Goal: Task Accomplishment & Management: Manage account settings

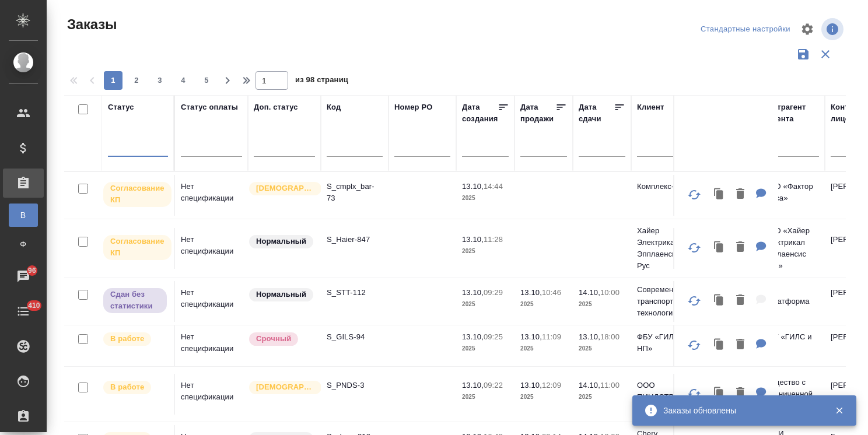
scroll to position [58, 0]
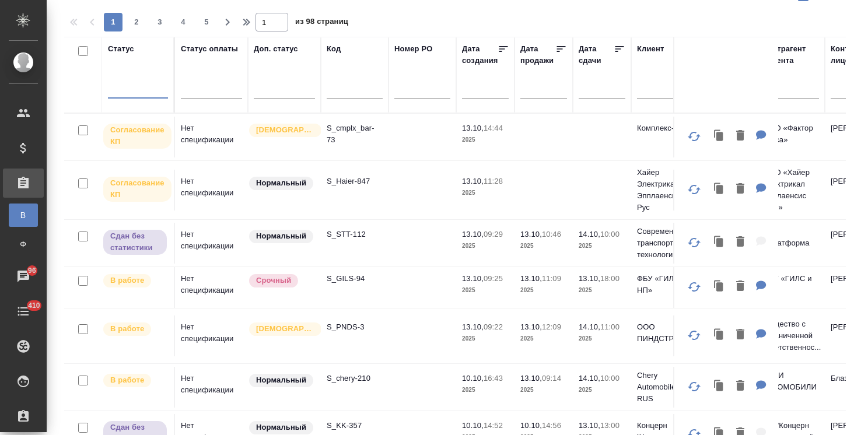
click at [363, 92] on input "text" at bounding box center [355, 90] width 56 height 15
paste input "S_GILS-94"
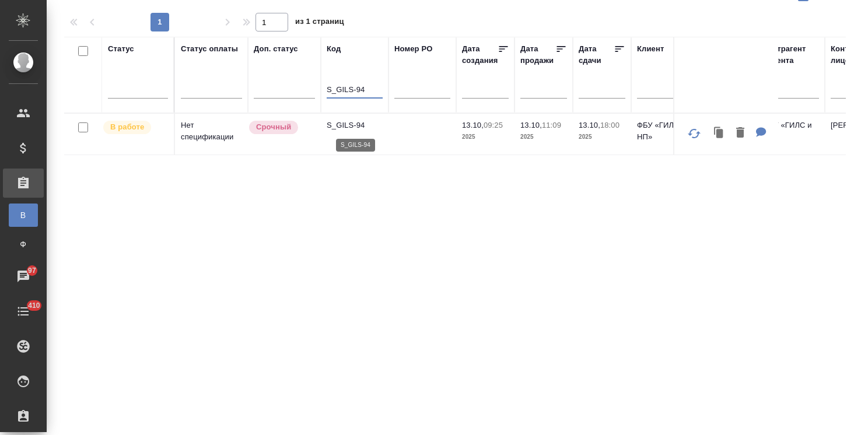
type input "S_GILS-94"
click at [351, 129] on p "S_GILS-94" at bounding box center [355, 126] width 56 height 12
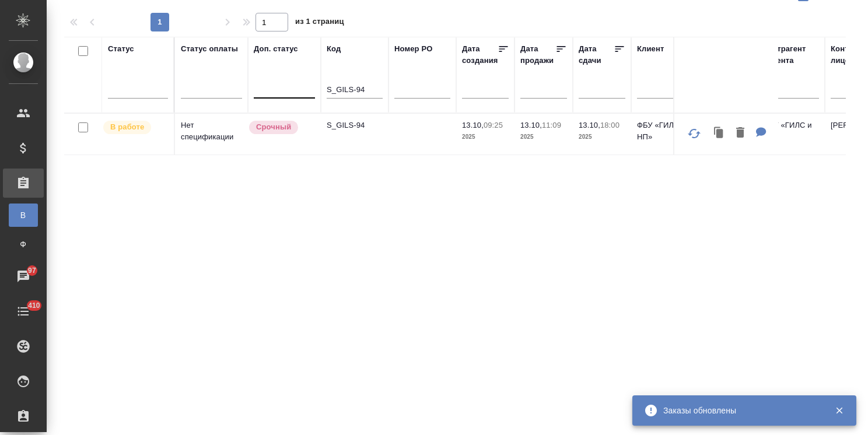
drag, startPoint x: 370, startPoint y: 90, endPoint x: 283, endPoint y: 90, distance: 87.5
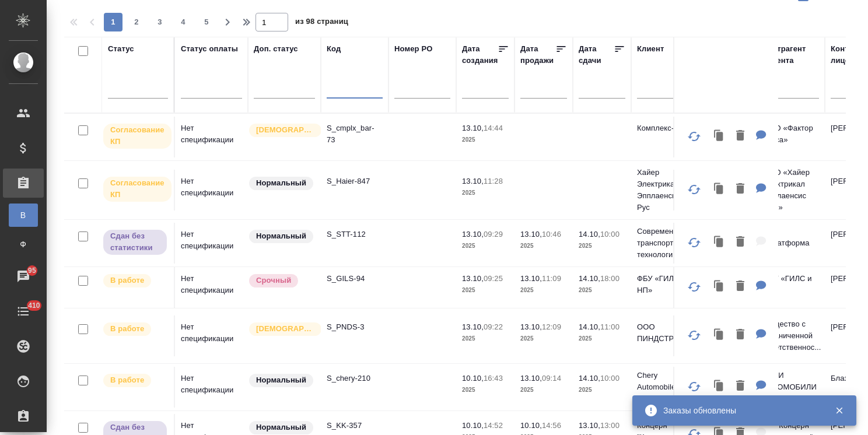
paste input "S_Haier-844"
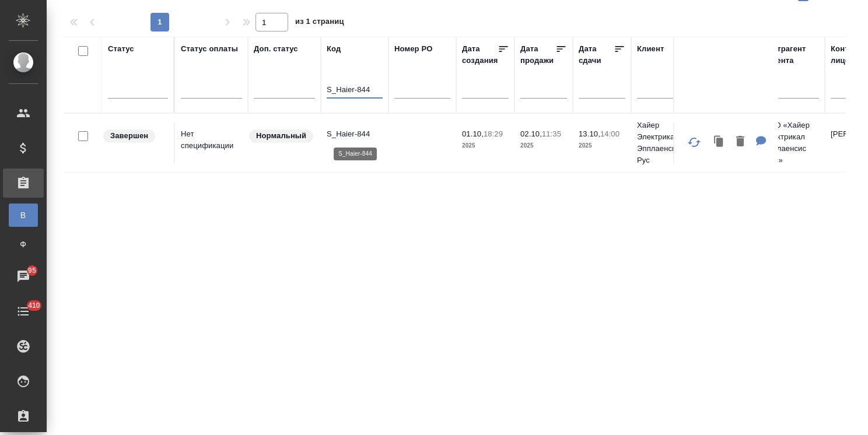
type input "S_Haier-844"
click at [354, 130] on p "S_Haier-844" at bounding box center [355, 134] width 56 height 12
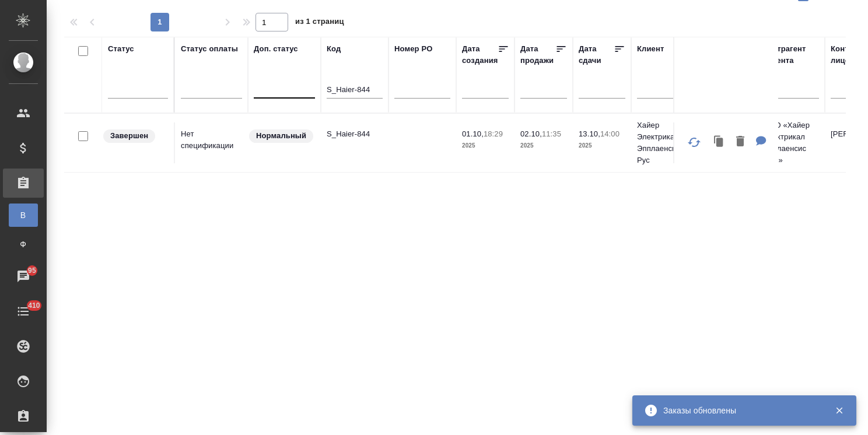
drag, startPoint x: 383, startPoint y: 89, endPoint x: 270, endPoint y: 87, distance: 113.2
click at [383, 79] on th "Код S_Haier-844" at bounding box center [355, 75] width 68 height 76
drag, startPoint x: 373, startPoint y: 88, endPoint x: 261, endPoint y: 90, distance: 112.0
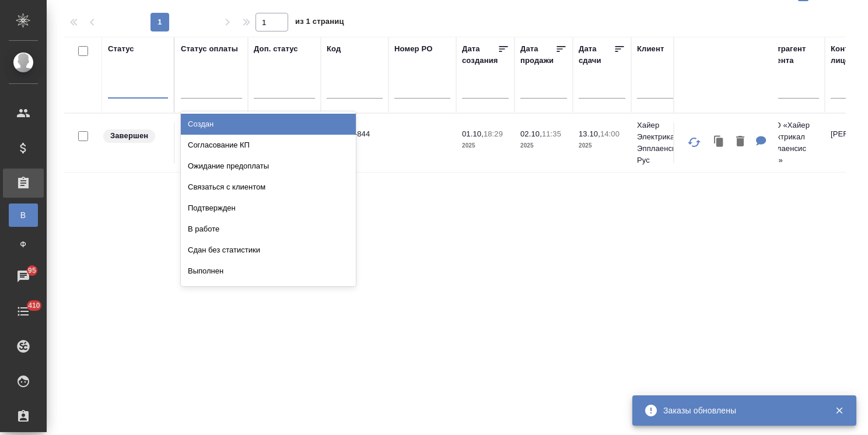
click at [109, 85] on div at bounding box center [138, 86] width 60 height 17
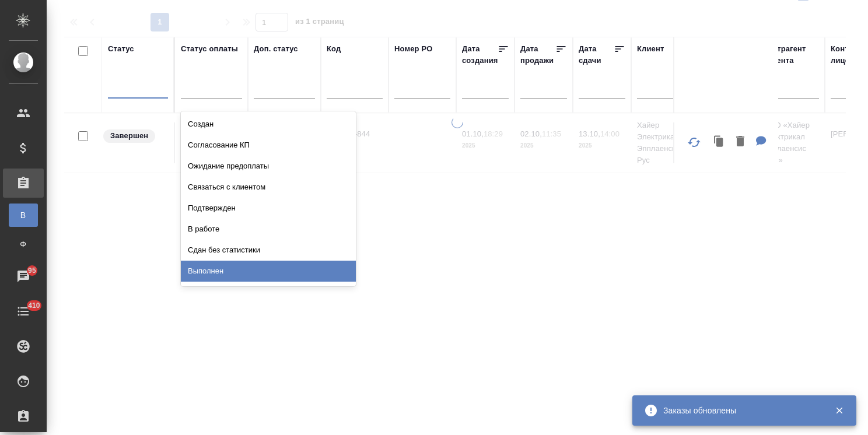
click at [207, 271] on div "Выполнен" at bounding box center [268, 271] width 175 height 21
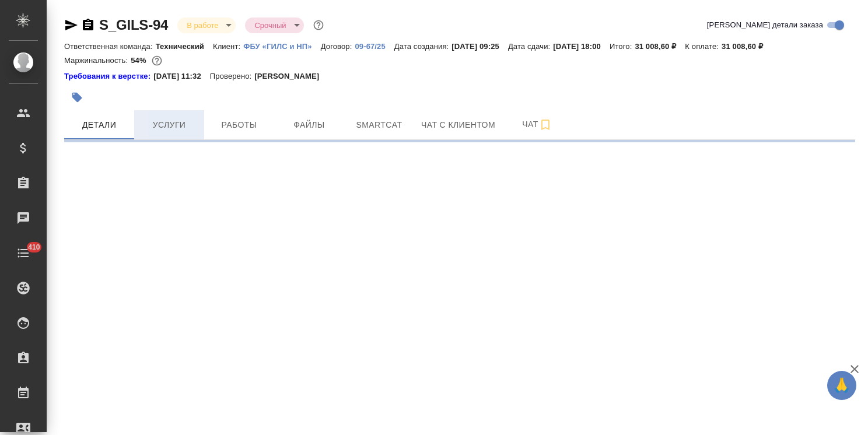
select select "RU"
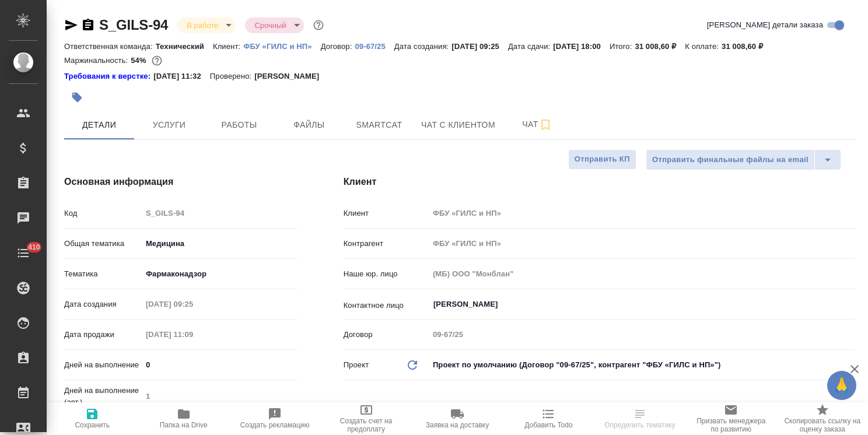
type textarea "x"
click at [149, 124] on span "Услуги" at bounding box center [169, 125] width 56 height 15
type textarea "x"
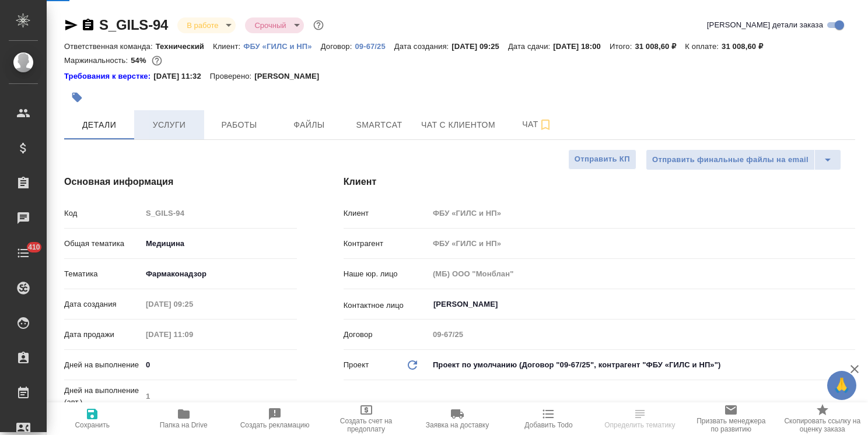
type textarea "x"
type input "Федотова Ирина"
type input "Комаров Роман"
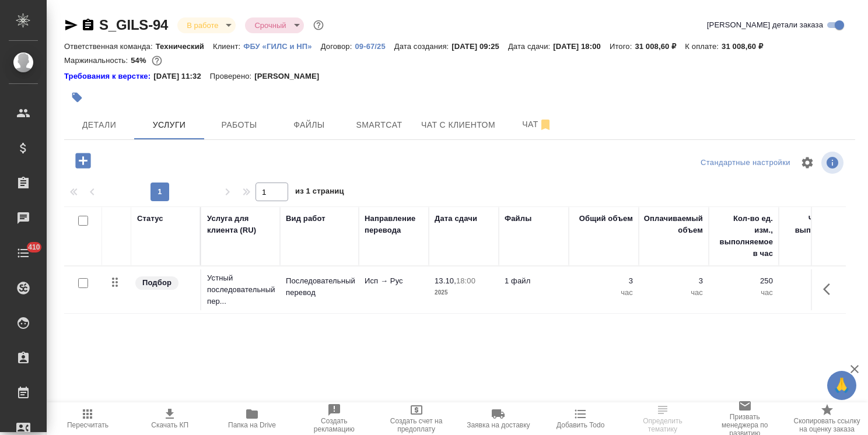
click at [478, 287] on p "2025" at bounding box center [464, 293] width 58 height 12
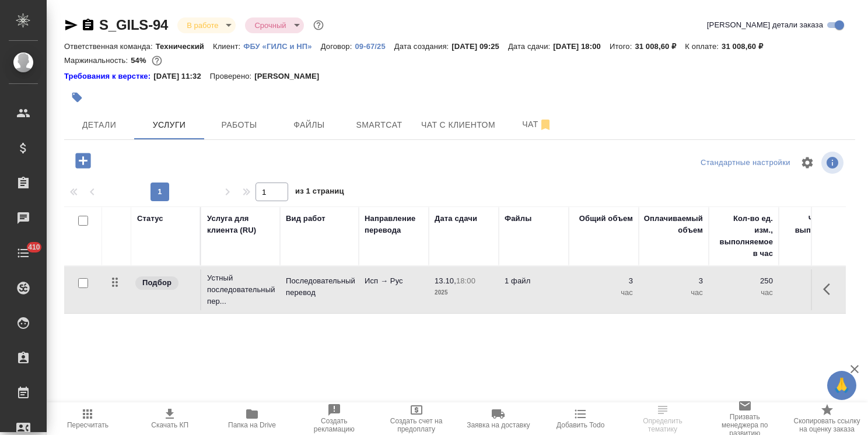
click at [478, 287] on p "2025" at bounding box center [464, 293] width 58 height 12
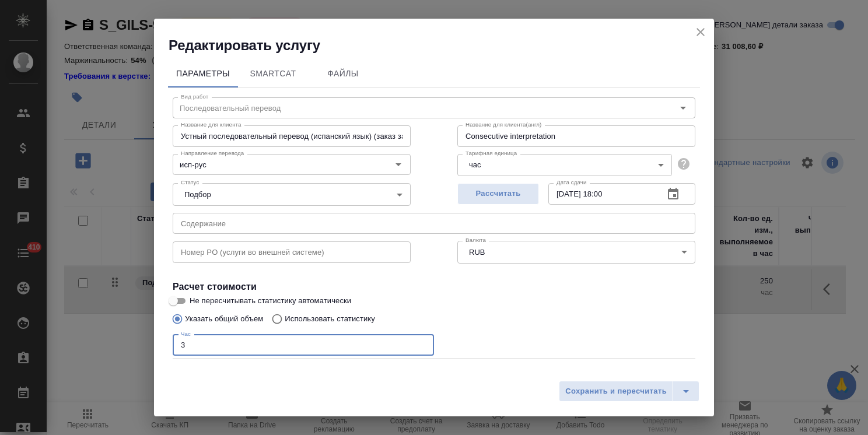
drag, startPoint x: 214, startPoint y: 342, endPoint x: 143, endPoint y: 338, distance: 71.3
click at [165, 342] on div "Параметры SmartCat Файлы Вид работ Последовательный перевод Вид работ Название …" at bounding box center [434, 215] width 560 height 320
type input "2"
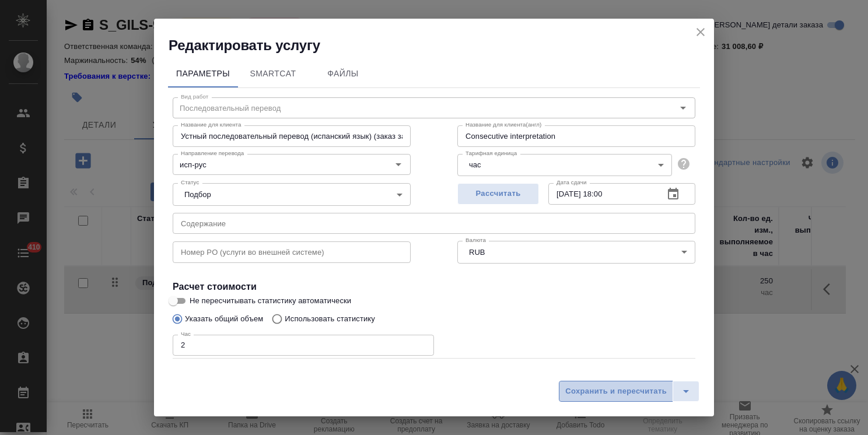
click at [619, 391] on span "Сохранить и пересчитать" at bounding box center [616, 391] width 102 height 13
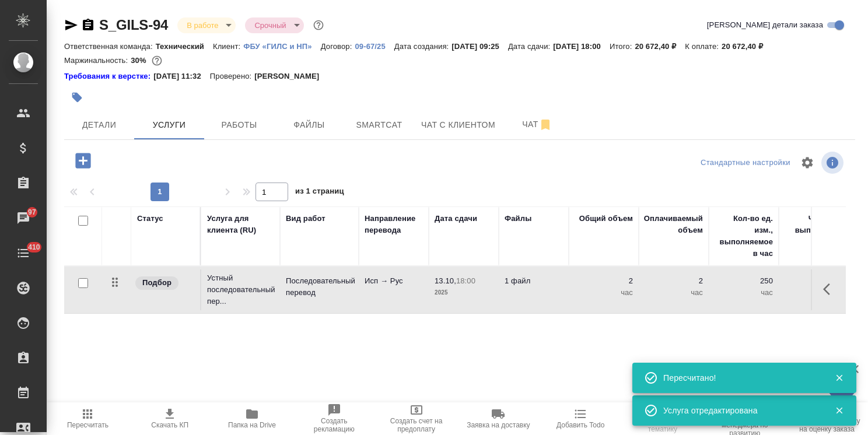
click at [91, 165] on icon "button" at bounding box center [83, 161] width 20 height 20
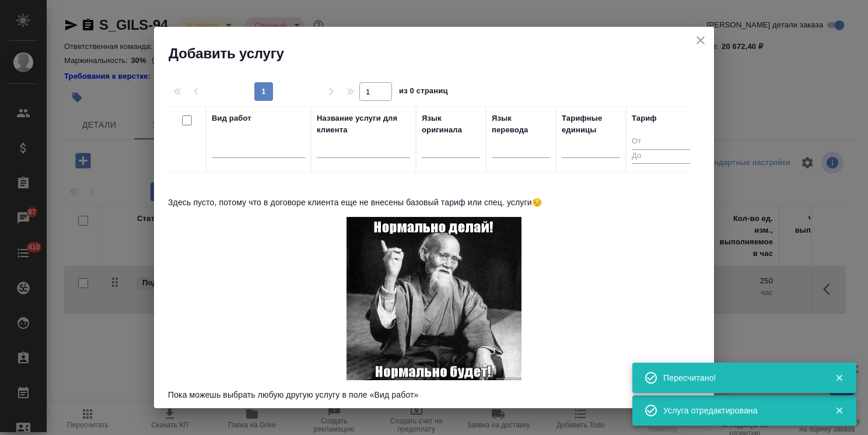
click at [697, 43] on icon "close" at bounding box center [701, 40] width 14 height 14
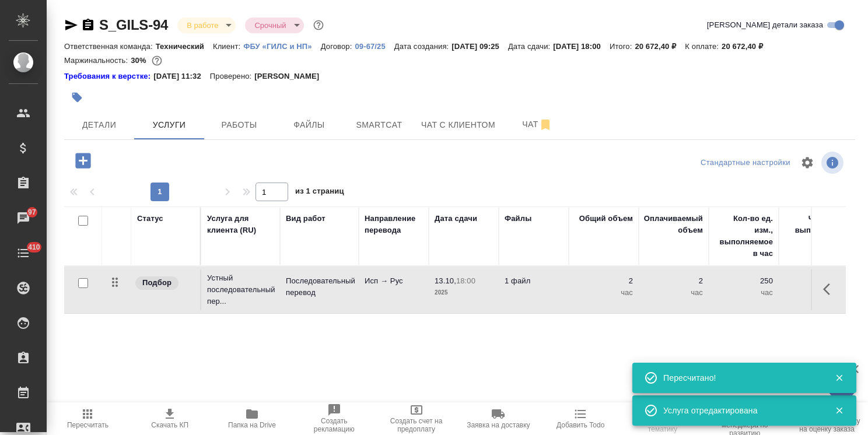
click at [66, 281] on td at bounding box center [83, 290] width 38 height 41
click at [75, 279] on div at bounding box center [83, 283] width 26 height 16
click at [82, 283] on input "checkbox" at bounding box center [83, 283] width 10 height 10
checkbox input "true"
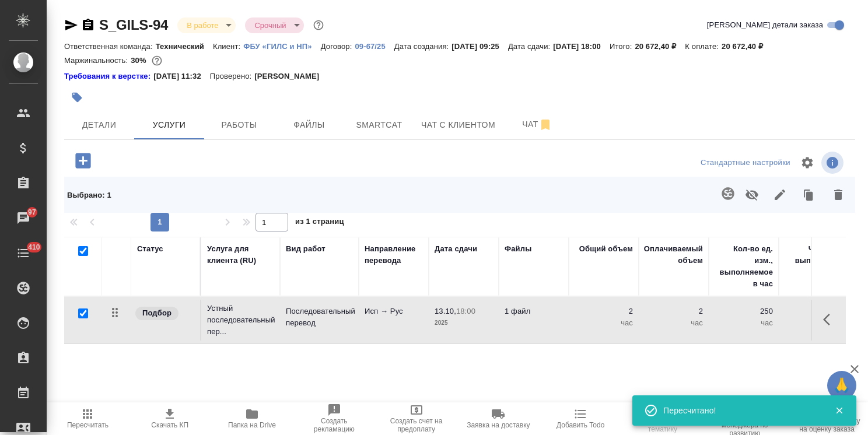
click at [806, 197] on icon "button" at bounding box center [809, 196] width 7 height 9
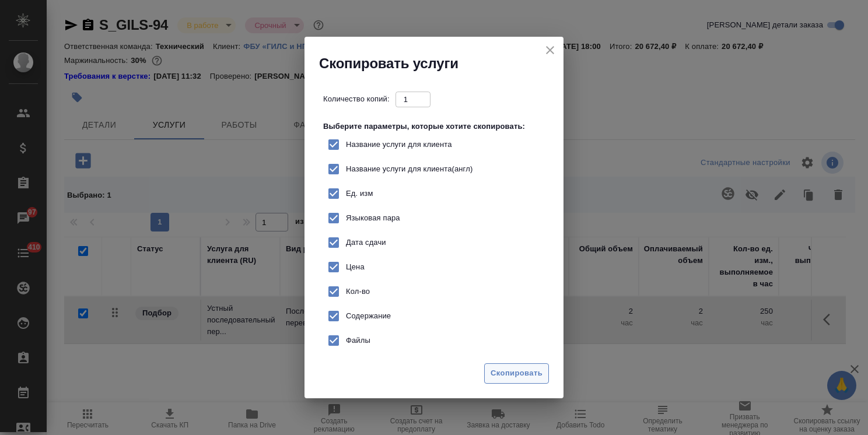
click at [516, 375] on span "Скопировать" at bounding box center [517, 373] width 52 height 13
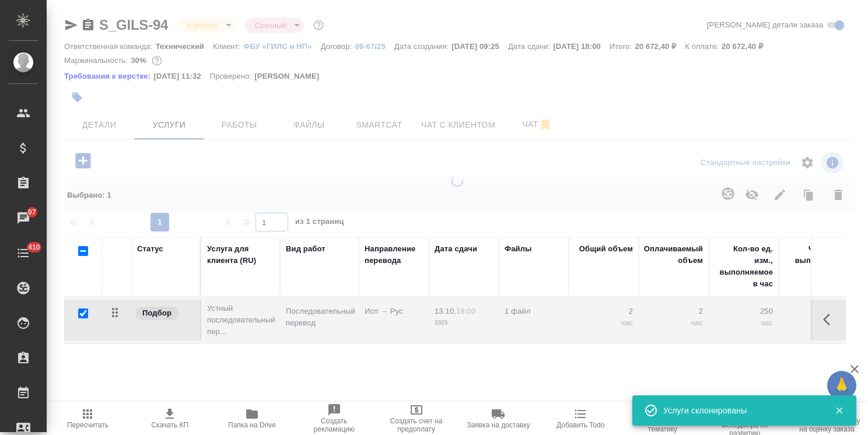
checkbox input "false"
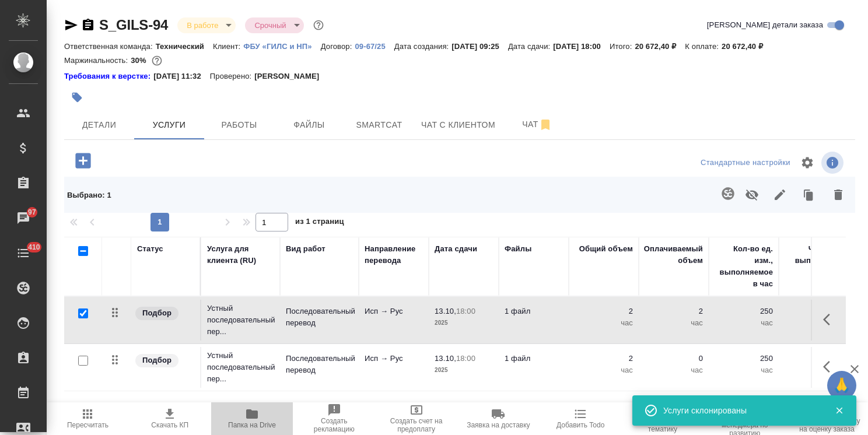
click at [243, 417] on span "Папка на Drive" at bounding box center [252, 418] width 68 height 22
click at [345, 364] on p "Последовательный перевод" at bounding box center [319, 364] width 67 height 23
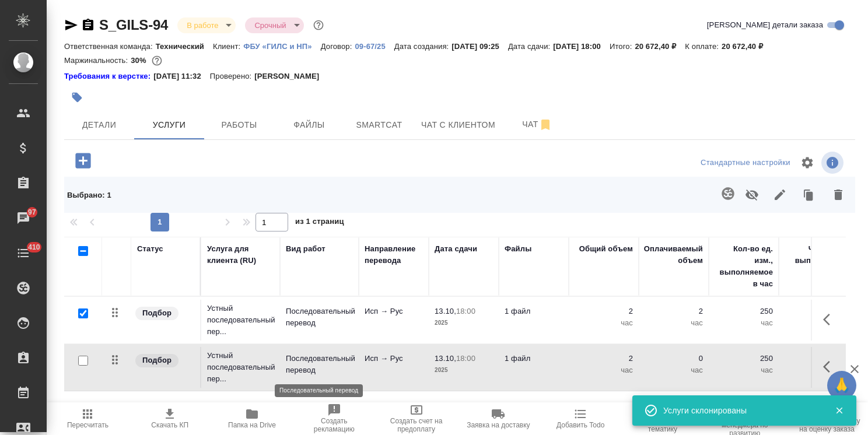
click at [345, 364] on p "Последовательный перевод" at bounding box center [319, 364] width 67 height 23
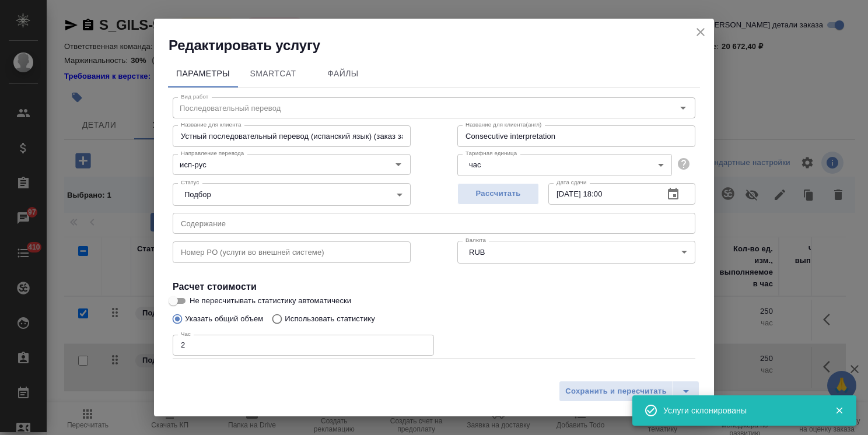
click at [349, 137] on input "Устный последовательный перевод (испанский язык) (заказ за 12 часов)" at bounding box center [292, 135] width 238 height 21
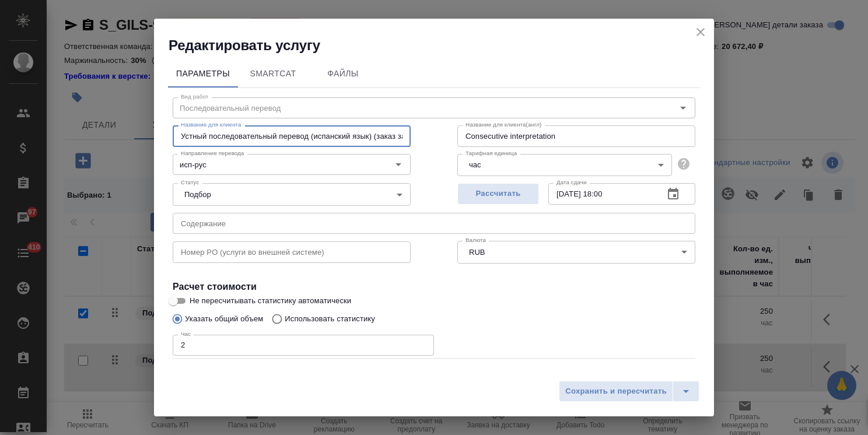
scroll to position [0, 43]
drag, startPoint x: 371, startPoint y: 137, endPoint x: 504, endPoint y: 127, distance: 132.8
click at [504, 127] on div "Название для клиента Устный последовательный перевод (испанский язык) (заказ за…" at bounding box center [433, 134] width 569 height 75
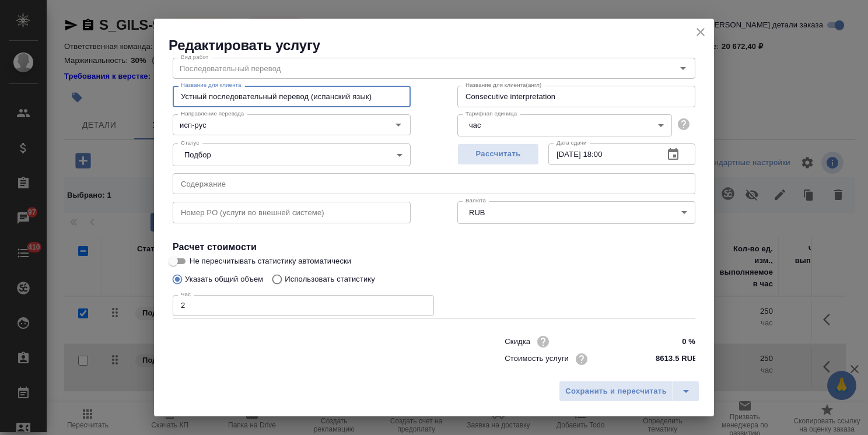
scroll to position [57, 0]
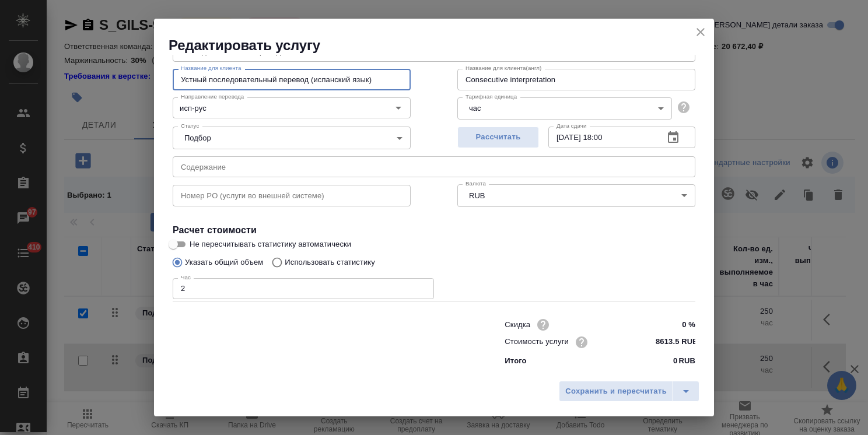
type input "Устный последовательный перевод (испанский язык)"
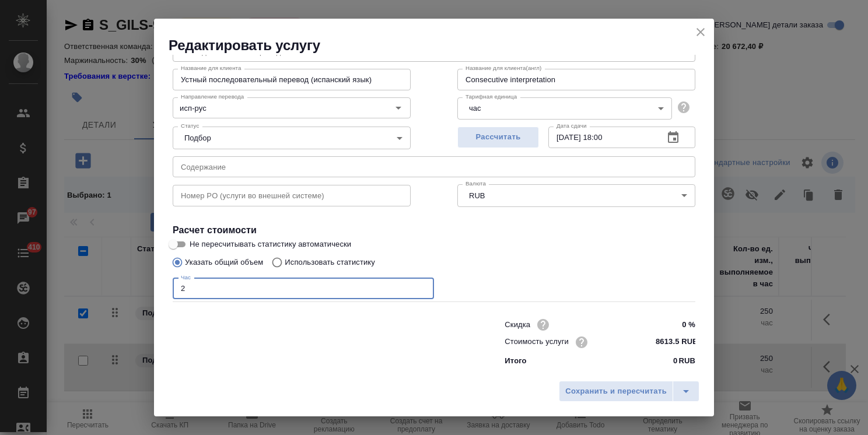
drag, startPoint x: 209, startPoint y: 293, endPoint x: 64, endPoint y: 292, distance: 145.3
click at [64, 293] on div "Редактировать услугу Параметры SmartCat Файлы Вид работ Последовательный перево…" at bounding box center [434, 217] width 868 height 435
type input "3"
drag, startPoint x: 646, startPoint y: 344, endPoint x: 671, endPoint y: 342, distance: 24.6
click at [671, 342] on input "8613.5 RUB" at bounding box center [673, 342] width 43 height 17
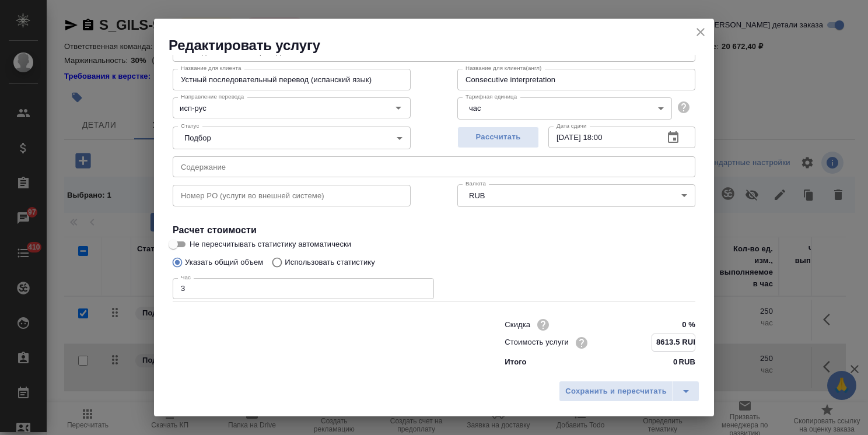
paste input "43067"
click at [663, 342] on input "430675 RUB" at bounding box center [673, 342] width 43 height 17
type input "4306.75 RUB"
click at [618, 390] on span "Сохранить и пересчитать" at bounding box center [616, 391] width 102 height 13
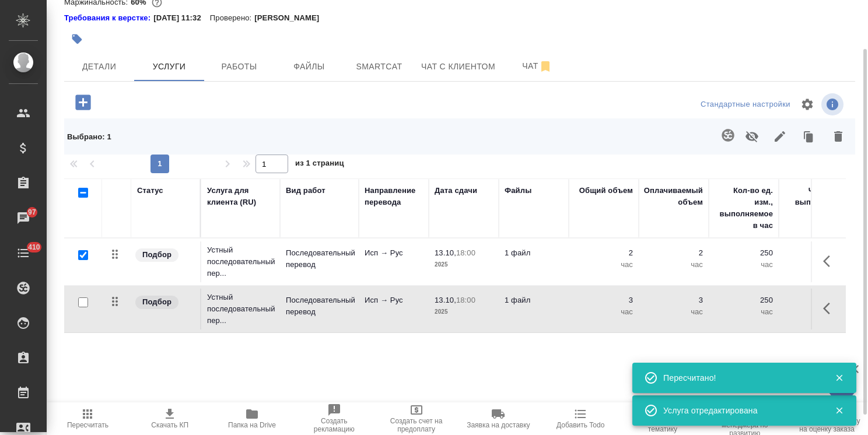
scroll to position [82, 0]
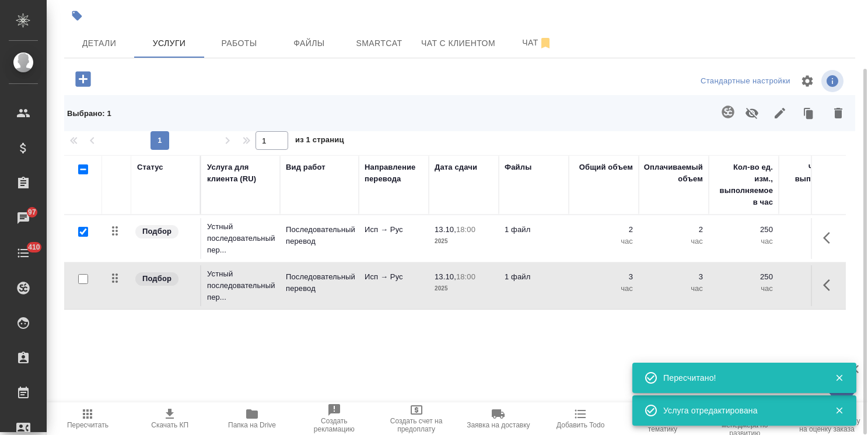
click at [102, 414] on span "Пересчитать" at bounding box center [88, 418] width 68 height 22
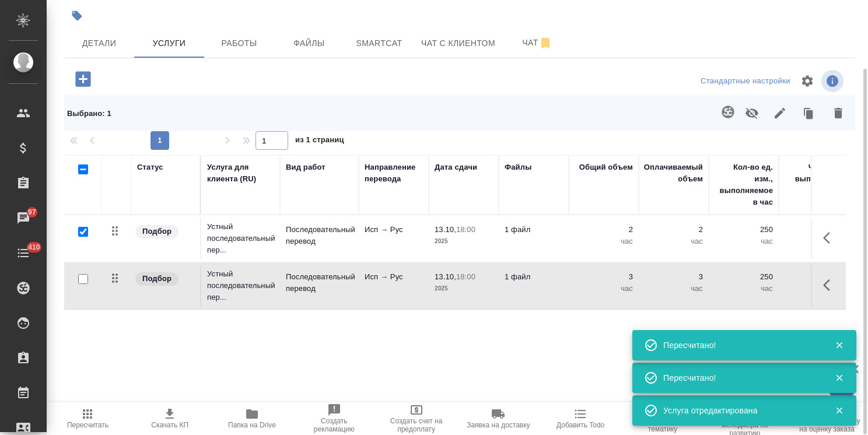
click at [85, 235] on input "checkbox" at bounding box center [83, 232] width 10 height 10
checkbox input "false"
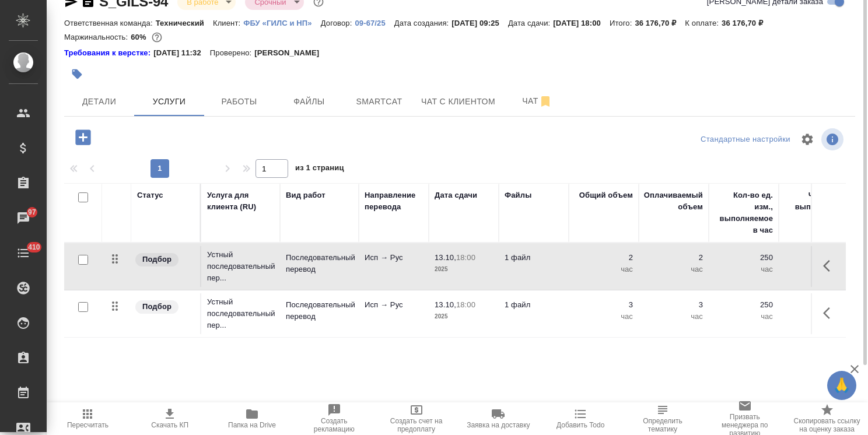
scroll to position [0, 0]
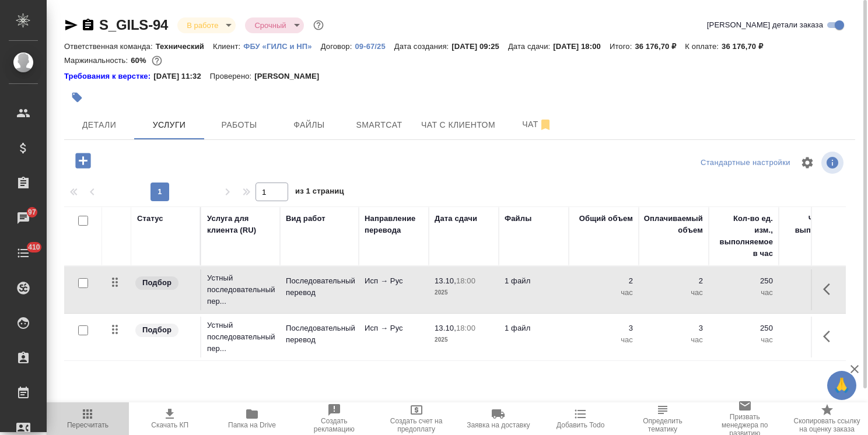
click at [89, 415] on icon "button" at bounding box center [88, 414] width 14 height 14
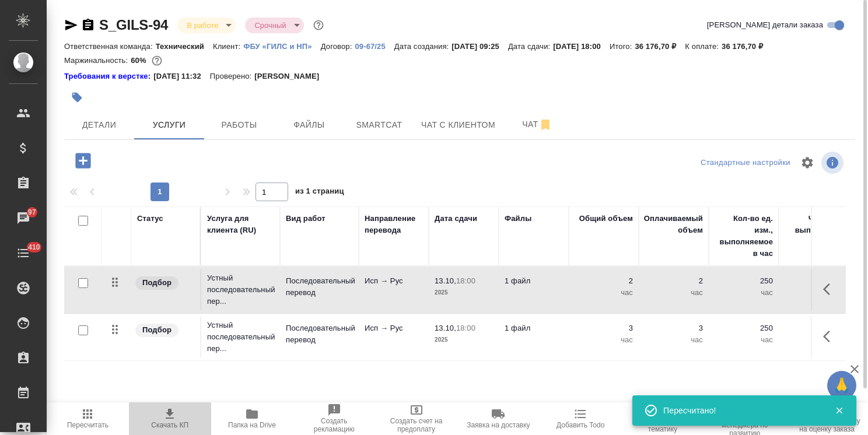
click at [173, 424] on span "Скачать КП" at bounding box center [169, 425] width 37 height 8
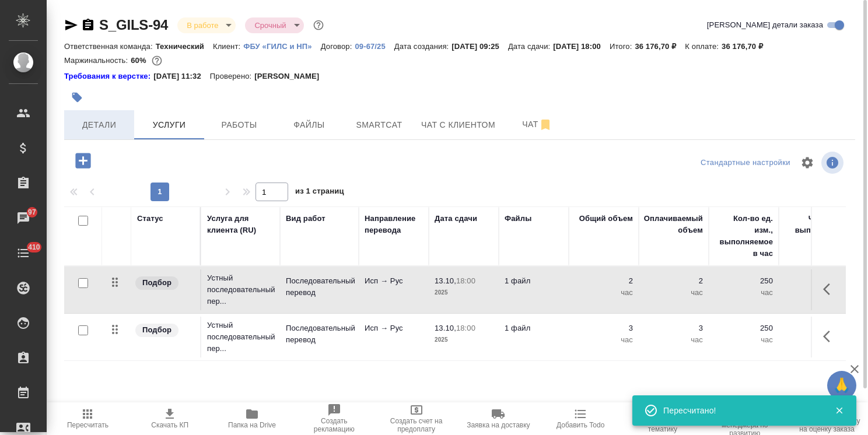
click at [104, 127] on span "Детали" at bounding box center [99, 125] width 56 height 15
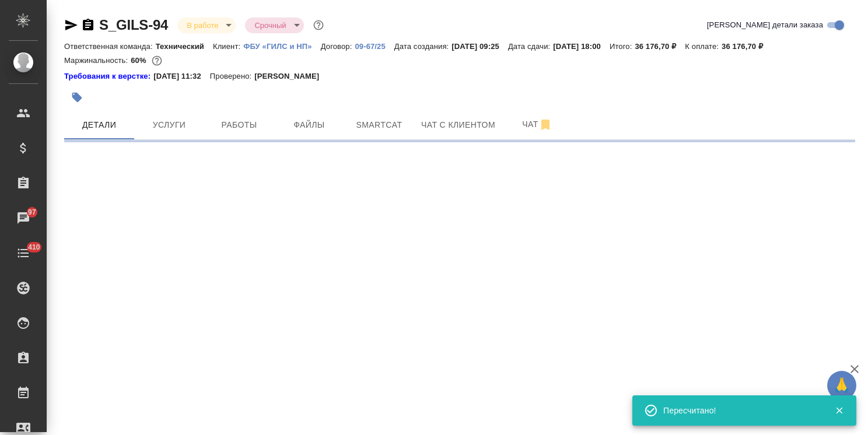
select select "RU"
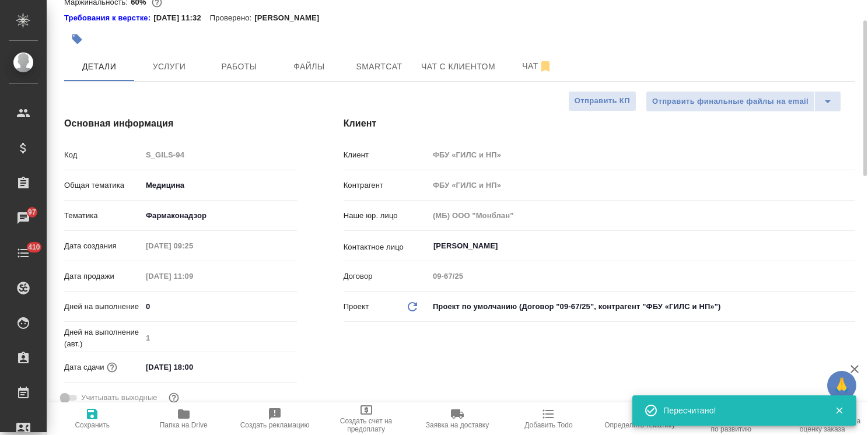
scroll to position [117, 0]
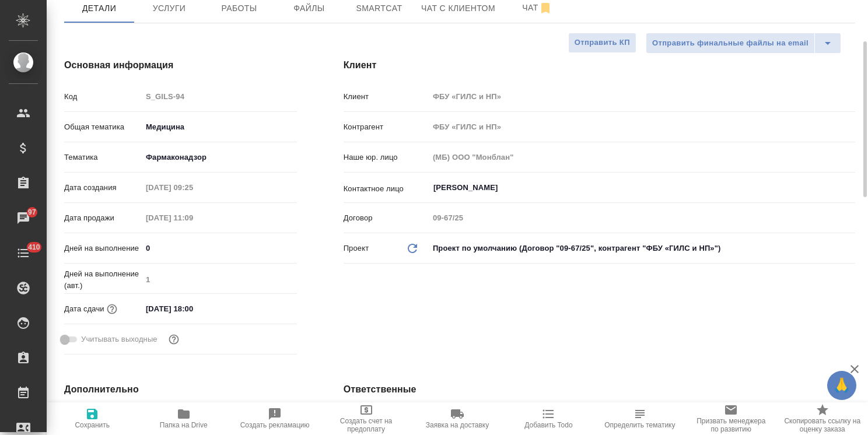
click at [213, 303] on input "13.10.2025 18:00" at bounding box center [193, 308] width 102 height 17
click at [274, 309] on div at bounding box center [276, 308] width 41 height 14
click at [272, 311] on div at bounding box center [276, 309] width 41 height 14
click at [260, 299] on div "Дата сдачи 13.10.2025 18:00" at bounding box center [180, 309] width 233 height 20
click at [260, 305] on icon "button" at bounding box center [263, 308] width 11 height 12
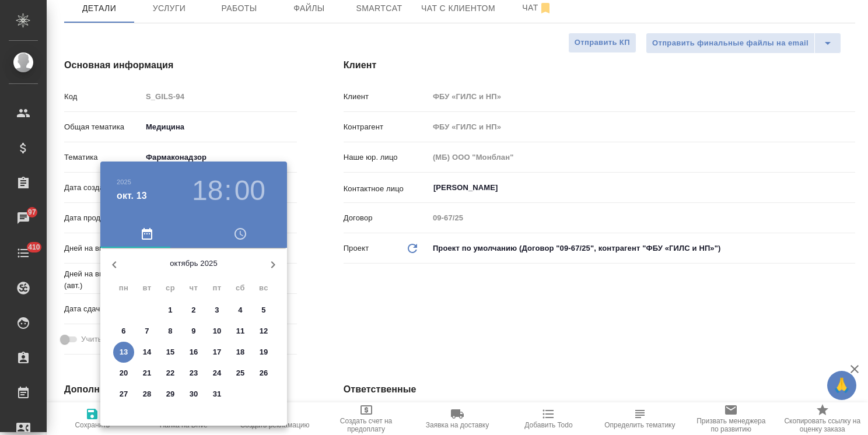
click at [147, 350] on p "14" at bounding box center [147, 353] width 9 height 12
type input "14.10.2025 18:00"
type textarea "x"
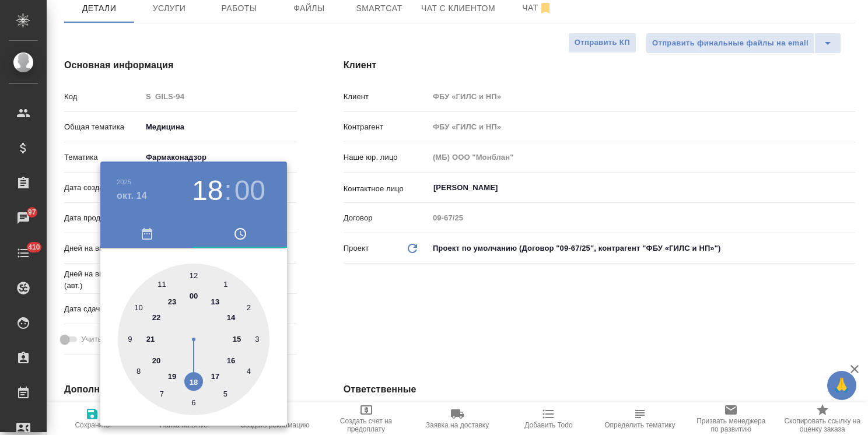
click at [340, 349] on div at bounding box center [434, 217] width 868 height 435
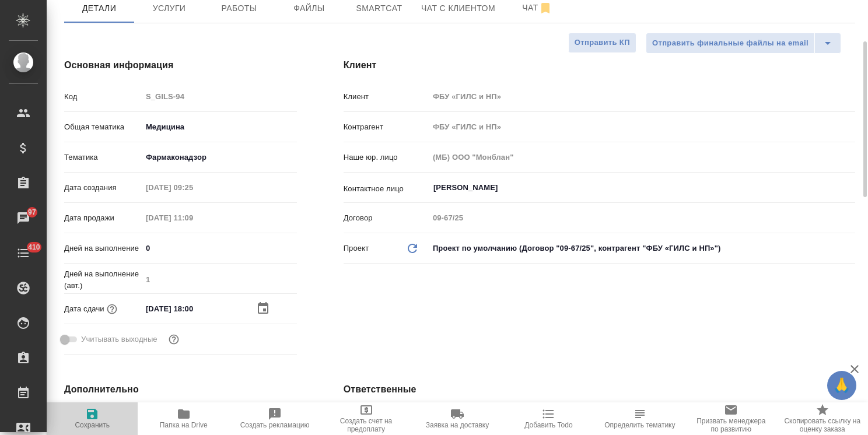
click at [88, 412] on icon "button" at bounding box center [92, 414] width 11 height 11
type textarea "x"
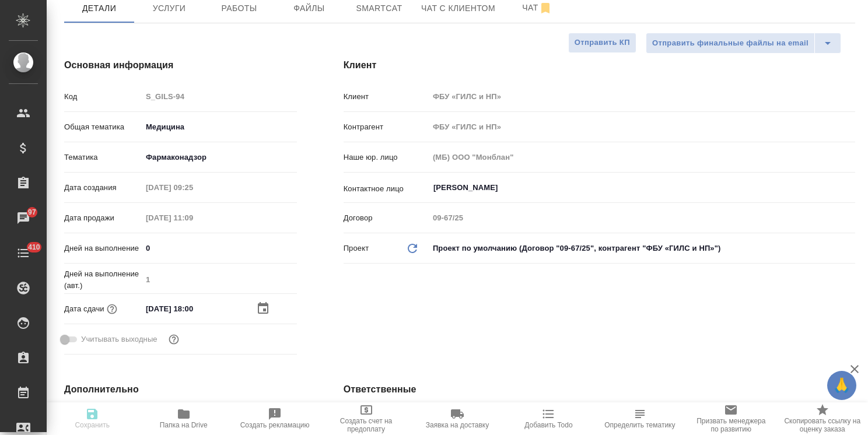
type textarea "x"
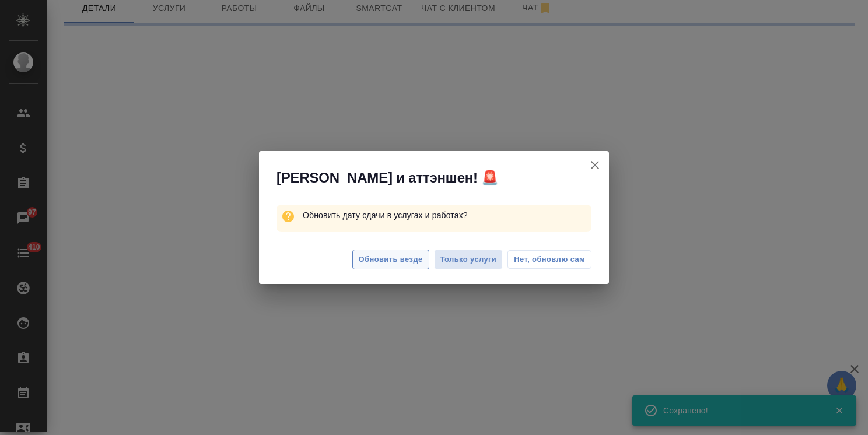
select select "RU"
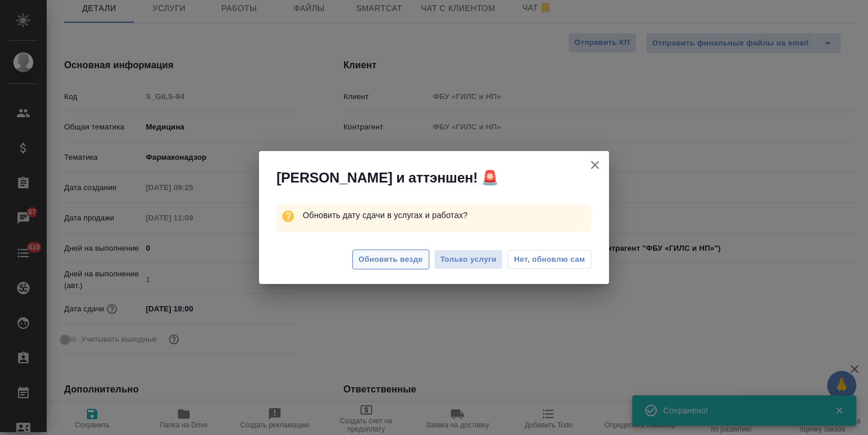
type textarea "x"
click at [380, 258] on span "Обновить везде" at bounding box center [391, 259] width 64 height 13
type textarea "x"
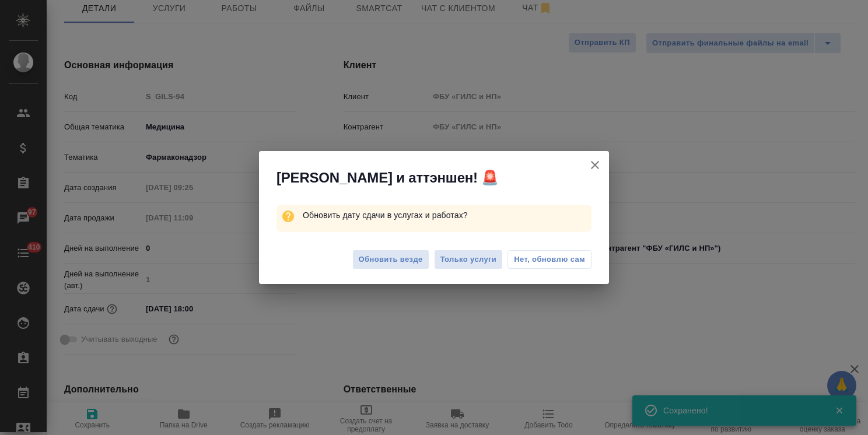
type textarea "x"
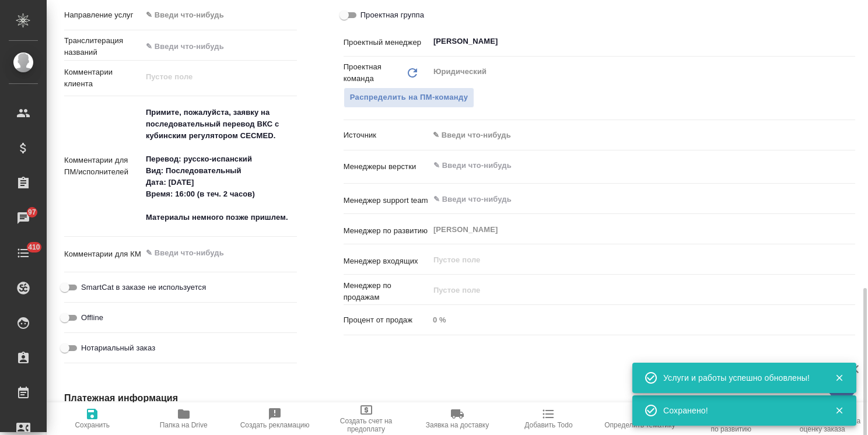
scroll to position [642, 0]
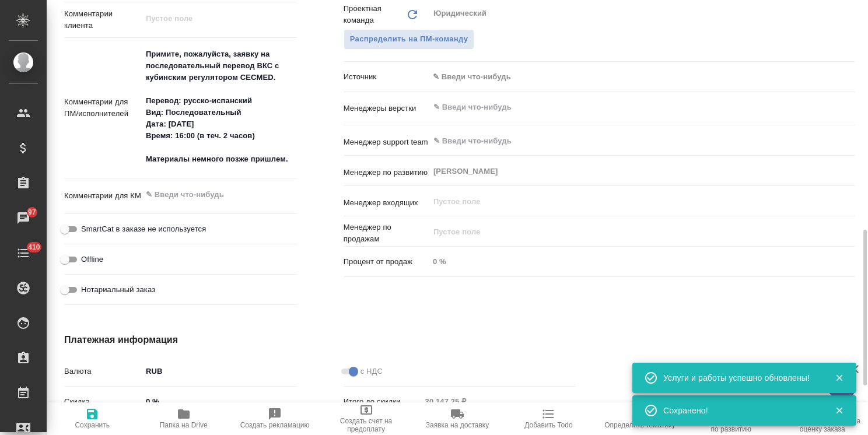
type textarea "x"
click at [288, 162] on textarea "Примите, пожалуйста, заявку на последовательный перевод ВКС с кубинским регулят…" at bounding box center [219, 106] width 155 height 125
type textarea "x"
type textarea "Примите, пожалуйста, заявку на последовательный перевод ВКС с кубинским регулят…"
type textarea "x"
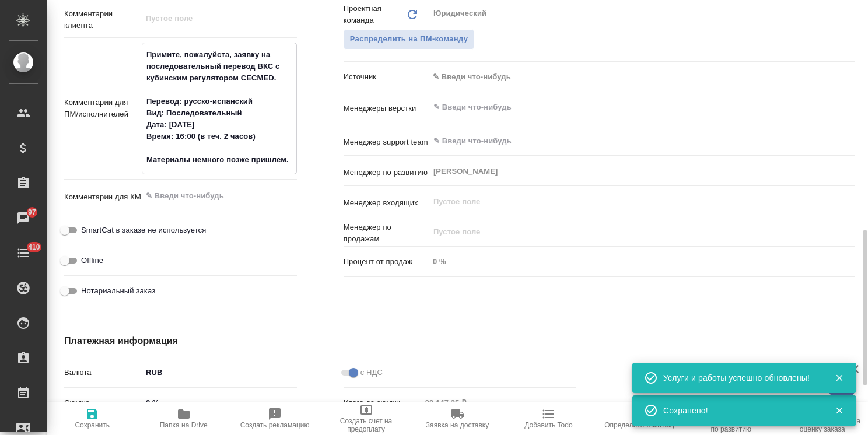
type textarea "x"
type textarea "Примите, пожалуйста, заявку на последовательный перевод ВКС с кубинским регулят…"
type textarea "x"
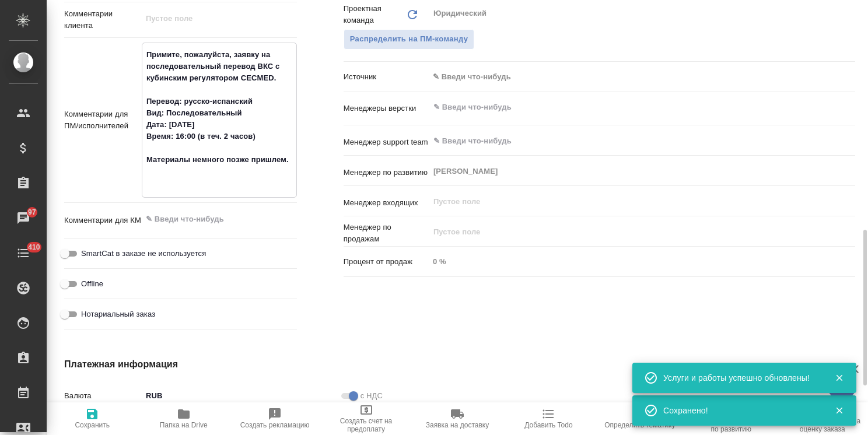
type textarea "x"
type textarea "Примите, пожалуйста, заявку на последовательный перевод ВКС с кубинским регулят…"
type textarea "x"
type textarea "Примите, пожалуйста, заявку на последовательный перевод ВКС с кубинским регулят…"
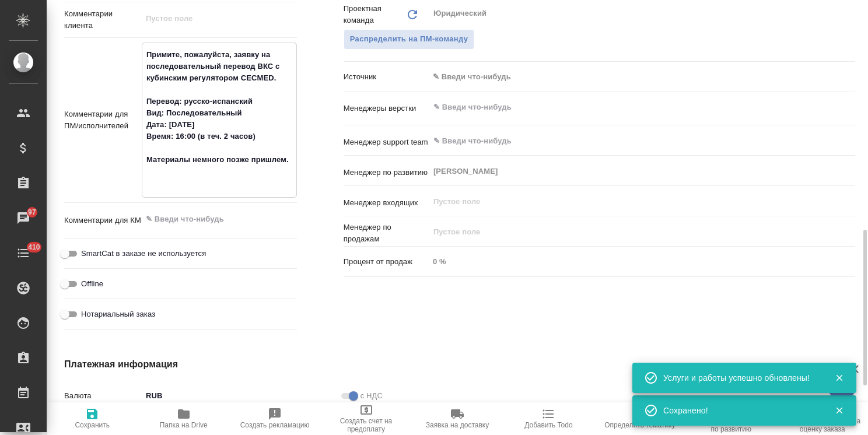
type textarea "x"
type textarea "Примите, пожалуйста, заявку на последовательный перевод ВКС с кубинским регулят…"
type textarea "x"
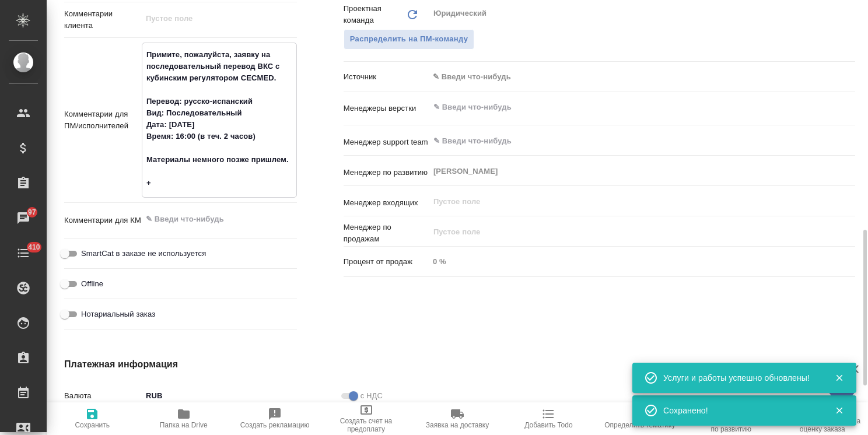
type textarea "x"
type textarea "Примите, пожалуйста, заявку на последовательный перевод ВКС с кубинским регулят…"
type textarea "x"
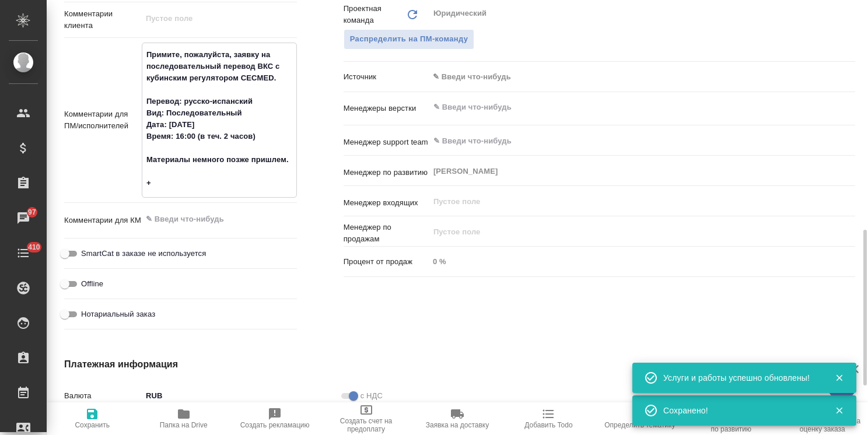
type textarea "x"
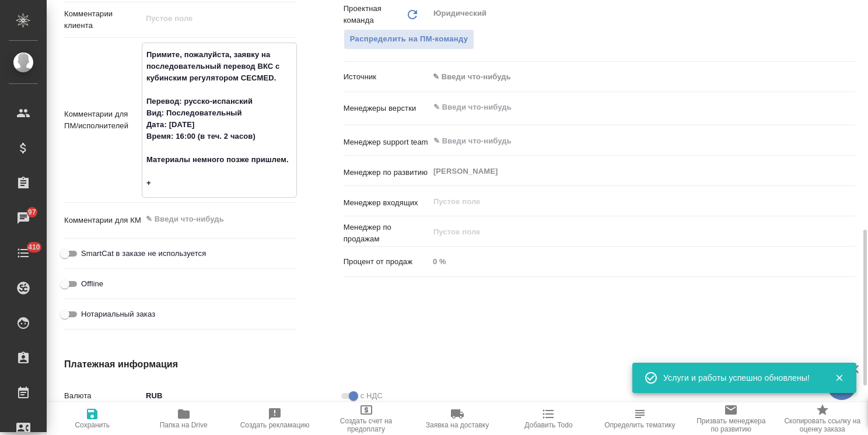
type textarea "Примите, пожалуйста, заявку на последовательный перевод ВКС с кубинским регулят…"
type textarea "x"
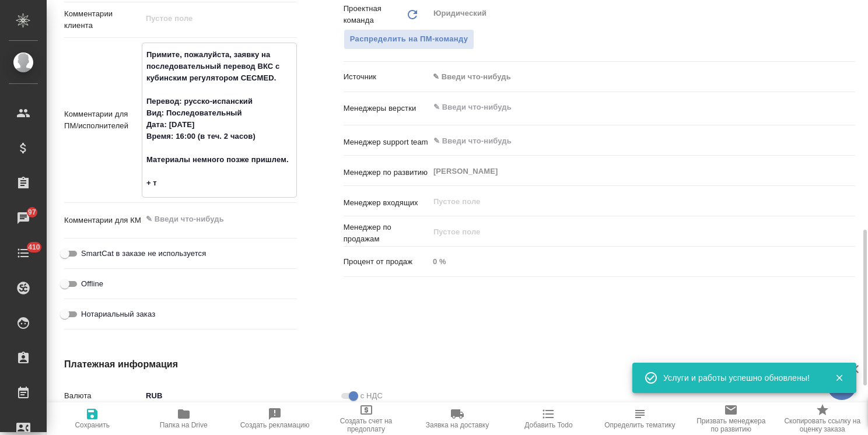
type textarea "Примите, пожалуйста, заявку на последовательный перевод ВКС с кубинским регулят…"
type textarea "x"
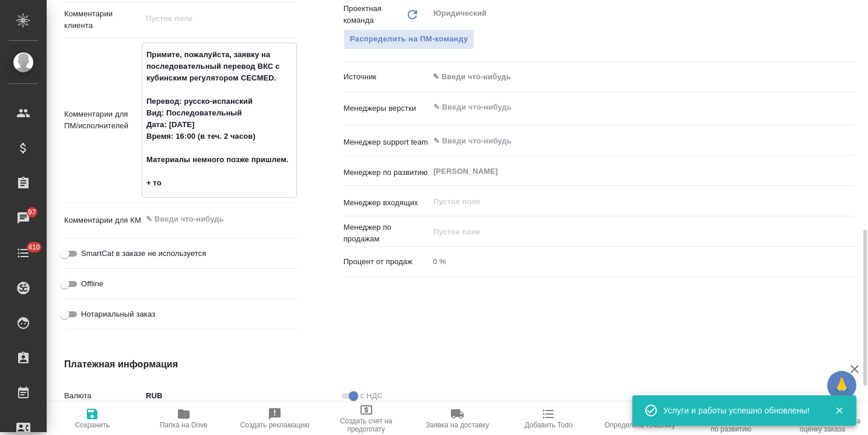
type textarea "Примите, пожалуйста, заявку на последовательный перевод ВКС с кубинским регулят…"
type textarea "x"
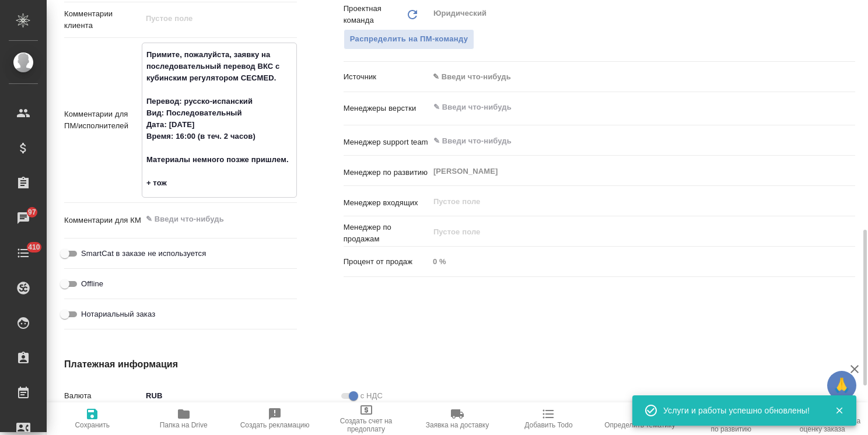
type textarea "Примите, пожалуйста, заявку на последовательный перевод ВКС с кубинским регулят…"
type textarea "x"
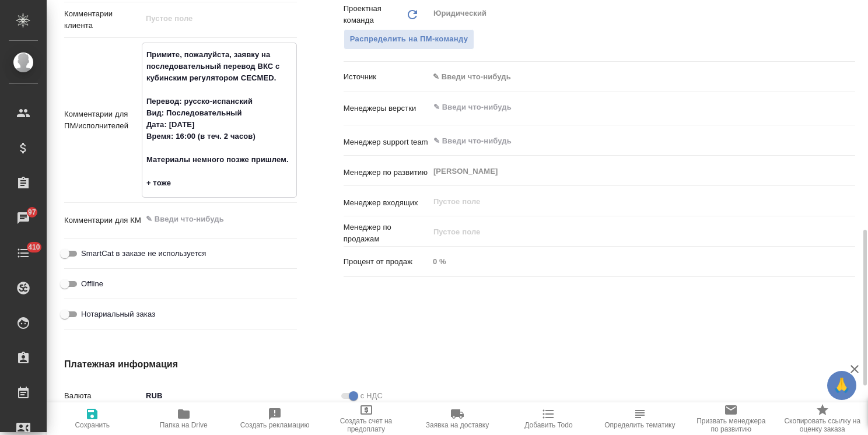
type textarea "x"
type textarea "Примите, пожалуйста, заявку на последовательный перевод ВКС с кубинским регулят…"
type textarea "x"
type textarea "Примите, пожалуйста, заявку на последовательный перевод ВКС с кубинским регулят…"
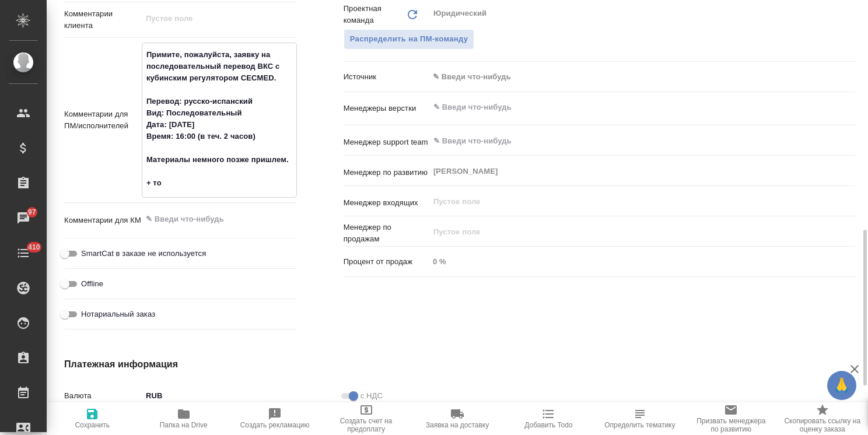
type textarea "x"
type textarea "Примите, пожалуйста, заявку на последовательный перевод ВКС с кубинским регулят…"
type textarea "x"
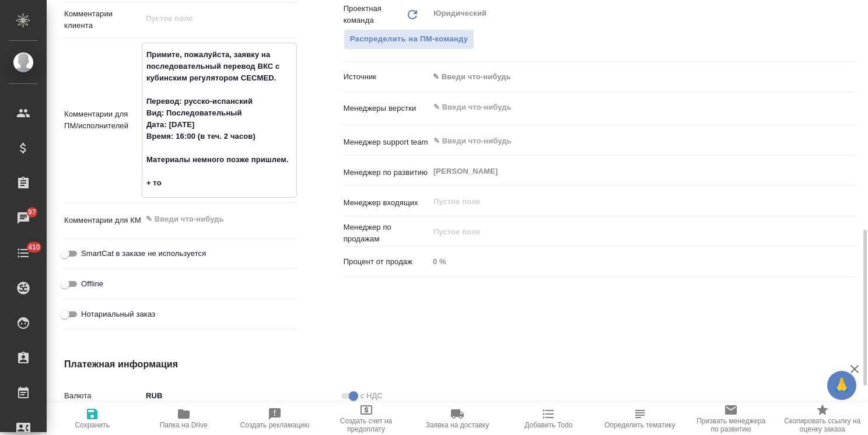
type textarea "x"
type textarea "Примите, пожалуйста, заявку на последовательный перевод ВКС с кубинским регулят…"
type textarea "x"
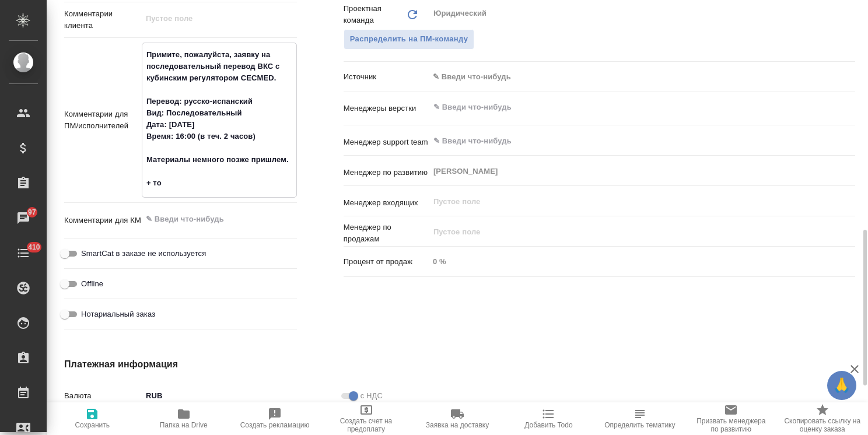
type textarea "x"
type textarea "Примите, пожалуйста, заявку на последовательный перевод ВКС с кубинским регулят…"
type textarea "x"
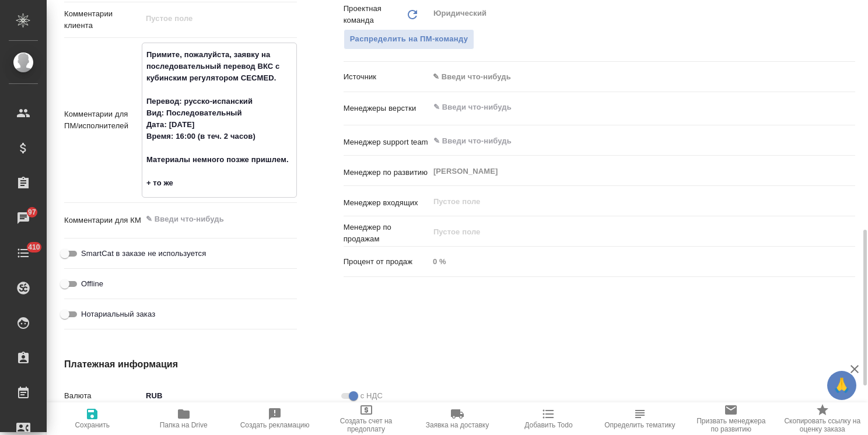
type textarea "x"
type textarea "Примите, пожалуйста, заявку на последовательный перевод ВКС с кубинским регулят…"
type textarea "x"
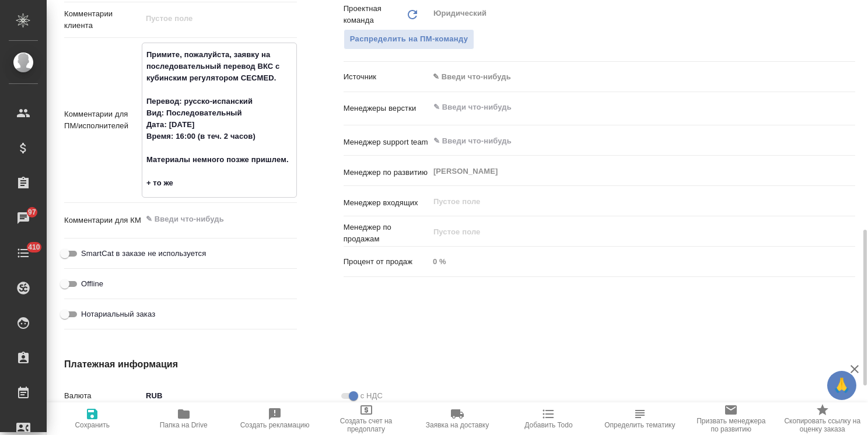
type textarea "Примите, пожалуйста, заявку на последовательный перевод ВКС с кубинским регулят…"
type textarea "x"
type textarea "Примите, пожалуйста, заявку на последовательный перевод ВКС с кубинским регулят…"
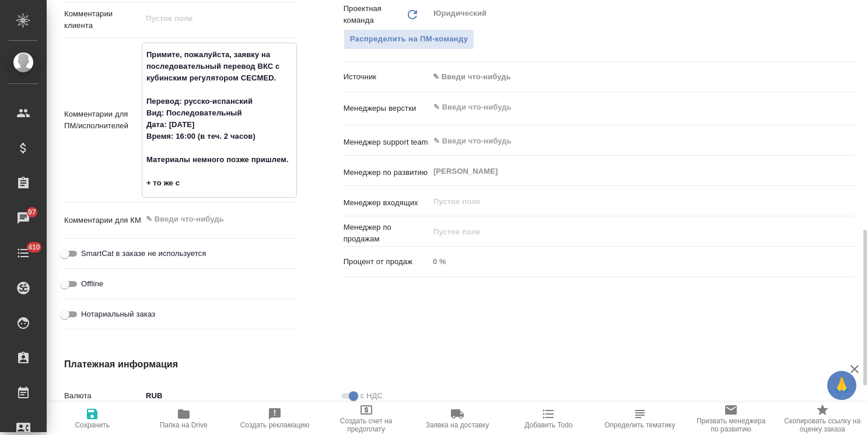
type textarea "x"
type textarea "Примите, пожалуйста, заявку на последовательный перевод ВКС с кубинским регулят…"
type textarea "x"
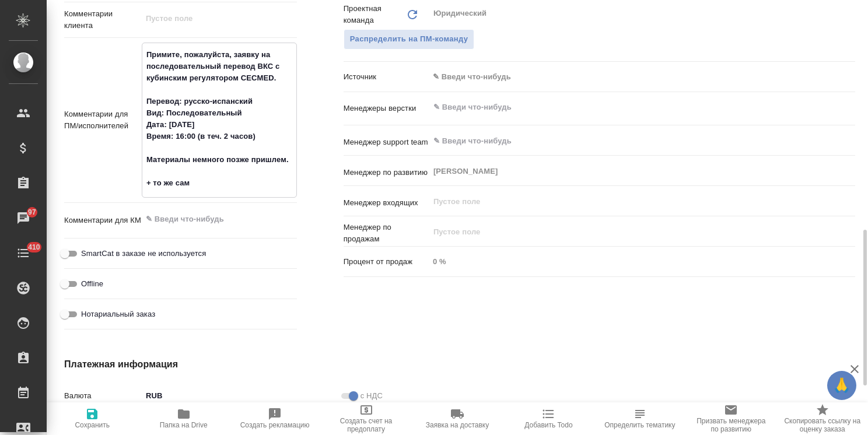
type textarea "x"
type textarea "Примите, пожалуйста, заявку на последовательный перевод ВКС с кубинским регулят…"
type textarea "x"
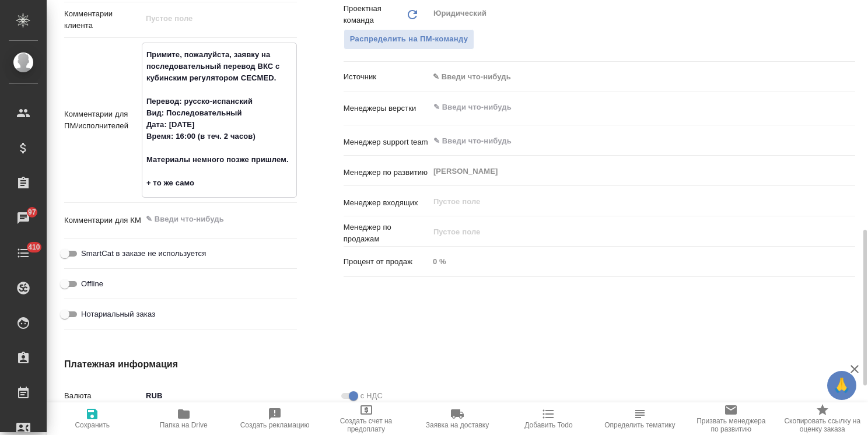
type textarea "x"
type textarea "Примите, пожалуйста, заявку на последовательный перевод ВКС с кубинским регулят…"
type textarea "x"
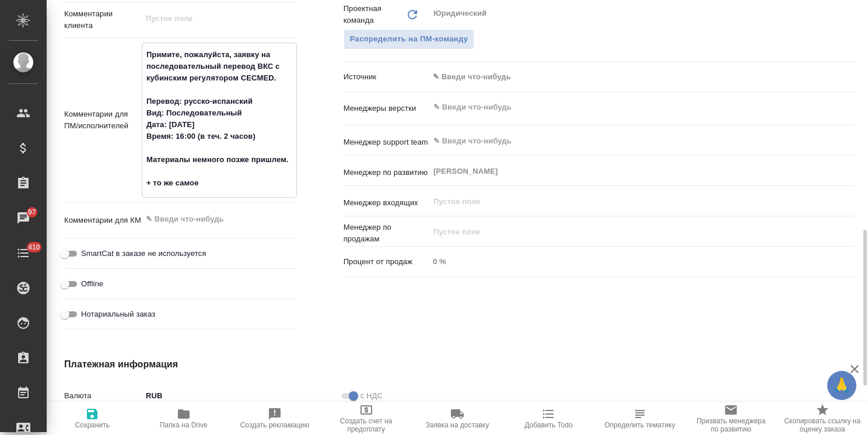
type textarea "Примите, пожалуйста, заявку на последовательный перевод ВКС с кубинским регулят…"
type textarea "x"
type textarea "Примите, пожалуйста, заявку на последовательный перевод ВКС с кубинским регулят…"
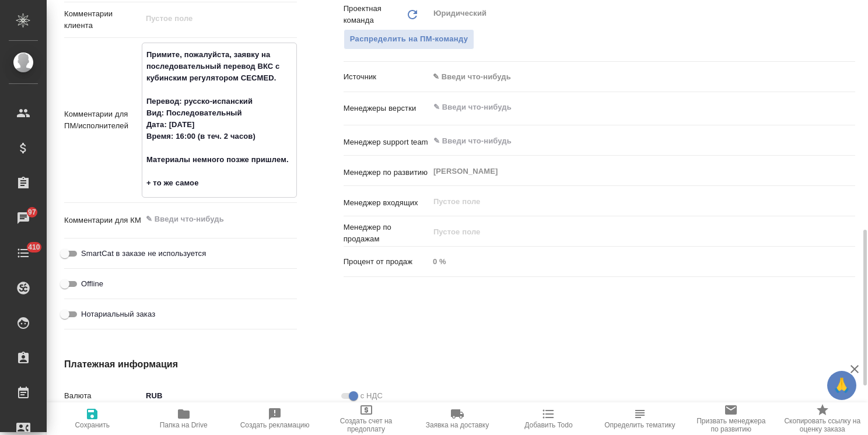
type textarea "x"
type textarea "Примите, пожалуйста, заявку на последовательный перевод ВКС с кубинским регулят…"
type textarea "x"
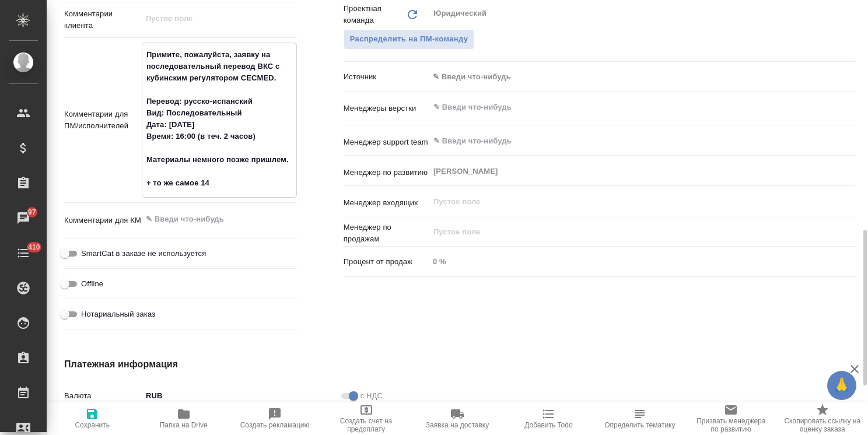
type textarea "x"
type textarea "Примите, пожалуйста, заявку на последовательный перевод ВКС с кубинским регулят…"
type textarea "x"
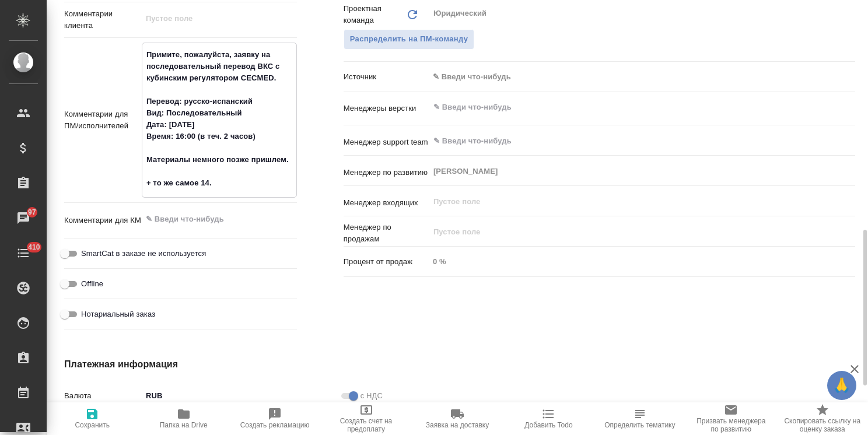
type textarea "x"
type textarea "Примите, пожалуйста, заявку на последовательный перевод ВКС с кубинским регулят…"
type textarea "x"
type textarea "Примите, пожалуйста, заявку на последовательный перевод ВКС с кубинским регулят…"
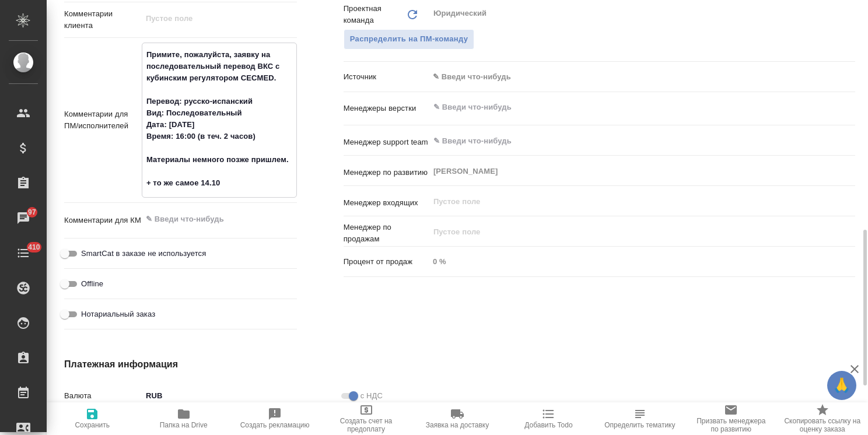
type textarea "x"
type textarea "Примите, пожалуйста, заявку на последовательный перевод ВКС с кубинским регулят…"
type textarea "x"
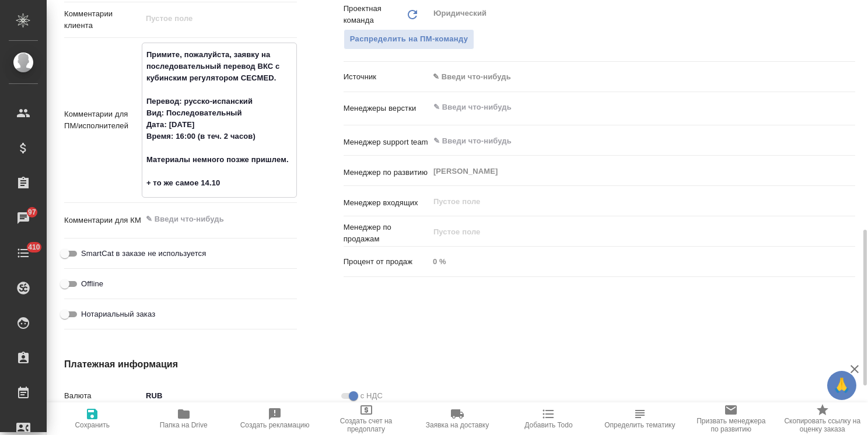
type textarea "x"
type textarea "Примите, пожалуйста, заявку на последовательный перевод ВКС с кубинским регулят…"
type textarea "x"
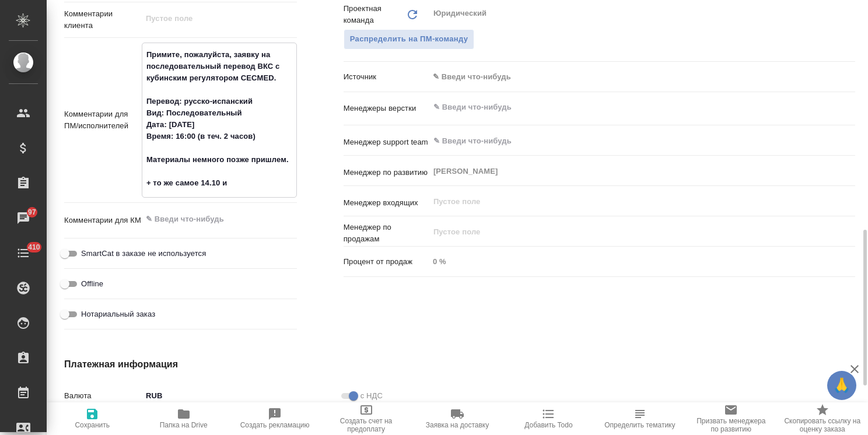
type textarea "x"
type textarea "Примите, пожалуйста, заявку на последовательный перевод ВКС с кубинским регулят…"
type textarea "x"
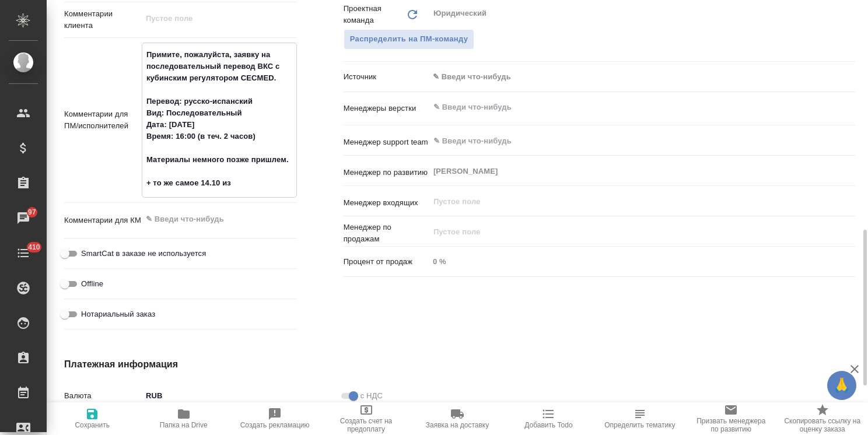
type textarea "Примите, пожалуйста, заявку на последовательный перевод ВКС с кубинским регулят…"
type textarea "x"
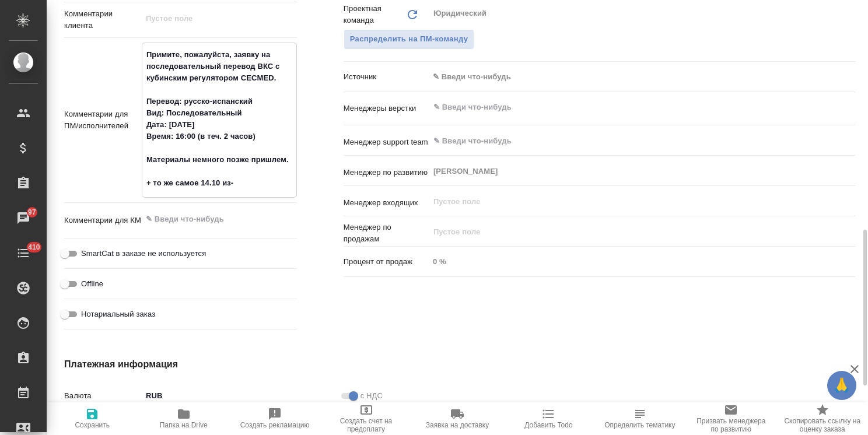
type textarea "Примите, пожалуйста, заявку на последовательный перевод ВКС с кубинским регулят…"
type textarea "x"
type textarea "Примите, пожалуйста, заявку на последовательный перевод ВКС с кубинским регулят…"
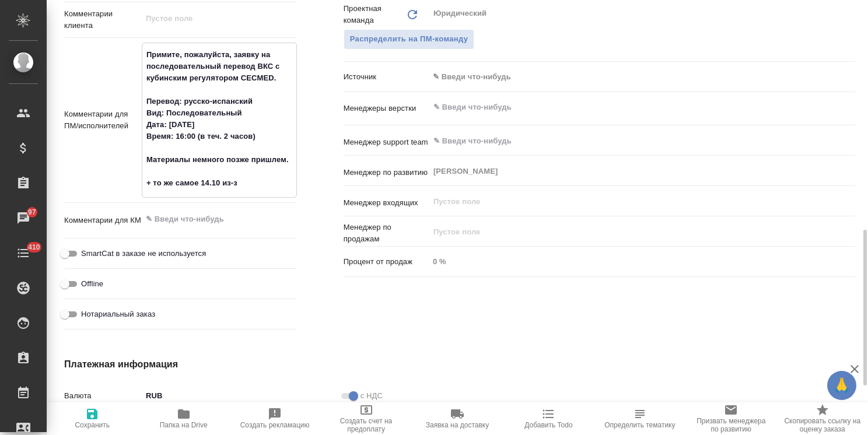
type textarea "x"
type textarea "Примите, пожалуйста, заявку на последовательный перевод ВКС с кубинским регулят…"
type textarea "x"
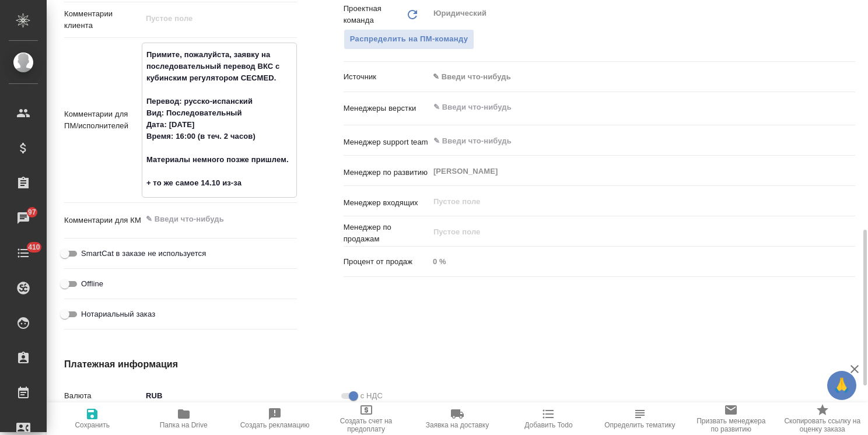
type textarea "x"
type textarea "Примите, пожалуйста, заявку на последовательный перевод ВКС с кубинским регулят…"
type textarea "x"
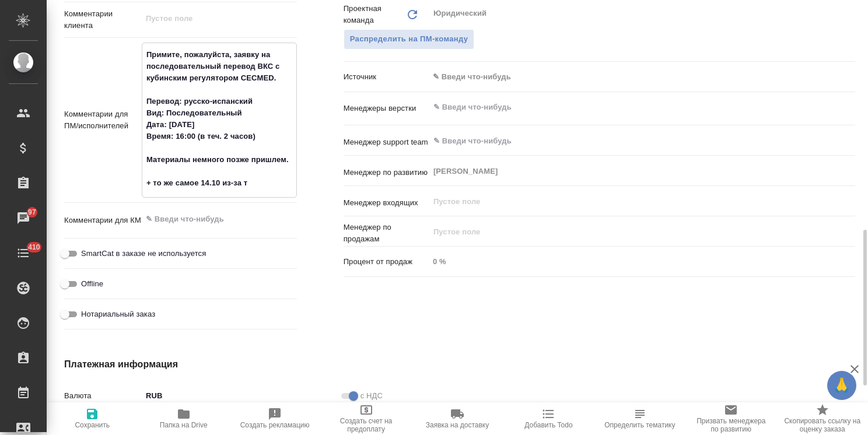
type textarea "x"
type textarea "Примите, пожалуйста, заявку на последовательный перевод ВКС с кубинским регулят…"
type textarea "x"
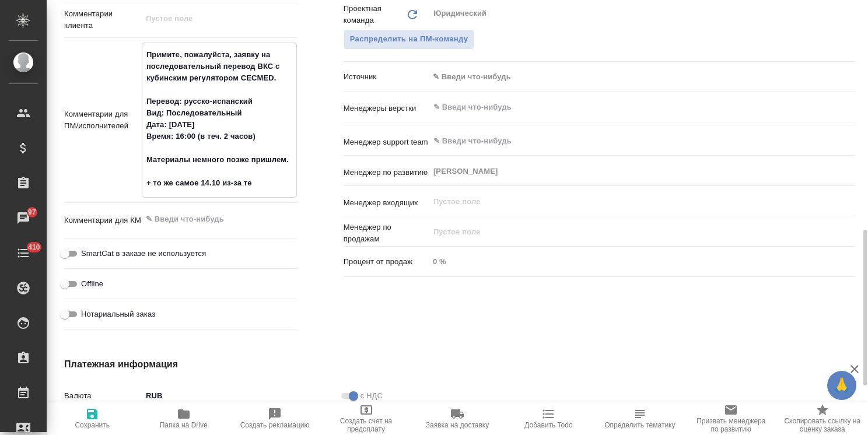
type textarea "Примите, пожалуйста, заявку на последовательный перевод ВКС с кубинским регулят…"
type textarea "x"
type textarea "Примите, пожалуйста, заявку на последовательный перевод ВКС с кубинским регулят…"
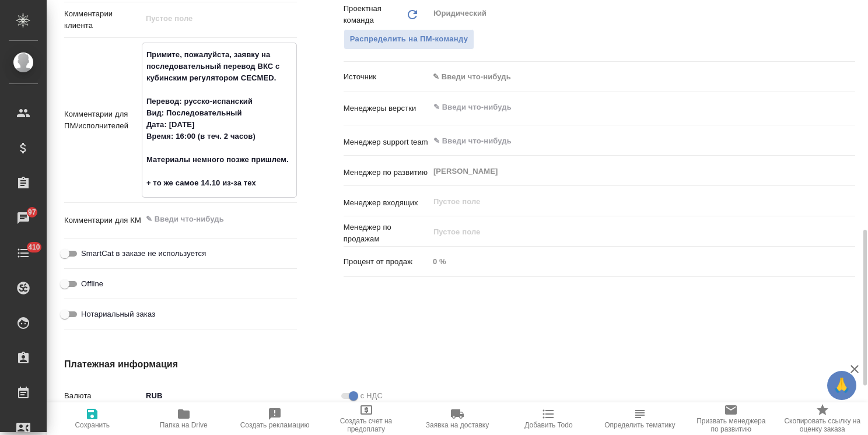
type textarea "x"
type textarea "Примите, пожалуйста, заявку на последовательный перевод ВКС с кубинским регулят…"
type textarea "x"
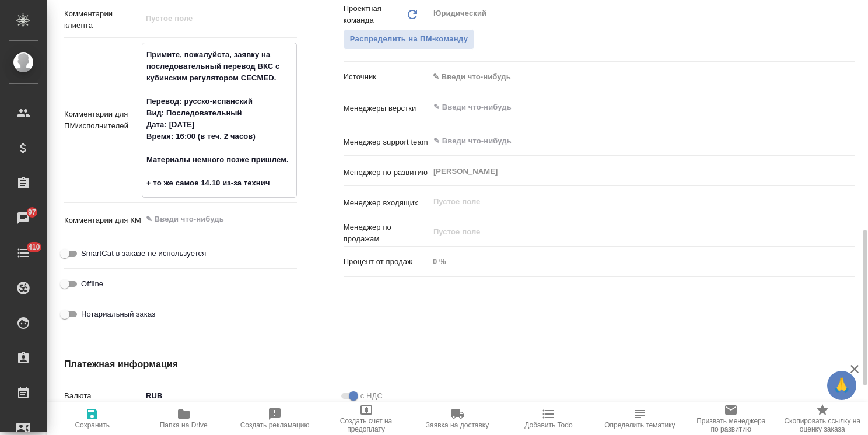
type textarea "x"
type textarea "Примите, пожалуйста, заявку на последовательный перевод ВКС с кубинским регулят…"
type textarea "x"
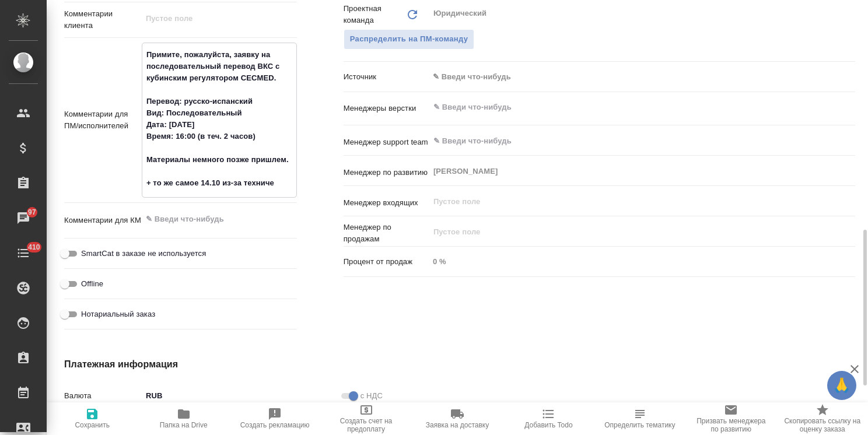
type textarea "x"
type textarea "Примите, пожалуйста, заявку на последовательный перевод ВКС с кубинским регулят…"
type textarea "x"
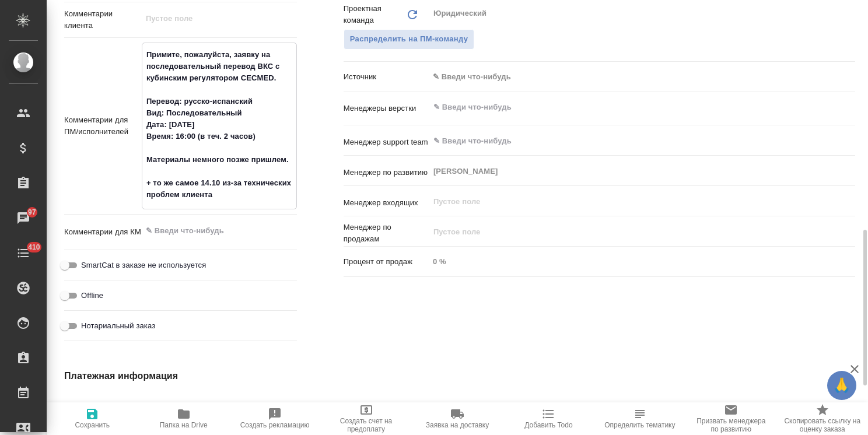
click at [95, 420] on icon "button" at bounding box center [92, 414] width 14 height 14
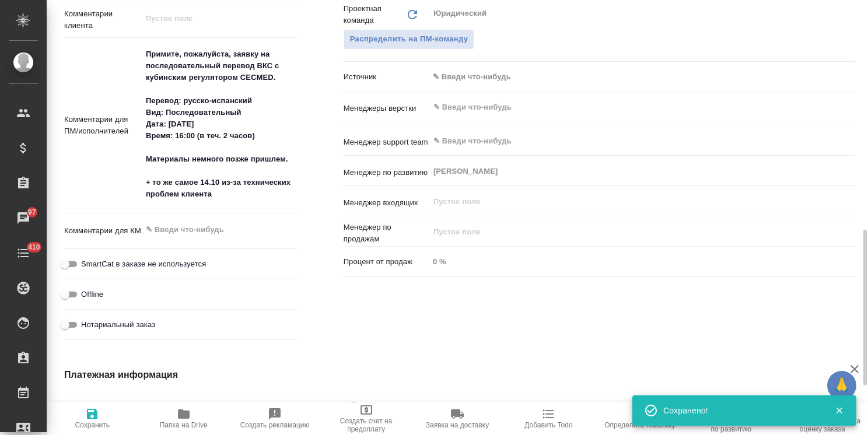
scroll to position [583, 0]
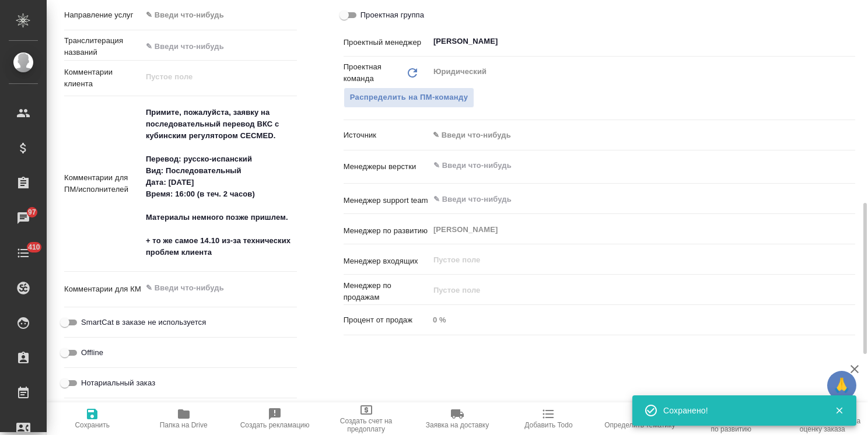
click at [91, 425] on span "Сохранить" at bounding box center [92, 425] width 35 height 8
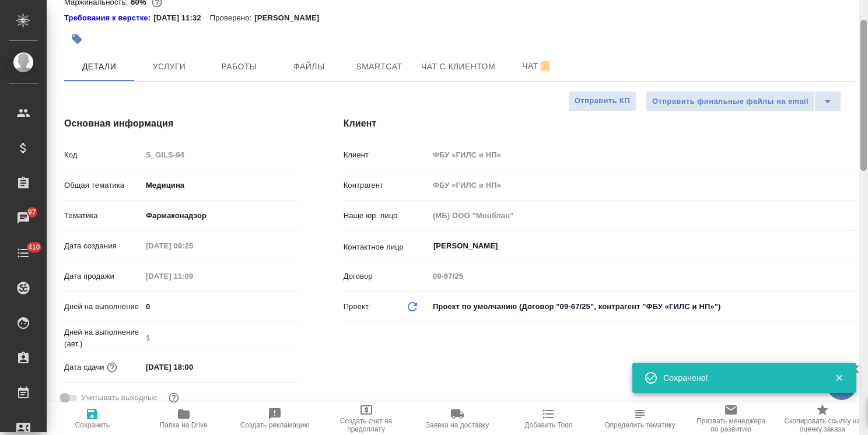
drag, startPoint x: 866, startPoint y: 275, endPoint x: 861, endPoint y: 83, distance: 192.0
click at [859, 87] on div at bounding box center [863, 217] width 9 height 435
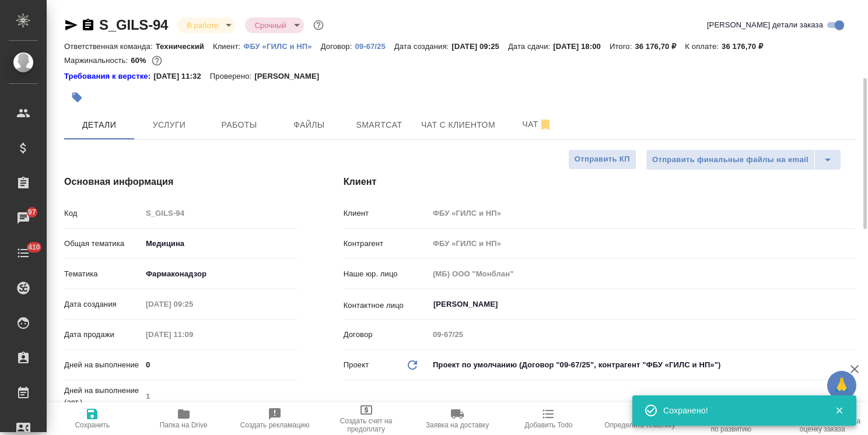
scroll to position [117, 0]
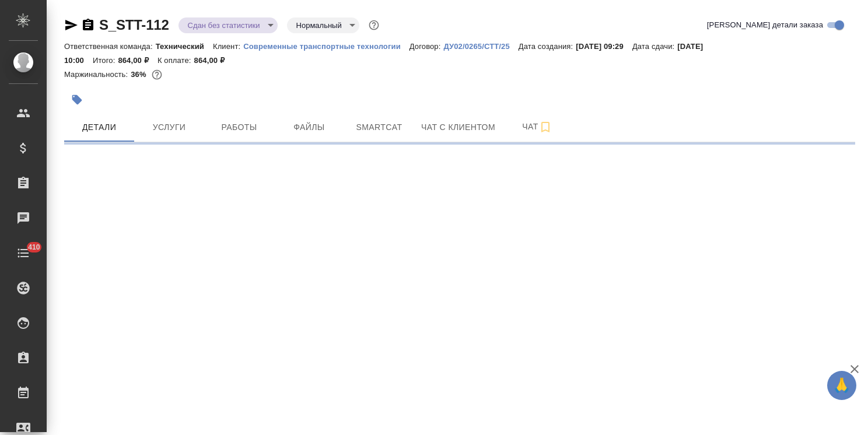
select select "RU"
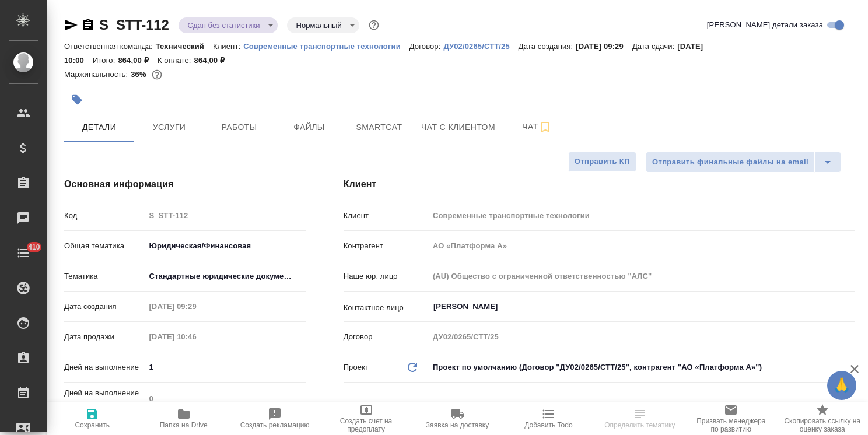
type textarea "x"
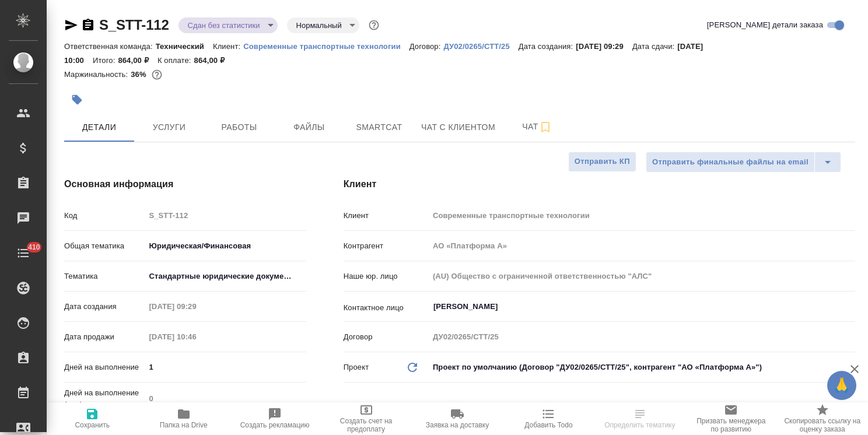
type textarea "x"
click at [529, 130] on span "Чат" at bounding box center [537, 127] width 56 height 15
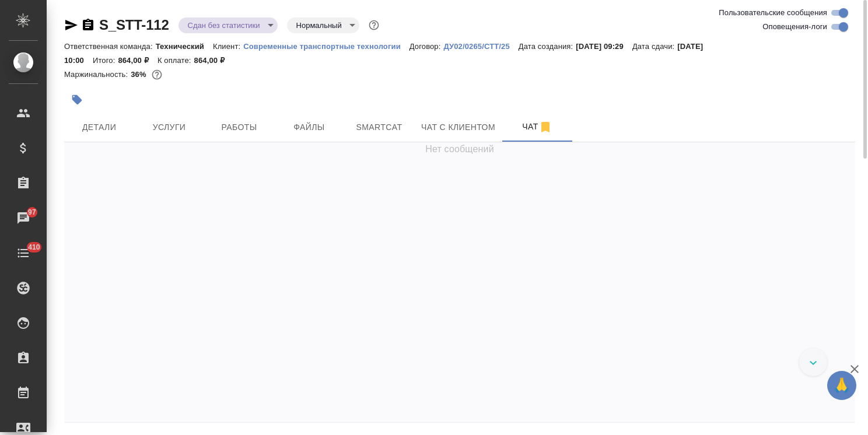
scroll to position [3351, 0]
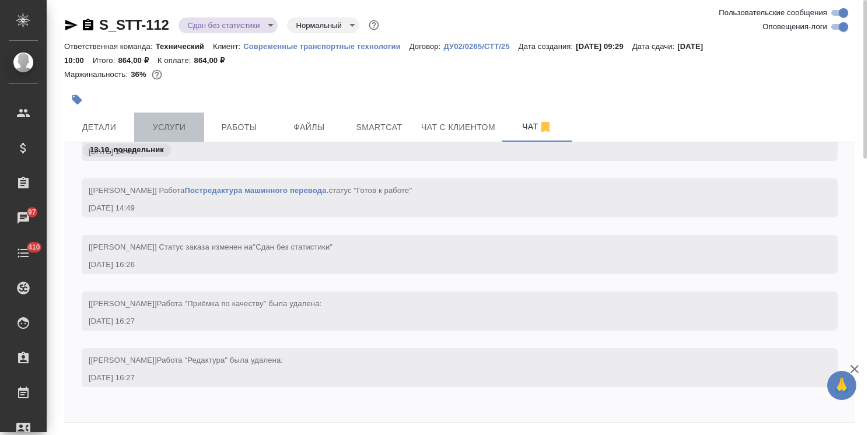
click at [188, 123] on span "Услуги" at bounding box center [169, 127] width 56 height 15
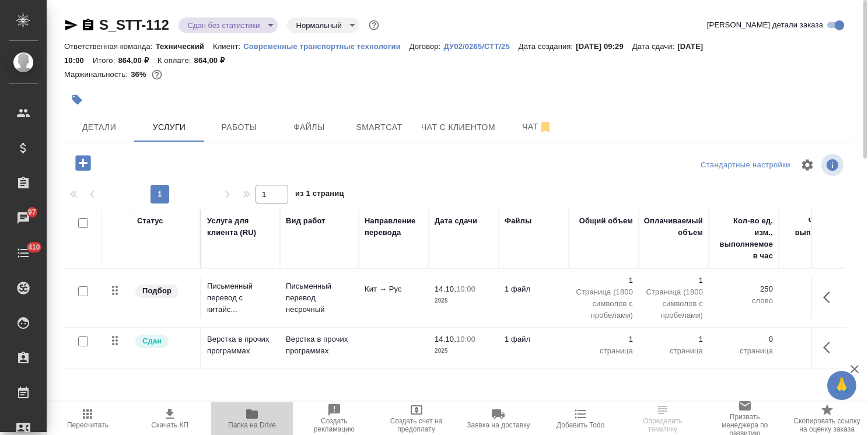
click at [244, 412] on span "Папка на Drive" at bounding box center [252, 418] width 68 height 22
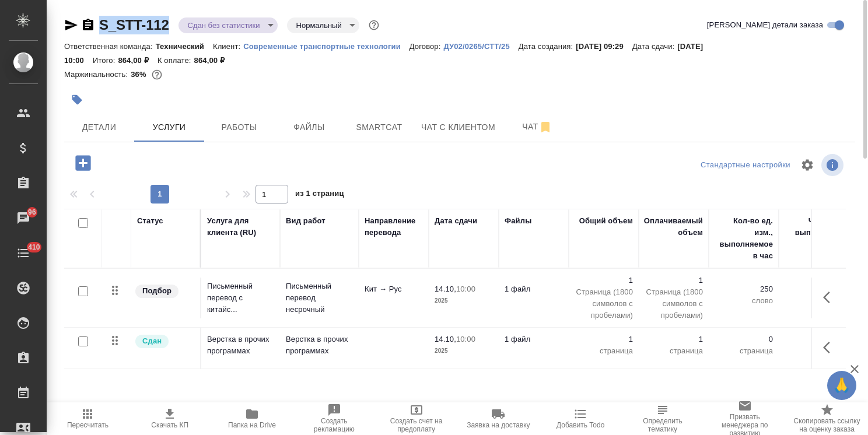
drag, startPoint x: 170, startPoint y: 11, endPoint x: 72, endPoint y: 1, distance: 98.5
click at [72, 1] on div "S_STT-112 Сдан без статистики distributed Нормальный normal Кратко детали заказ…" at bounding box center [460, 245] width 804 height 490
copy link "S_STT-112"
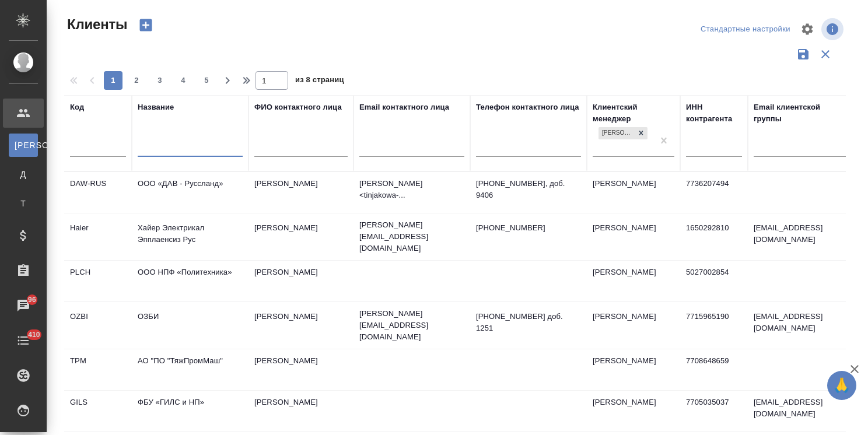
select select "RU"
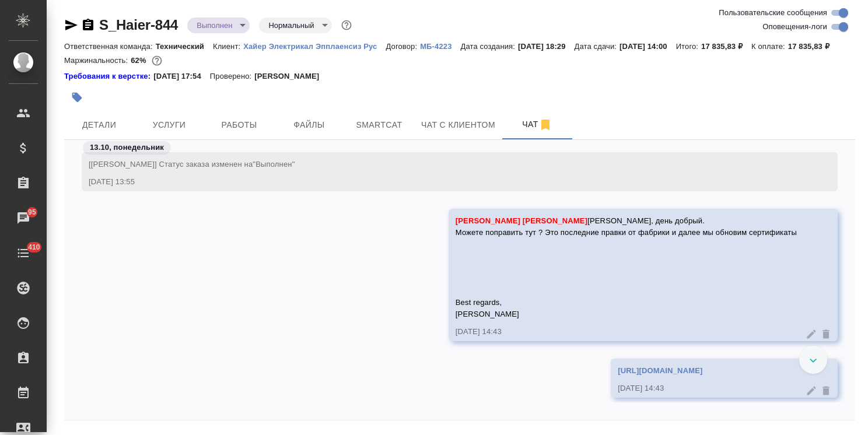
scroll to position [36331, 0]
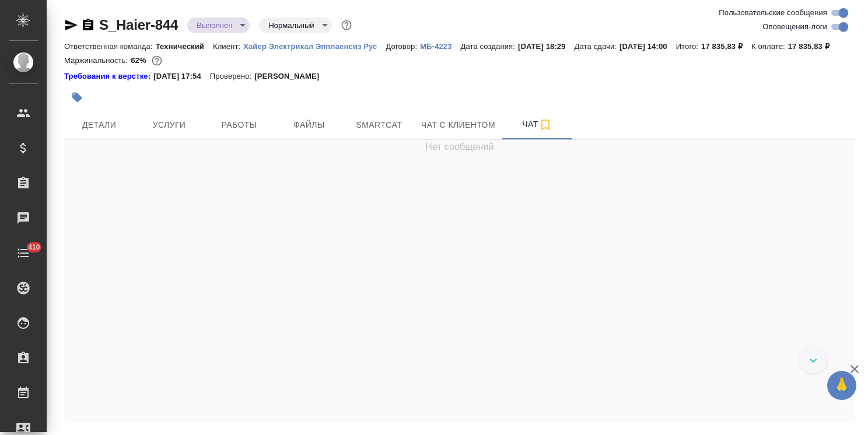
click at [859, 370] on icon "button" at bounding box center [855, 369] width 14 height 14
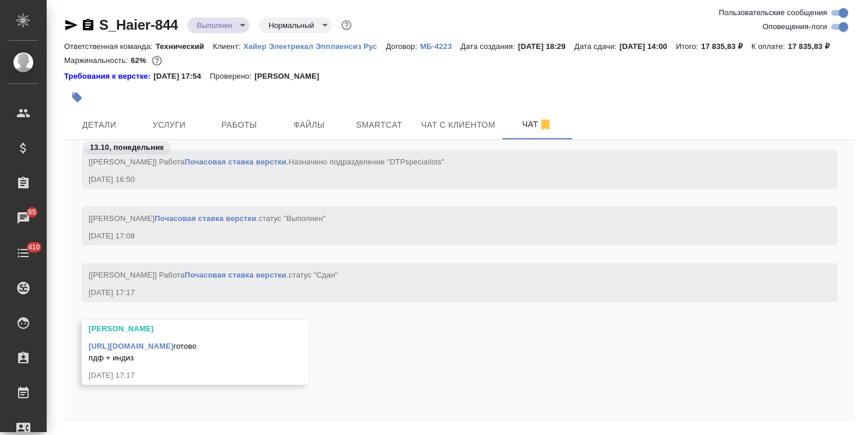
scroll to position [51, 0]
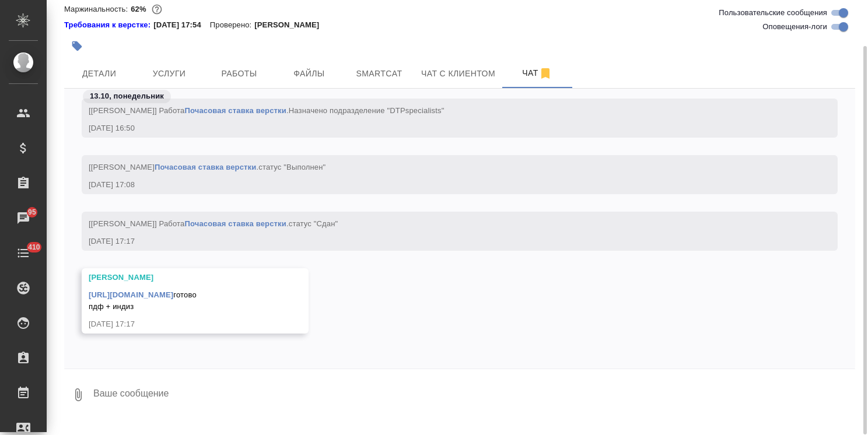
click at [161, 408] on textarea at bounding box center [473, 395] width 763 height 40
type textarea "Спасибо!"
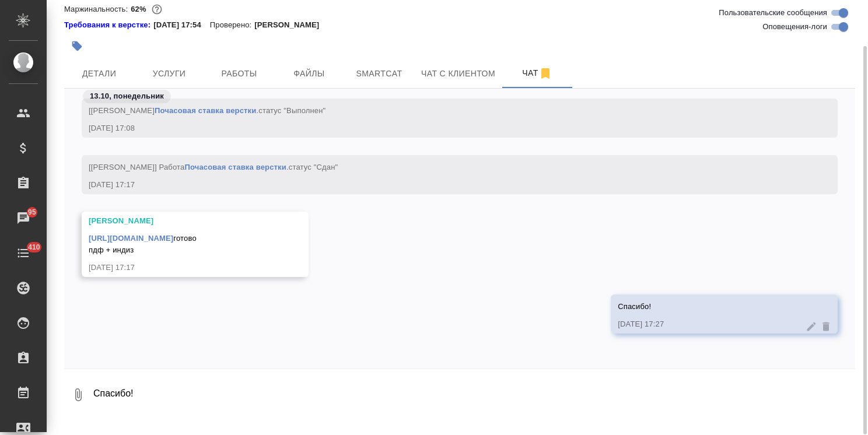
click at [170, 237] on link "[URL][DOMAIN_NAME]" at bounding box center [131, 238] width 85 height 9
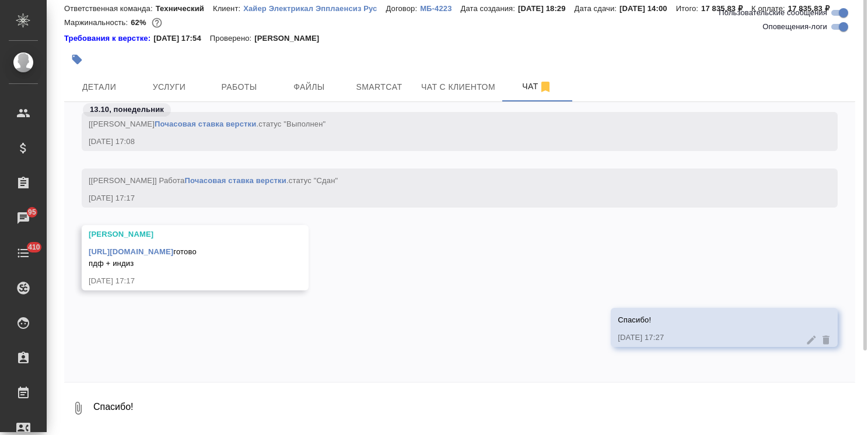
scroll to position [0, 0]
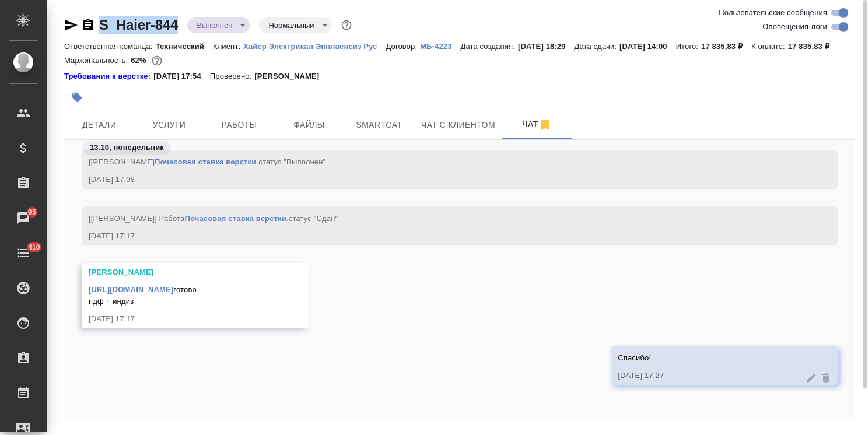
drag, startPoint x: 179, startPoint y: 14, endPoint x: 93, endPoint y: 17, distance: 85.8
click at [93, 17] on div "S_Haier-844 Выполнен completed Нормальный normal Ответственная команда: Техниче…" at bounding box center [460, 236] width 804 height 473
copy link "S_Haier-844"
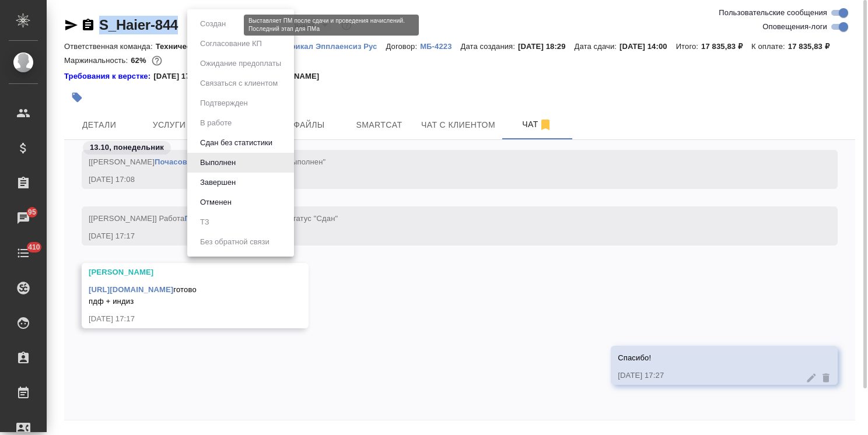
click at [205, 26] on body ".cls-1 fill:#fff; AWATERA [PERSON_NAME] Спецификации Заказы 95 Чаты 410 Todo Пр…" at bounding box center [434, 217] width 868 height 435
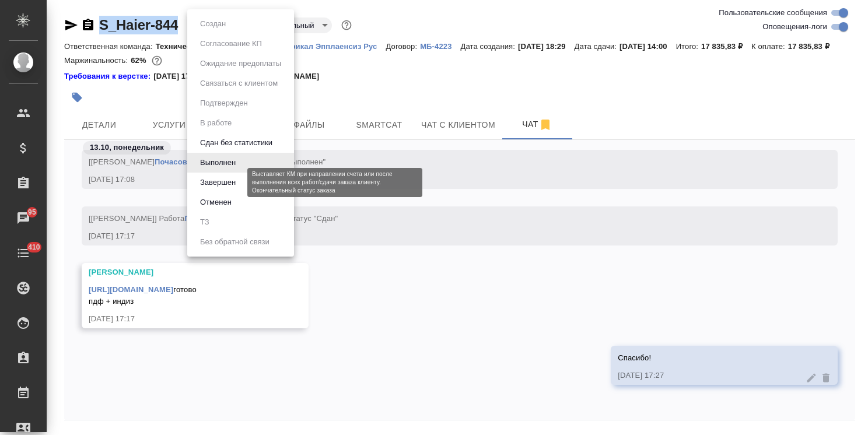
click at [223, 181] on button "Завершен" at bounding box center [218, 182] width 43 height 13
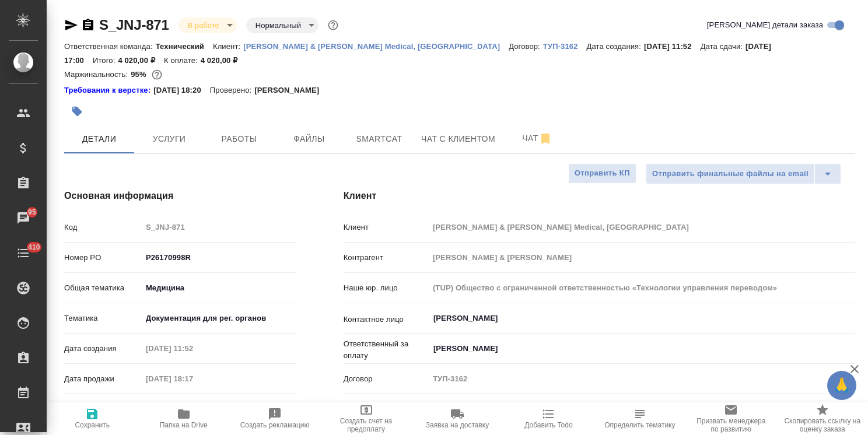
select select "RU"
click at [184, 424] on span "Папка на Drive" at bounding box center [184, 425] width 48 height 8
drag, startPoint x: 177, startPoint y: 13, endPoint x: 84, endPoint y: 0, distance: 93.7
copy link "S_JNJ-871"
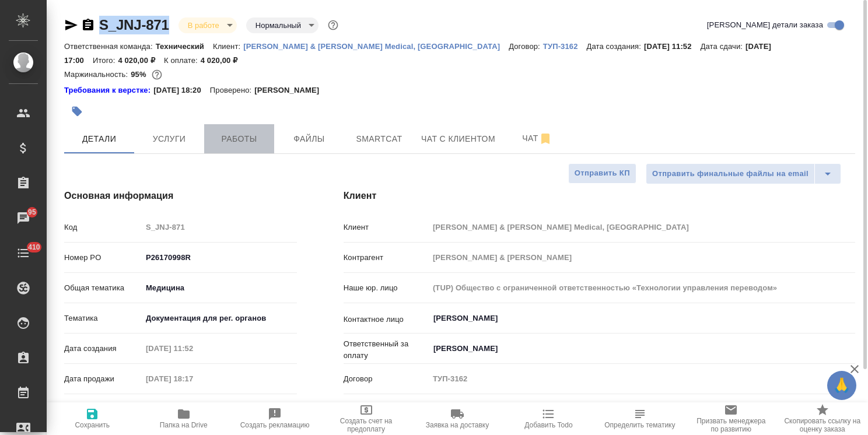
click at [240, 144] on span "Работы" at bounding box center [239, 139] width 56 height 15
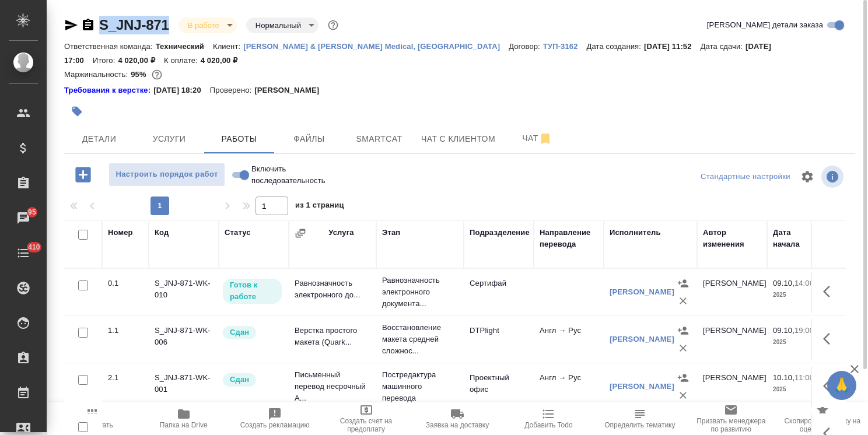
scroll to position [77, 0]
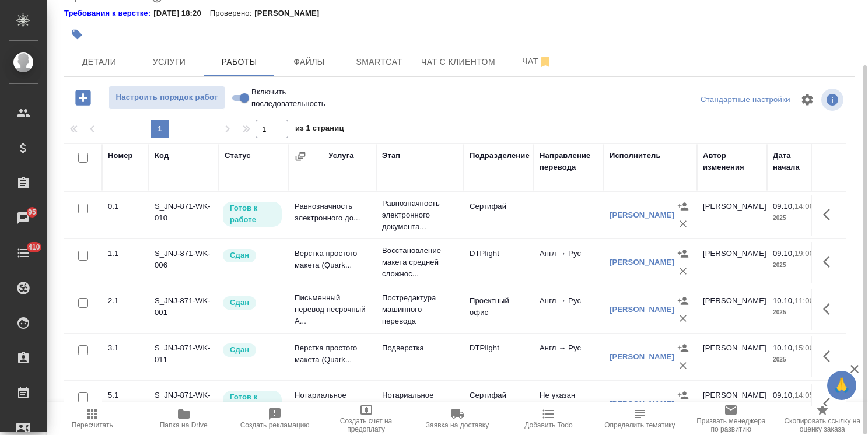
click at [826, 222] on icon "button" at bounding box center [830, 215] width 14 height 14
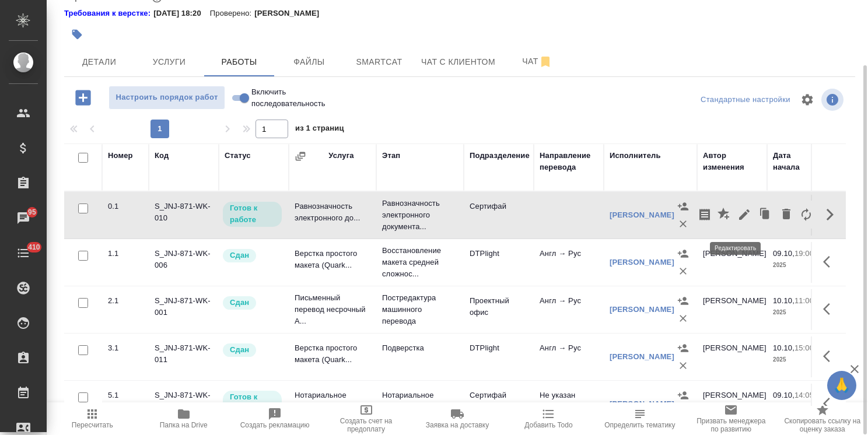
click at [739, 219] on icon "button" at bounding box center [744, 215] width 14 height 14
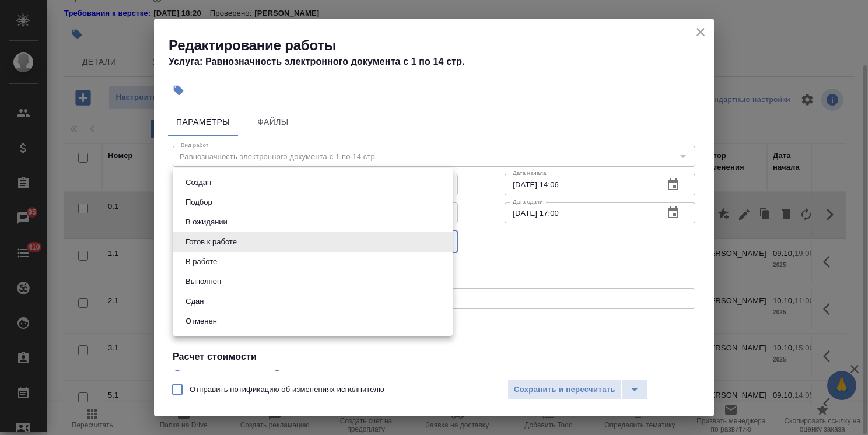
click at [227, 243] on body "🙏 .cls-1 fill:#fff; AWATERA [PERSON_NAME] Спецификации Заказы 95 Чаты 410 Todo …" at bounding box center [434, 217] width 868 height 435
click at [198, 305] on button "Сдан" at bounding box center [194, 301] width 25 height 13
type input "closed"
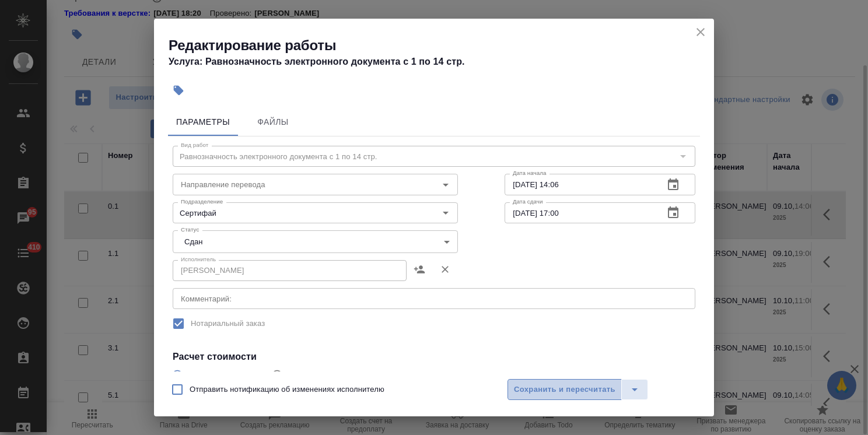
click at [529, 381] on button "Сохранить и пересчитать" at bounding box center [565, 389] width 114 height 21
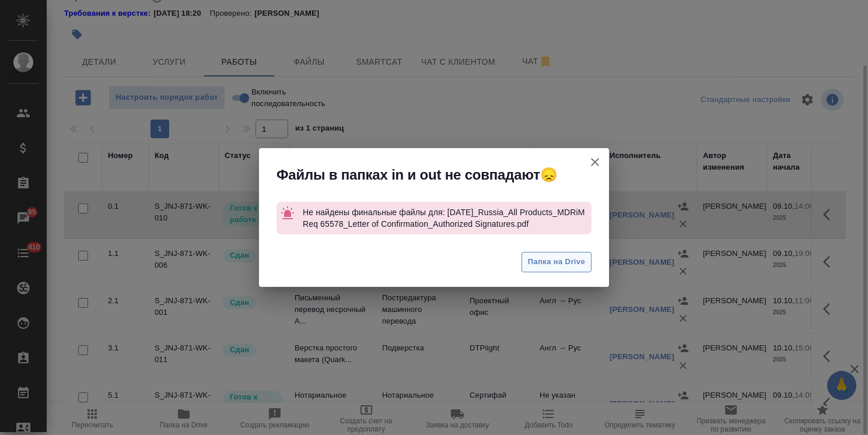
click at [556, 272] on button "Папка на Drive" at bounding box center [557, 262] width 70 height 20
click at [590, 155] on icon "button" at bounding box center [595, 162] width 14 height 14
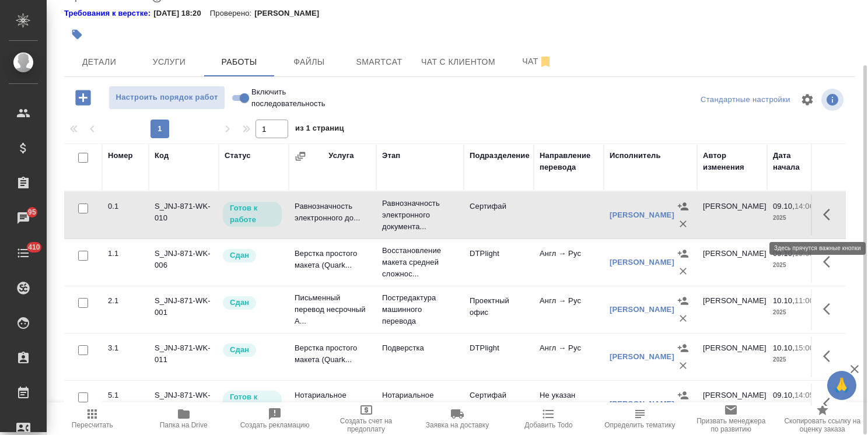
click at [816, 221] on button "button" at bounding box center [830, 215] width 28 height 28
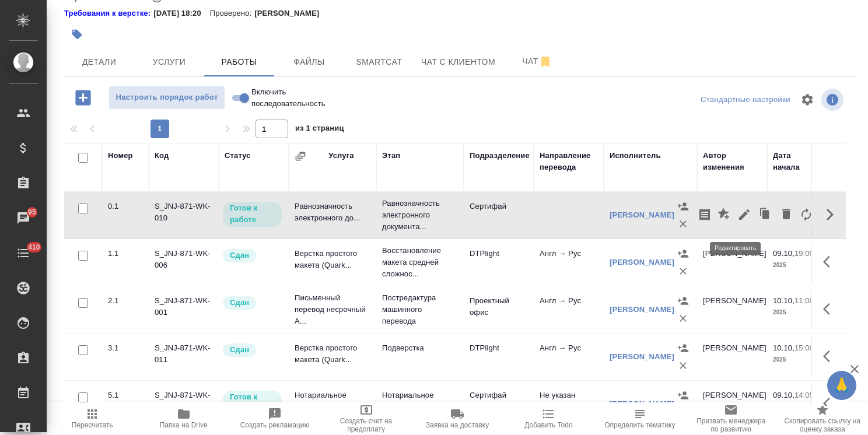
click at [737, 221] on icon "button" at bounding box center [744, 215] width 14 height 14
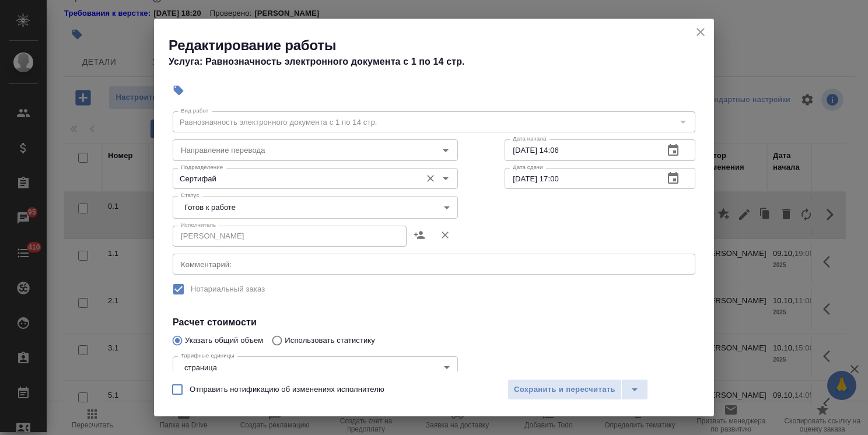
scroll to position [0, 0]
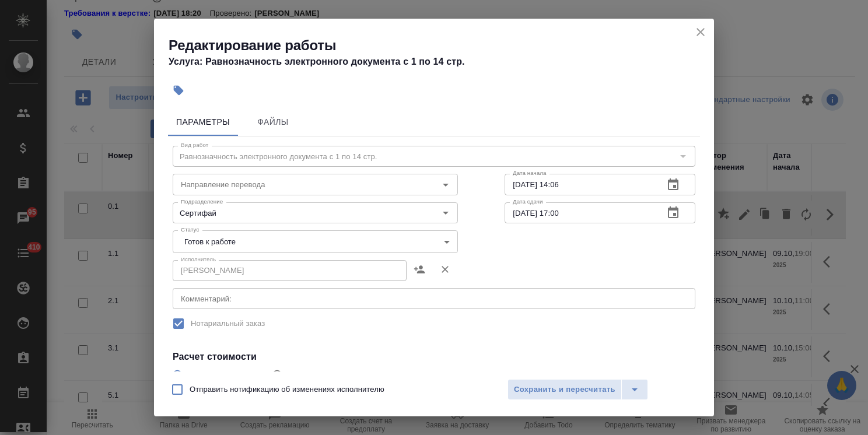
click at [229, 236] on body "🙏 .cls-1 fill:#fff; AWATERA Usmanova Olga Клиенты Спецификации Заказы 95 Чаты 4…" at bounding box center [434, 217] width 868 height 435
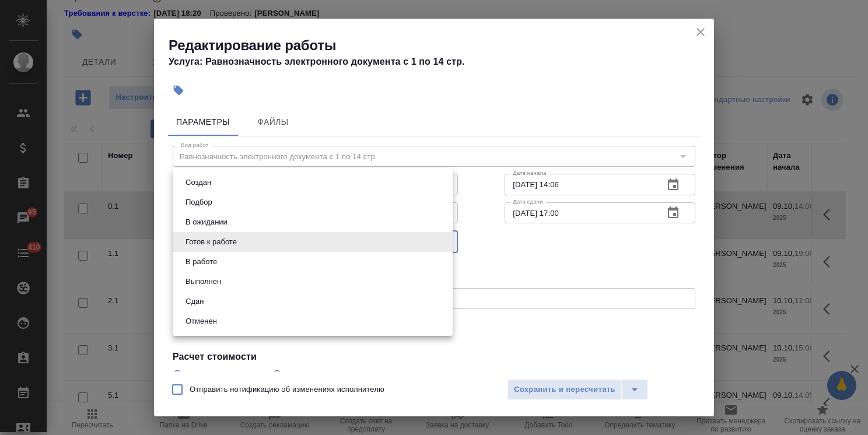
click at [201, 300] on button "Сдан" at bounding box center [194, 301] width 25 height 13
type input "closed"
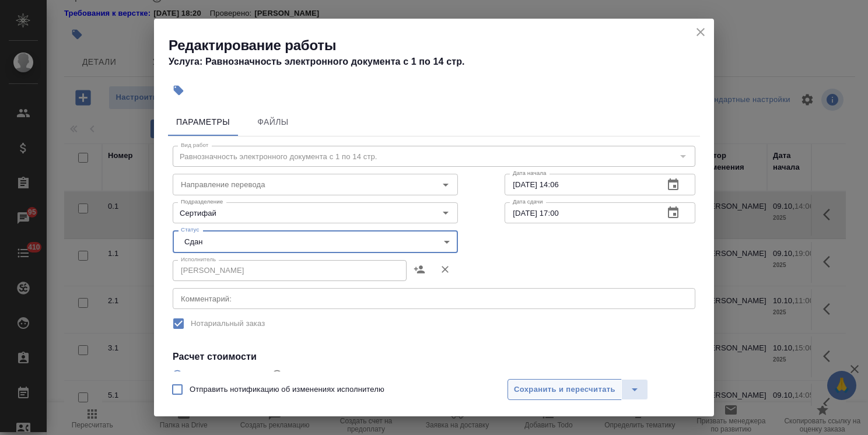
click at [534, 389] on span "Сохранить и пересчитать" at bounding box center [565, 389] width 102 height 13
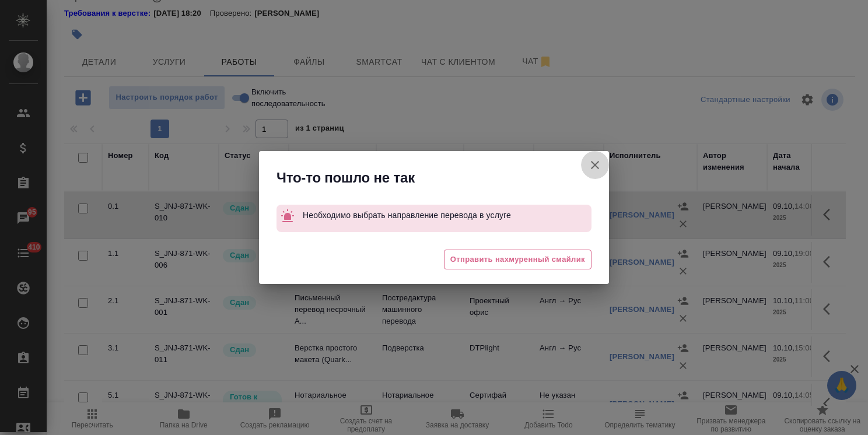
click at [596, 167] on icon "button" at bounding box center [595, 165] width 14 height 14
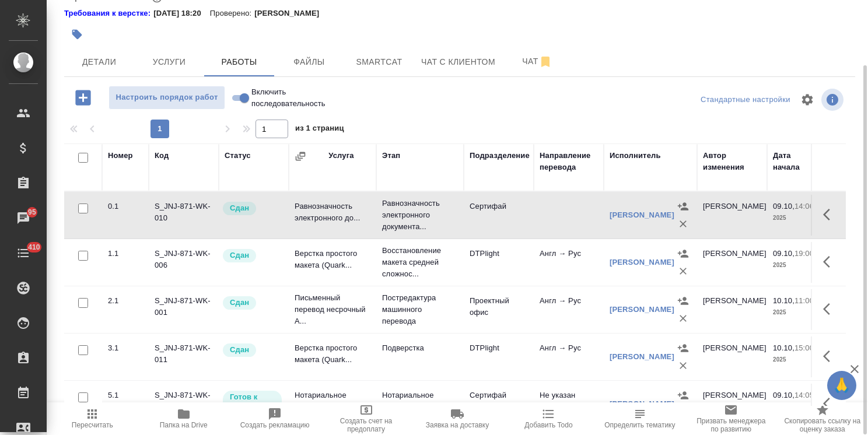
scroll to position [112, 0]
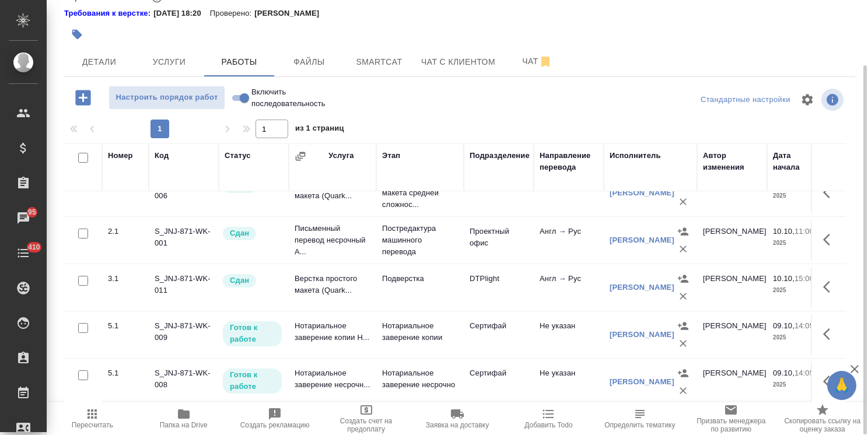
click at [823, 328] on icon "button" at bounding box center [826, 334] width 7 height 12
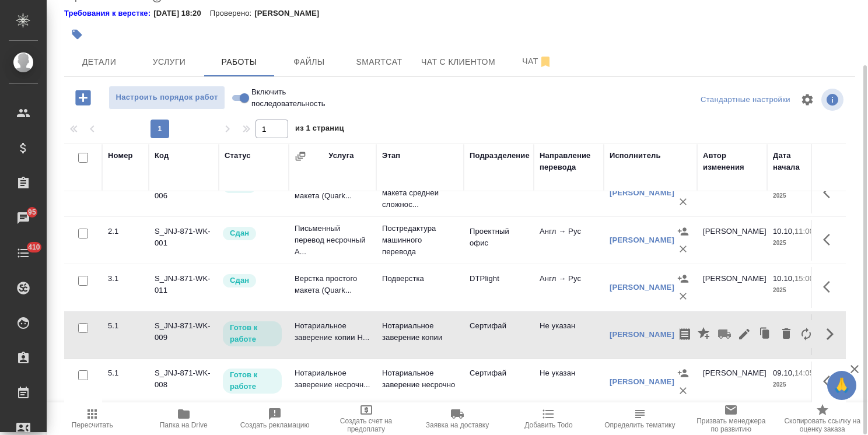
click at [738, 327] on icon "button" at bounding box center [744, 334] width 14 height 14
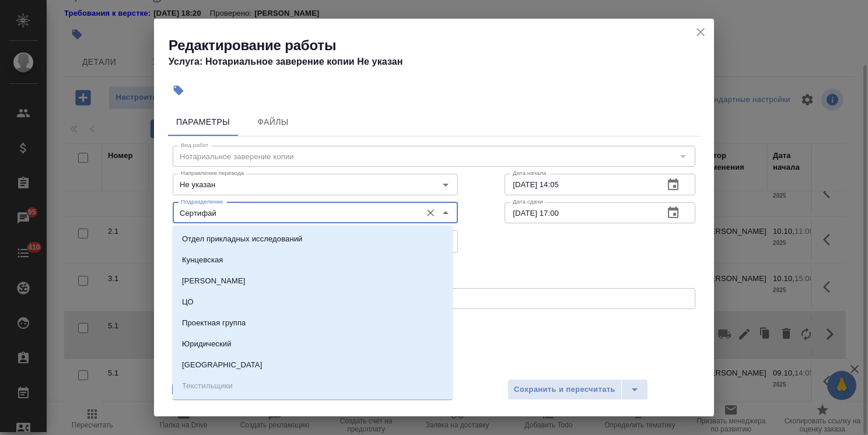
click at [222, 211] on input "Сертифай" at bounding box center [295, 213] width 239 height 14
click at [544, 318] on label "Нотариальный заказ" at bounding box center [426, 324] width 520 height 25
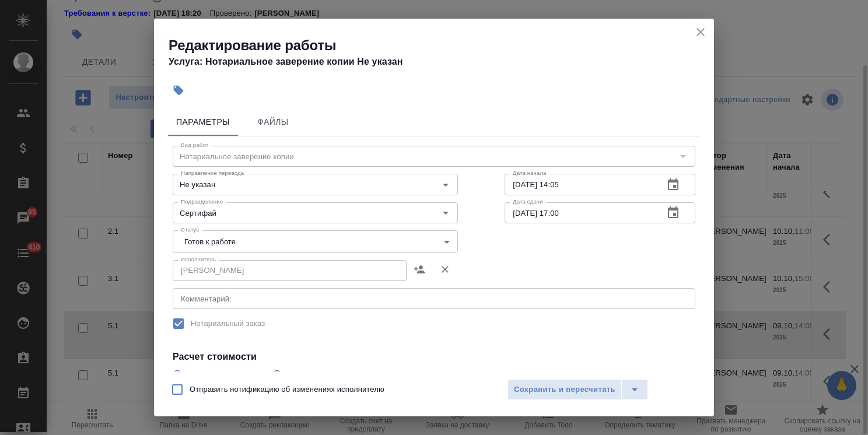
click at [273, 245] on body "🙏 .cls-1 fill:#fff; AWATERA Usmanova Olga Клиенты Спецификации Заказы 95 Чаты 4…" at bounding box center [434, 217] width 868 height 435
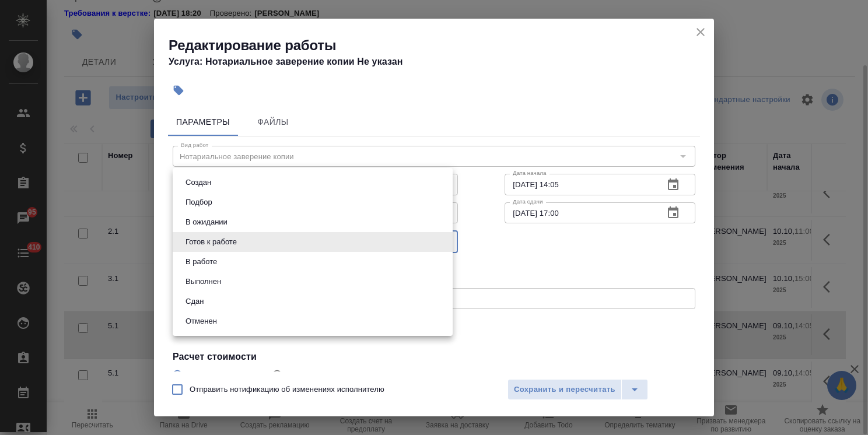
click at [212, 299] on li "Сдан" at bounding box center [313, 302] width 280 height 20
type input "closed"
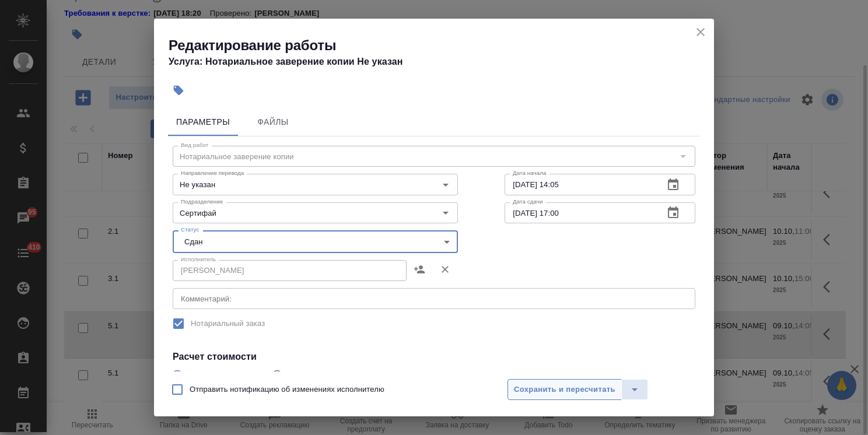
click at [541, 396] on span "Сохранить и пересчитать" at bounding box center [565, 389] width 102 height 13
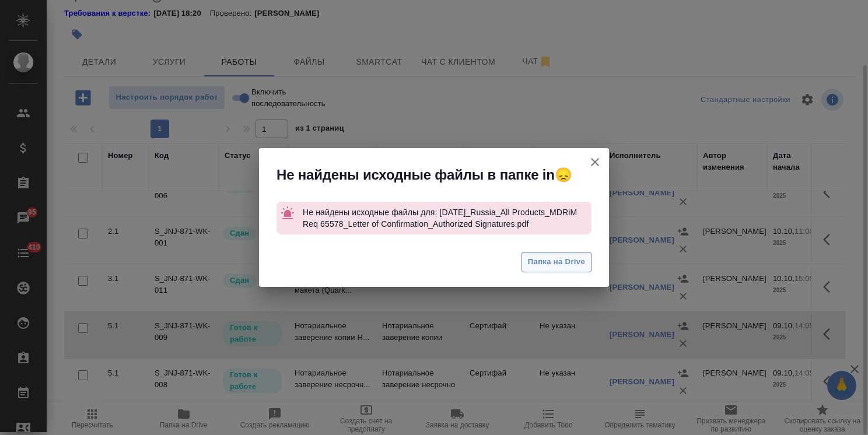
click at [548, 272] on button "Папка на Drive" at bounding box center [557, 262] width 70 height 20
click at [592, 156] on icon "button" at bounding box center [595, 162] width 14 height 14
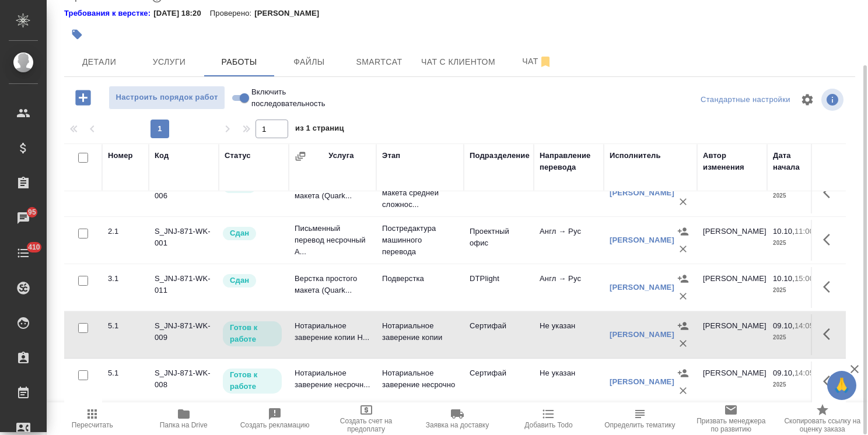
click at [811, 314] on td at bounding box center [828, 334] width 35 height 41
click at [823, 327] on icon "button" at bounding box center [830, 334] width 14 height 14
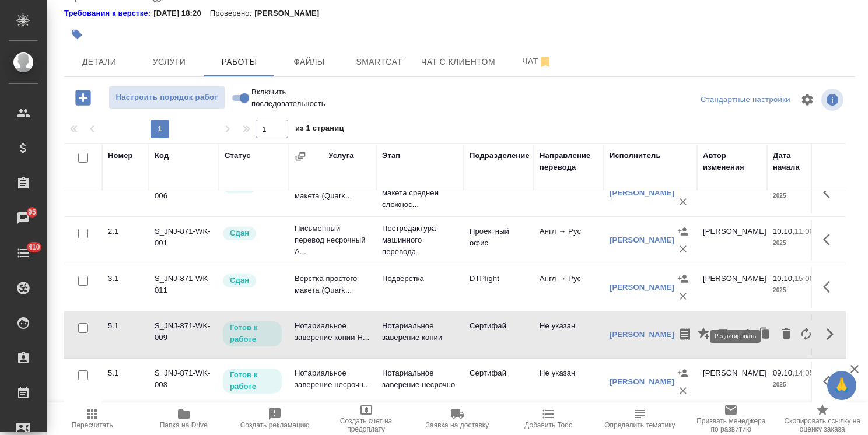
click at [737, 327] on icon "button" at bounding box center [744, 334] width 14 height 14
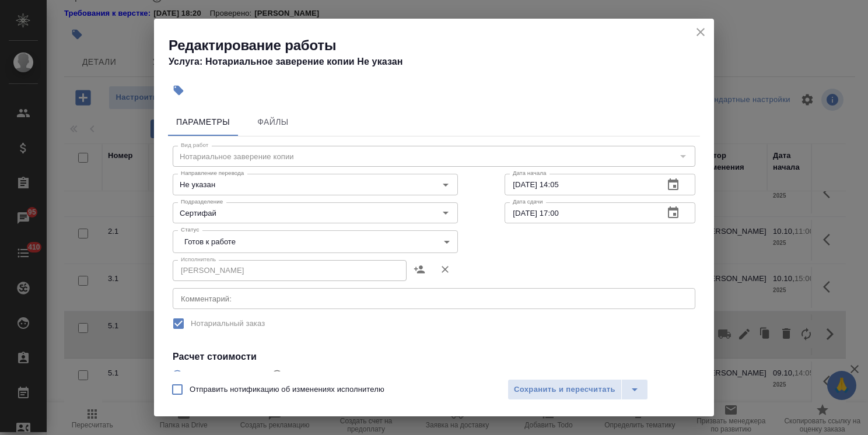
click at [230, 236] on body "🙏 .cls-1 fill:#fff; AWATERA Usmanova Olga Клиенты Спецификации Заказы 95 Чаты 4…" at bounding box center [434, 217] width 868 height 435
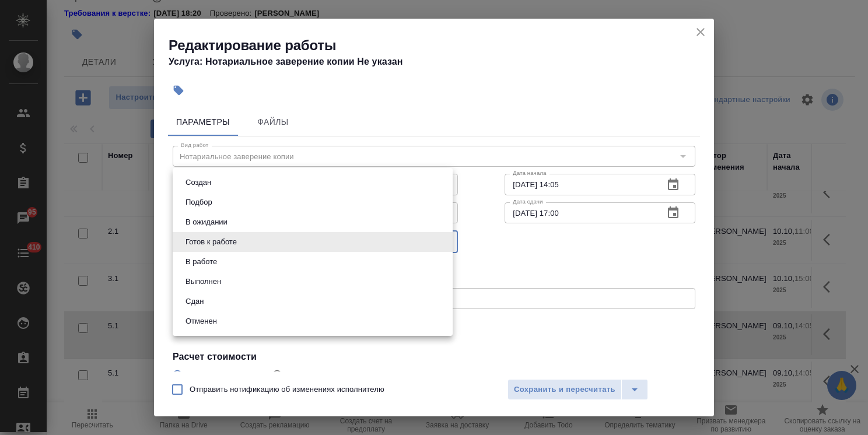
click at [208, 303] on li "Сдан" at bounding box center [313, 302] width 280 height 20
type input "closed"
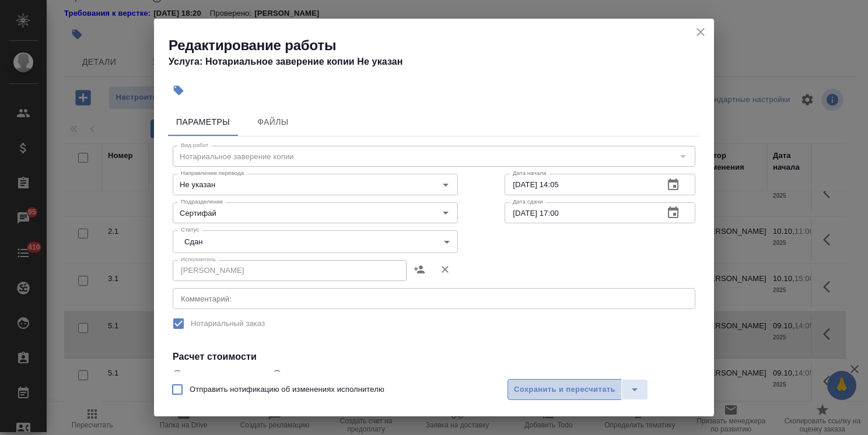
click at [569, 390] on span "Сохранить и пересчитать" at bounding box center [565, 389] width 102 height 13
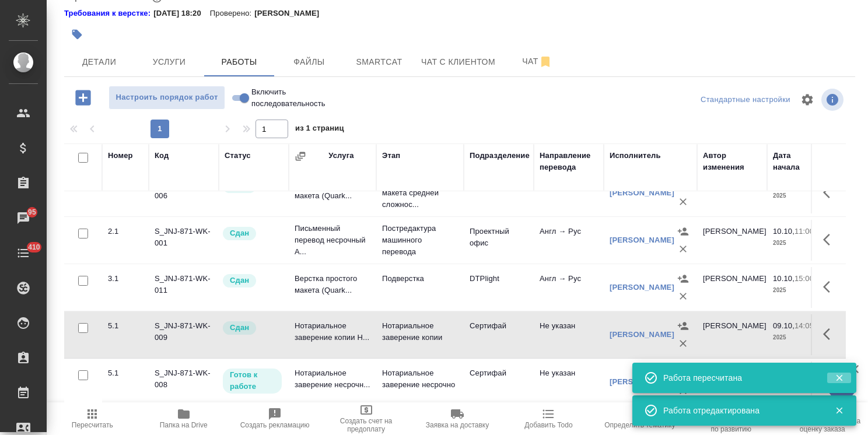
drag, startPoint x: 840, startPoint y: 379, endPoint x: 826, endPoint y: 383, distance: 14.4
click at [840, 379] on icon "button" at bounding box center [839, 378] width 6 height 6
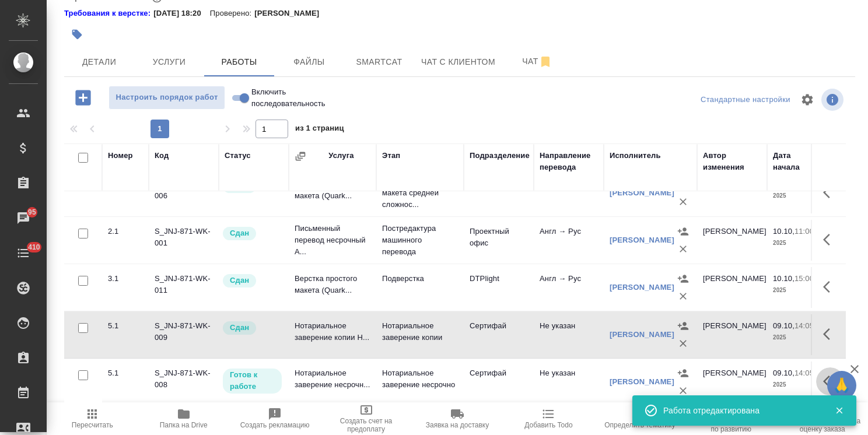
click at [823, 375] on icon "button" at bounding box center [830, 382] width 14 height 14
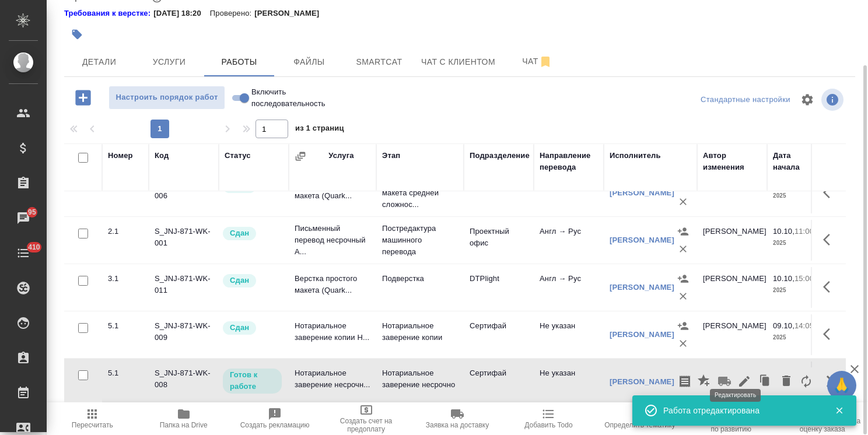
click at [735, 368] on button "button" at bounding box center [745, 382] width 20 height 28
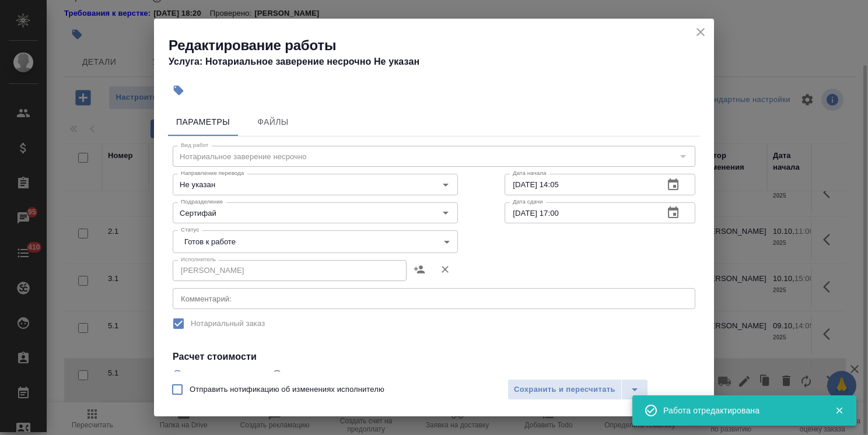
click at [243, 240] on body "🙏 .cls-1 fill:#fff; AWATERA Usmanova Olga Клиенты Спецификации Заказы 95 Чаты 4…" at bounding box center [434, 217] width 868 height 435
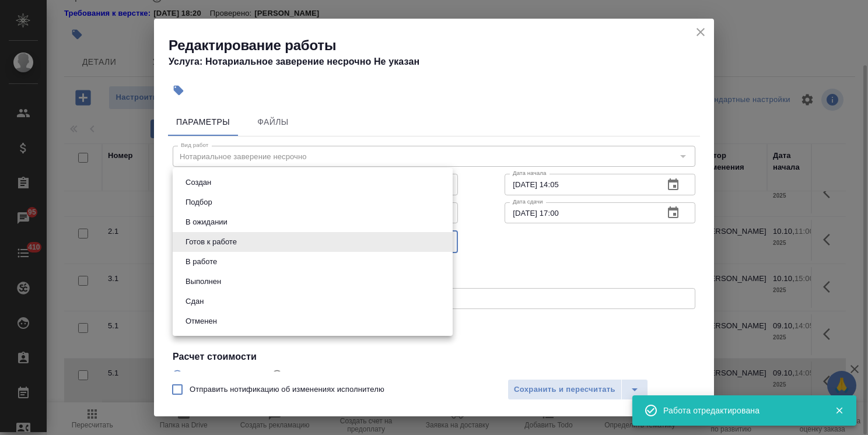
click at [202, 300] on button "Сдан" at bounding box center [194, 301] width 25 height 13
type input "closed"
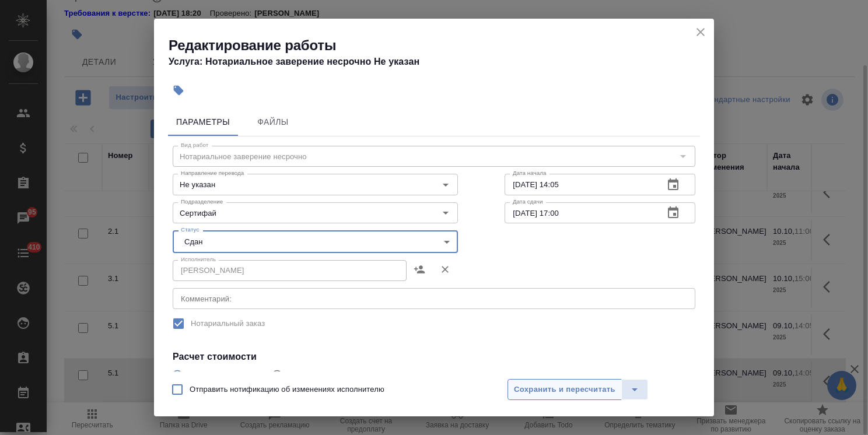
click at [526, 389] on span "Сохранить и пересчитать" at bounding box center [565, 389] width 102 height 13
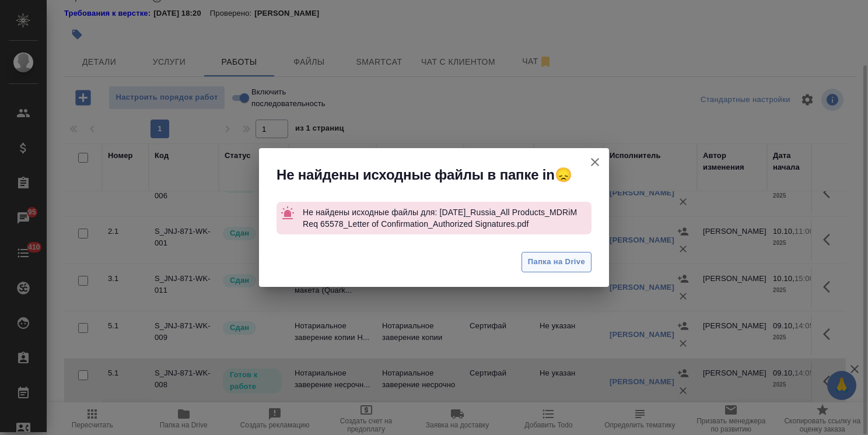
click at [541, 264] on span "Папка на Drive" at bounding box center [556, 262] width 57 height 13
click at [598, 148] on button "Группировать работы по услугам" at bounding box center [595, 162] width 28 height 28
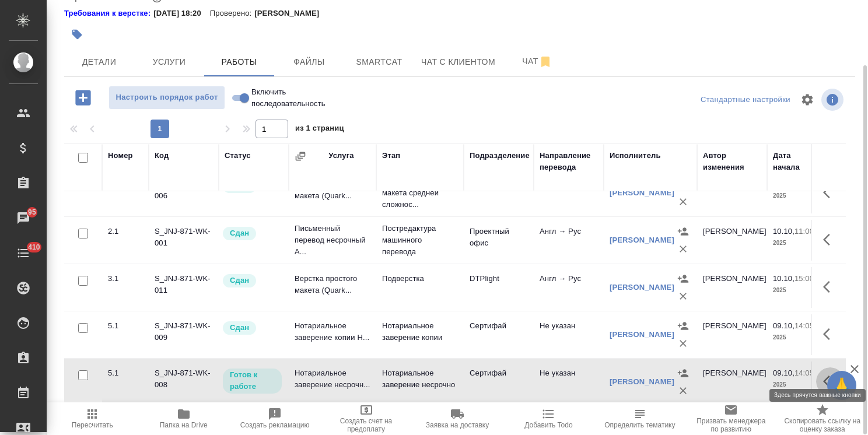
click at [826, 375] on icon "button" at bounding box center [830, 382] width 14 height 14
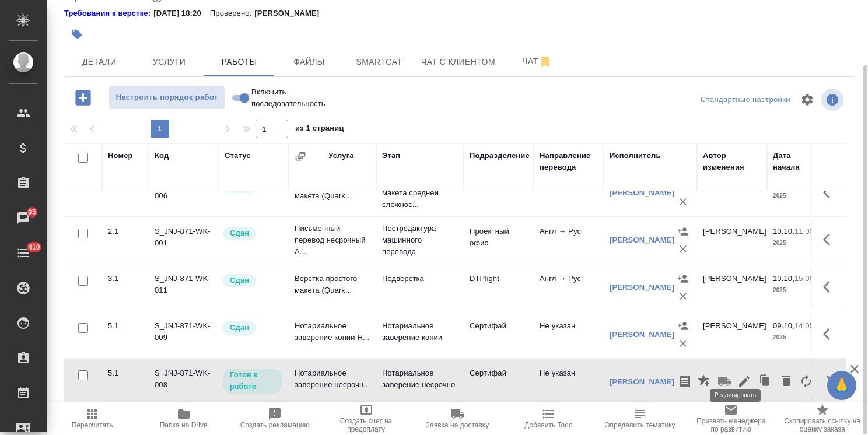
click at [739, 376] on icon "button" at bounding box center [744, 381] width 11 height 11
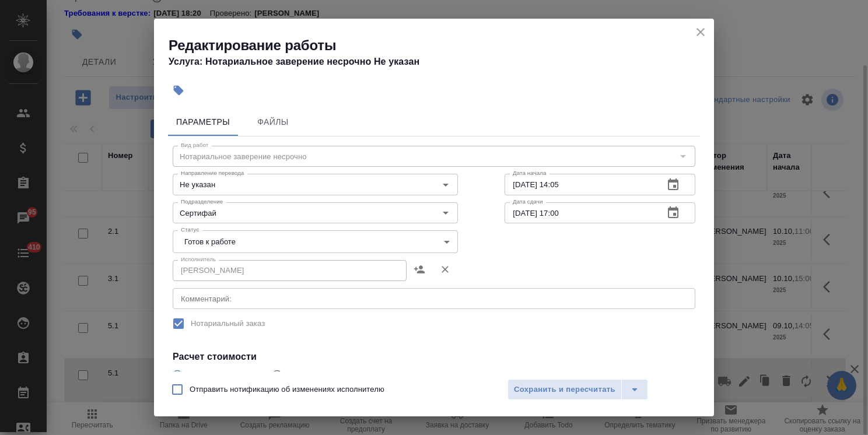
click at [233, 241] on body "🙏 .cls-1 fill:#fff; AWATERA Usmanova Olga Клиенты Спецификации Заказы 95 Чаты 4…" at bounding box center [434, 217] width 868 height 435
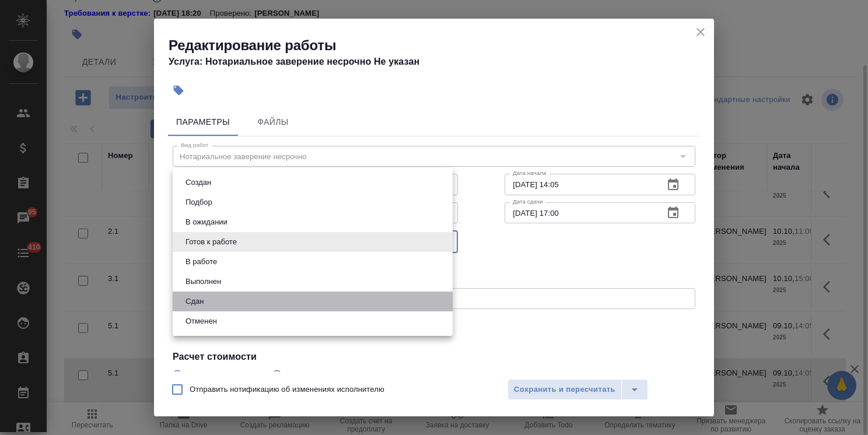
click at [211, 302] on li "Сдан" at bounding box center [313, 302] width 280 height 20
type input "closed"
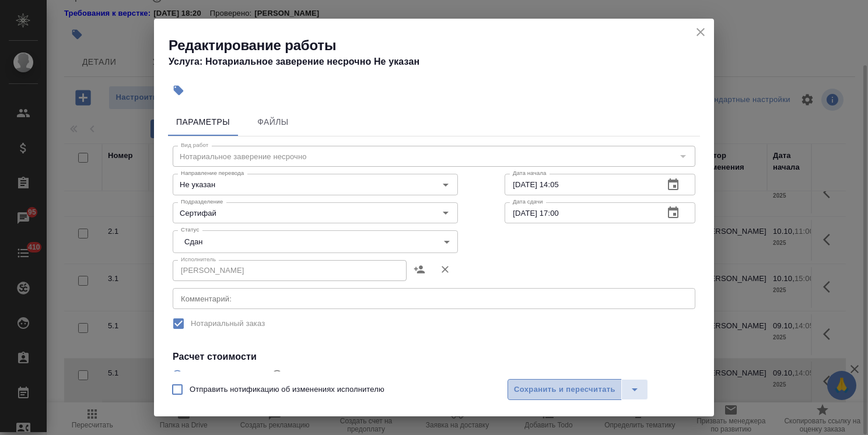
click at [558, 400] on button "Сохранить и пересчитать" at bounding box center [565, 389] width 114 height 21
click at [595, 394] on span "Сохранить и пересчитать" at bounding box center [565, 389] width 102 height 13
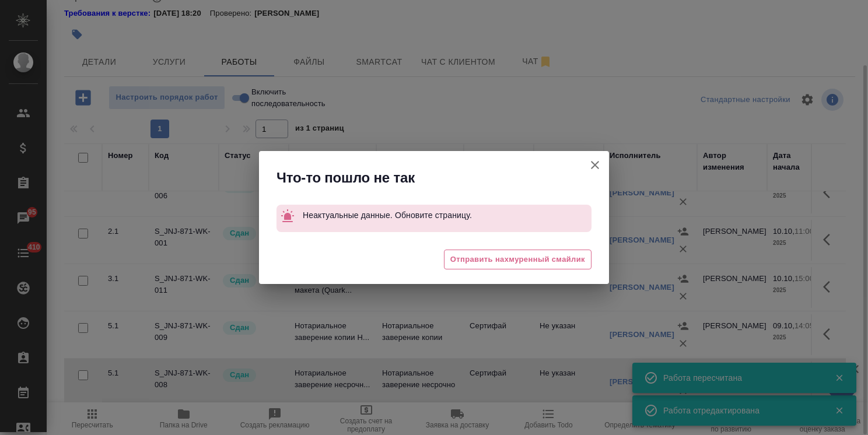
click at [602, 165] on icon "button" at bounding box center [595, 165] width 14 height 14
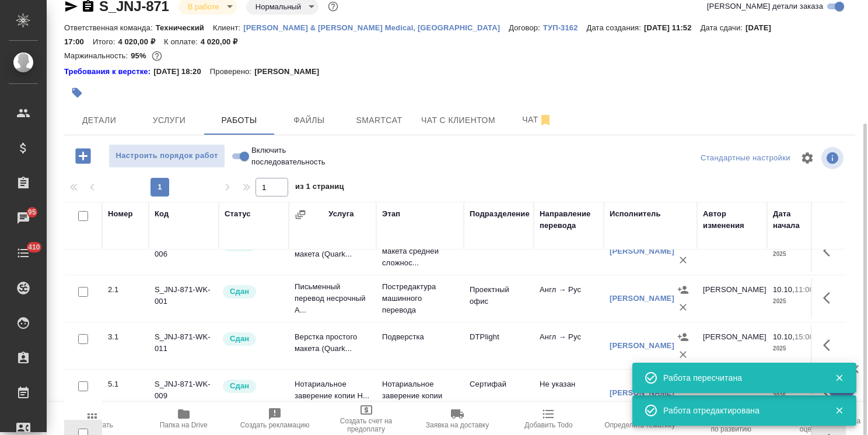
scroll to position [0, 0]
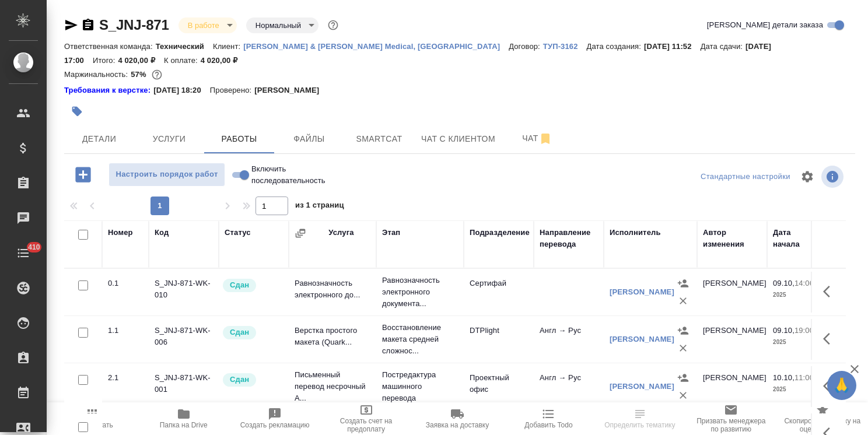
click at [196, 25] on body "🙏 .cls-1 fill:#fff; AWATERA [PERSON_NAME] Спецификации Заказы Чаты 410 Todo Про…" at bounding box center [434, 217] width 868 height 435
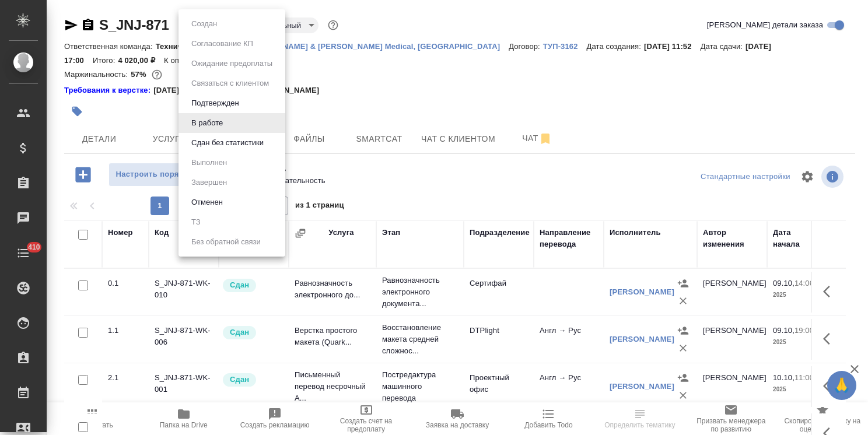
click at [219, 143] on button "Сдан без статистики" at bounding box center [227, 143] width 79 height 13
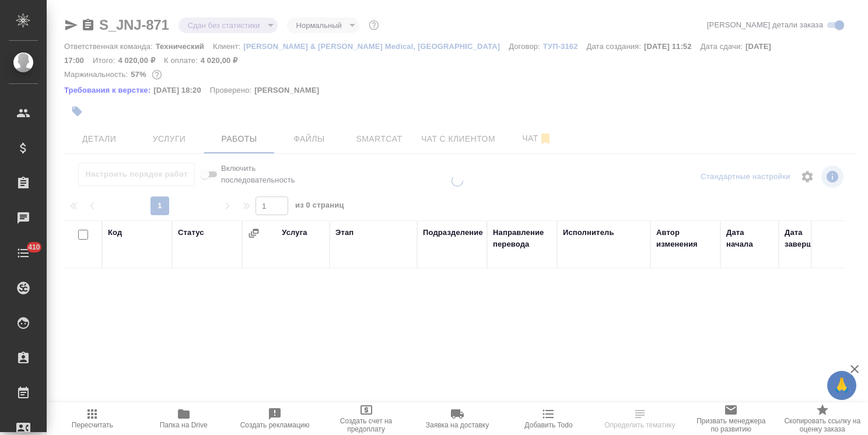
click at [201, 22] on body "🙏 .cls-1 fill:#fff; AWATERA [PERSON_NAME] Спецификации Заказы Чаты 410 Todo Про…" at bounding box center [434, 217] width 868 height 435
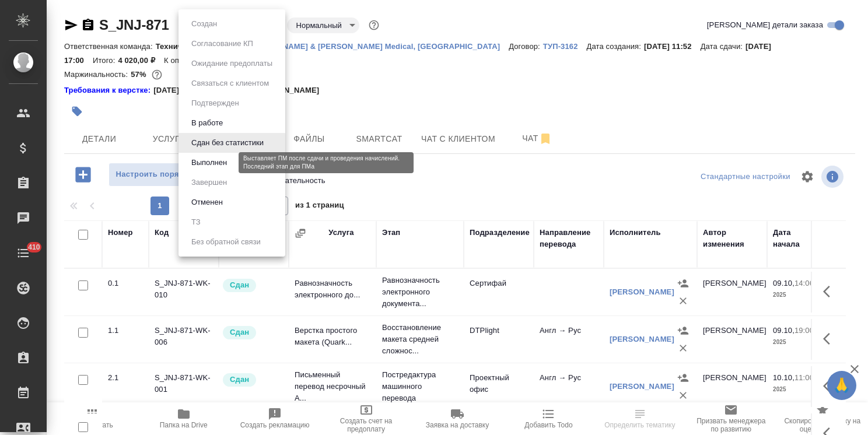
click at [212, 161] on button "Выполнен" at bounding box center [209, 162] width 43 height 13
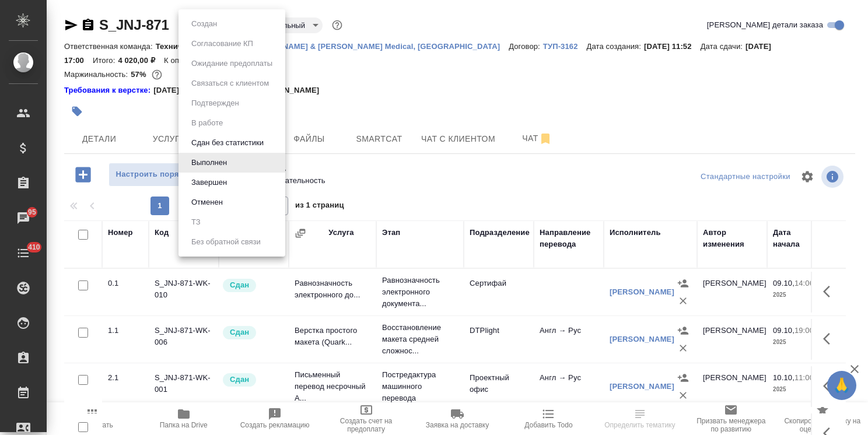
click at [205, 28] on body "🙏 .cls-1 fill:#fff; AWATERA [PERSON_NAME] Спецификации Заказы 95 Чаты 410 Todo …" at bounding box center [434, 217] width 868 height 435
click at [212, 181] on button "Завершен" at bounding box center [209, 182] width 43 height 13
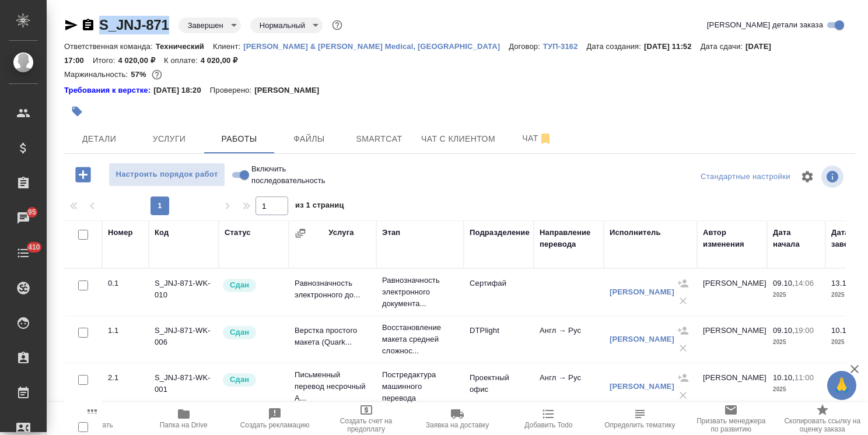
drag, startPoint x: 177, startPoint y: 9, endPoint x: 65, endPoint y: 4, distance: 112.1
click at [54, 6] on div "S_JNJ-871 Завершен closed Нормальный normal Кратко детали заказа Ответственная …" at bounding box center [458, 256] width 822 height 513
copy link "S_JNJ-871"
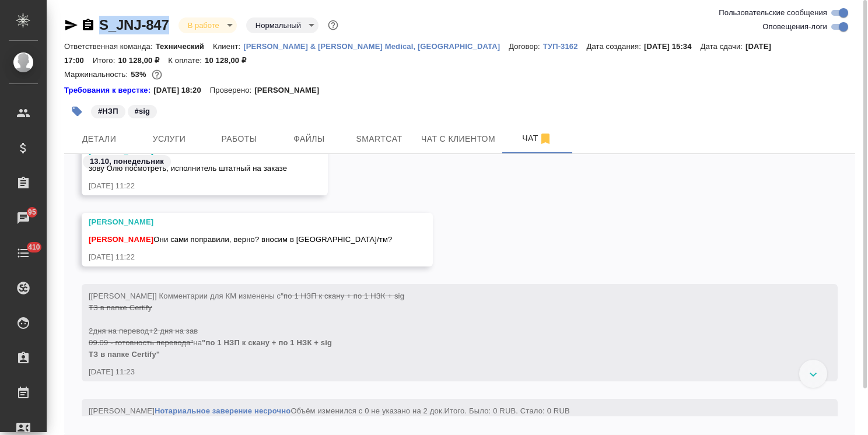
scroll to position [16807, 0]
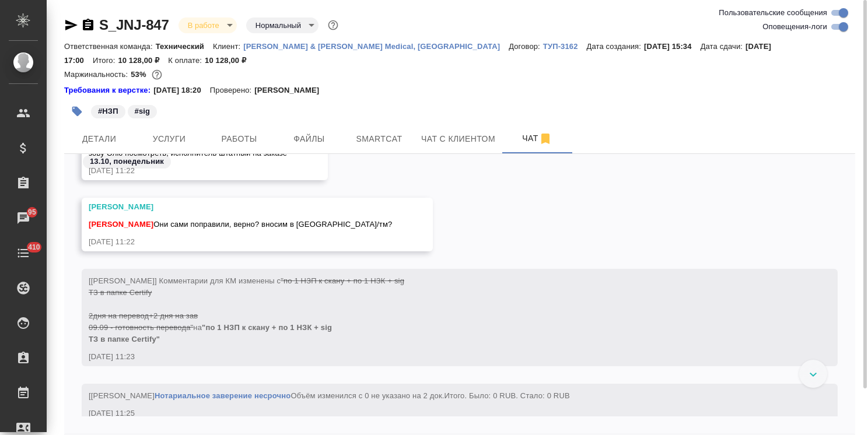
click at [225, 116] on div "#НЗП #sig" at bounding box center [327, 112] width 527 height 26
click at [240, 144] on span "Работы" at bounding box center [239, 139] width 56 height 15
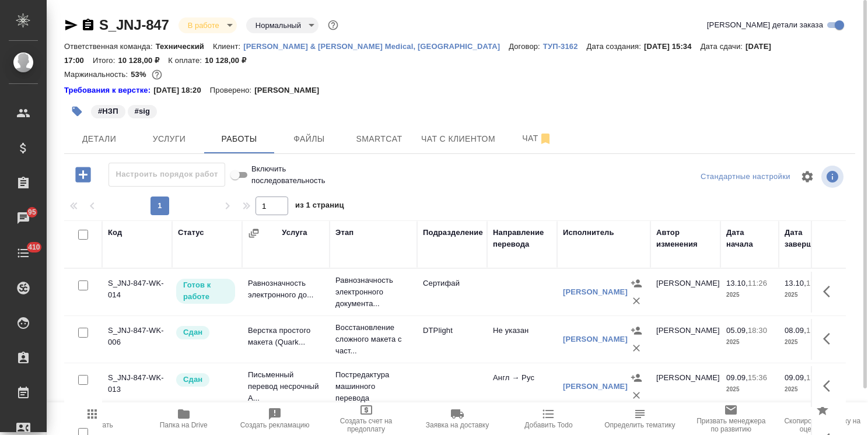
click at [173, 417] on span "Папка на Drive" at bounding box center [183, 418] width 77 height 22
drag, startPoint x: 169, startPoint y: 13, endPoint x: 78, endPoint y: 4, distance: 91.5
click at [79, 15] on div "S_JNJ-847 В работе inProgress Нормальный normal Кратко детали заказа Ответствен…" at bounding box center [460, 256] width 804 height 513
copy link "S_JNJ-847"
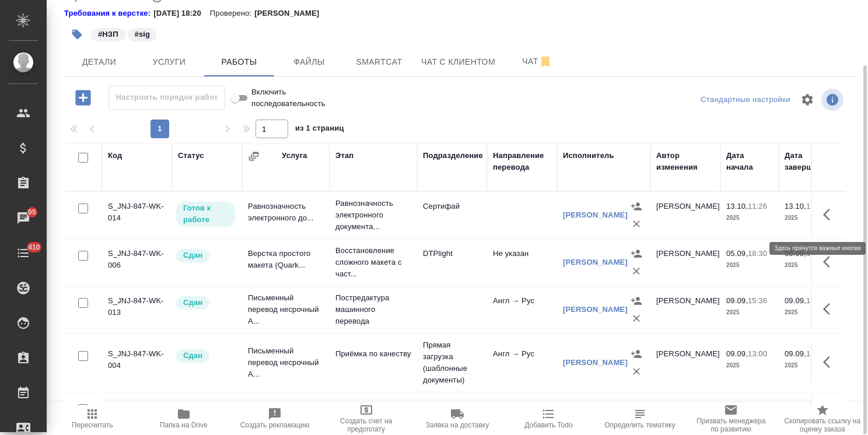
click at [823, 212] on icon "button" at bounding box center [830, 215] width 14 height 14
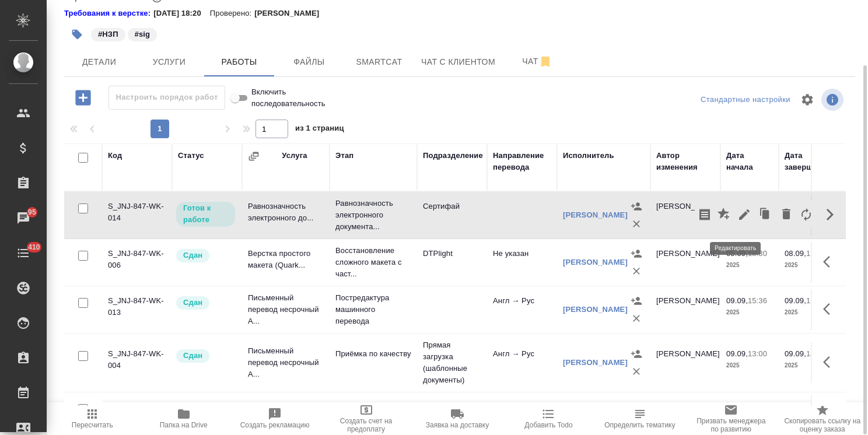
click at [737, 214] on icon "button" at bounding box center [744, 215] width 14 height 14
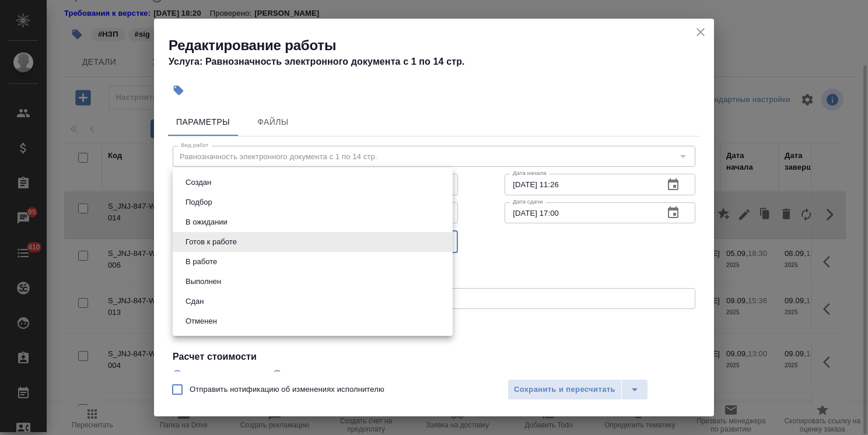
click at [229, 238] on body ".cls-1 fill:#fff; AWATERA [PERSON_NAME] Спецификации Заказы 95 Чаты 410 Todo Пр…" at bounding box center [434, 217] width 868 height 435
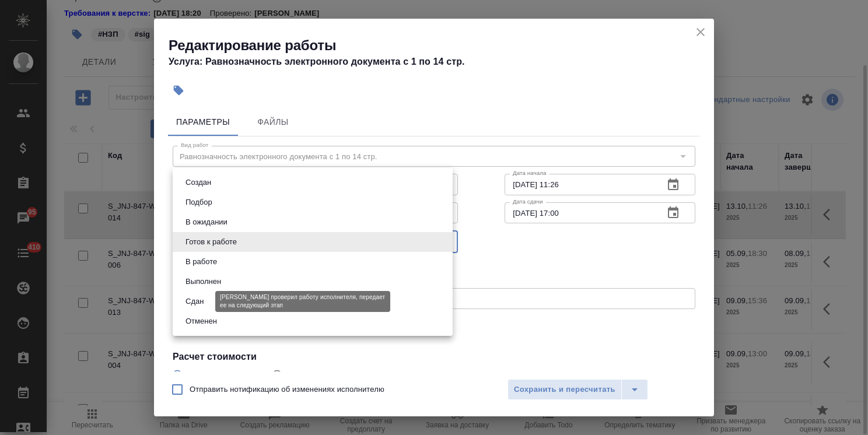
click at [205, 302] on button "Сдан" at bounding box center [194, 301] width 25 height 13
type input "closed"
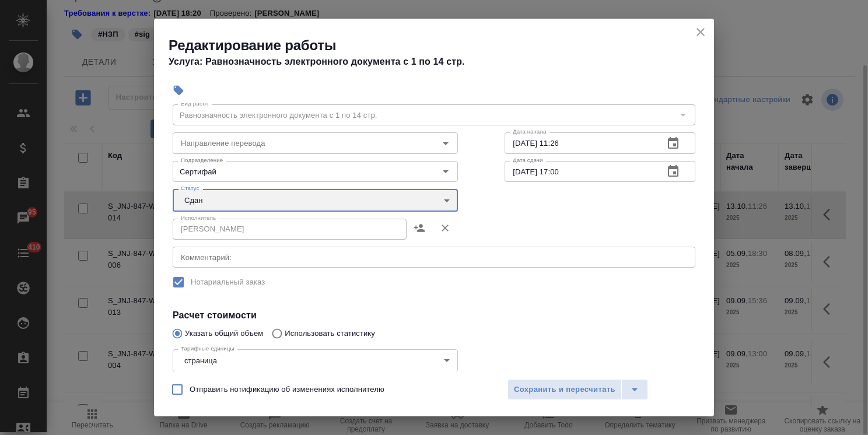
scroll to position [0, 0]
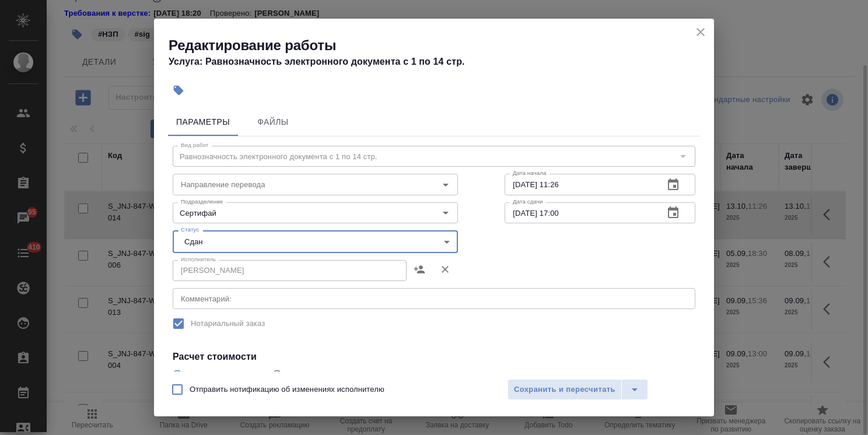
click at [553, 377] on div "Отправить нотификацию об изменениях исполнителю Сохранить и пересчитать" at bounding box center [434, 394] width 560 height 45
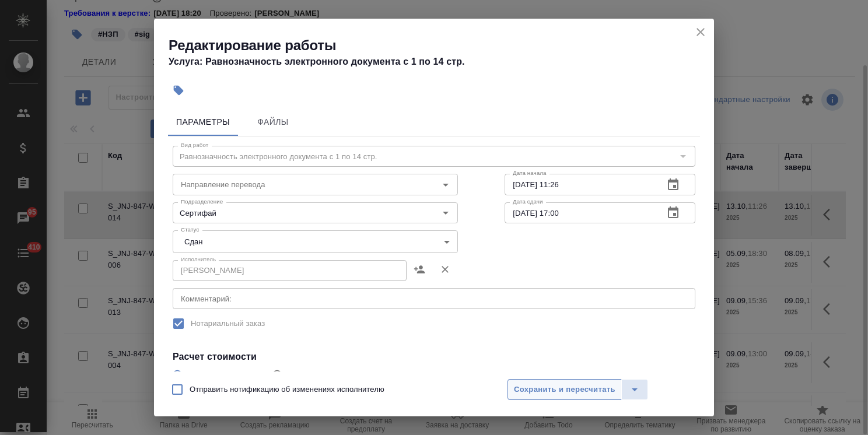
click at [548, 384] on span "Сохранить и пересчитать" at bounding box center [565, 389] width 102 height 13
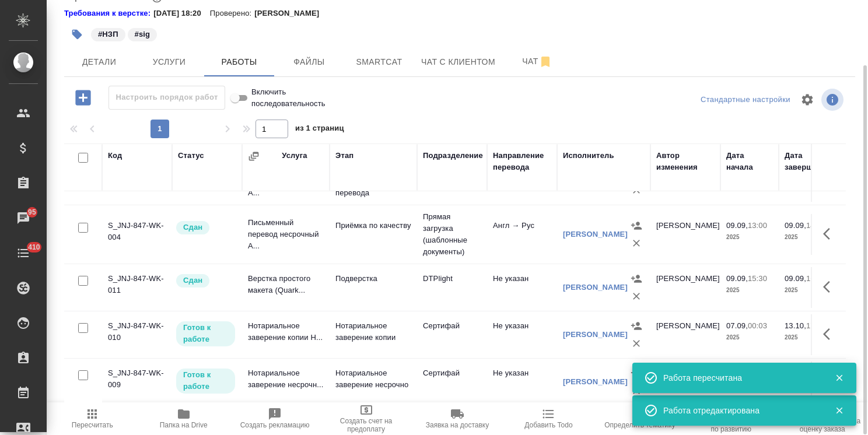
scroll to position [170, 0]
click at [823, 327] on icon "button" at bounding box center [830, 334] width 14 height 14
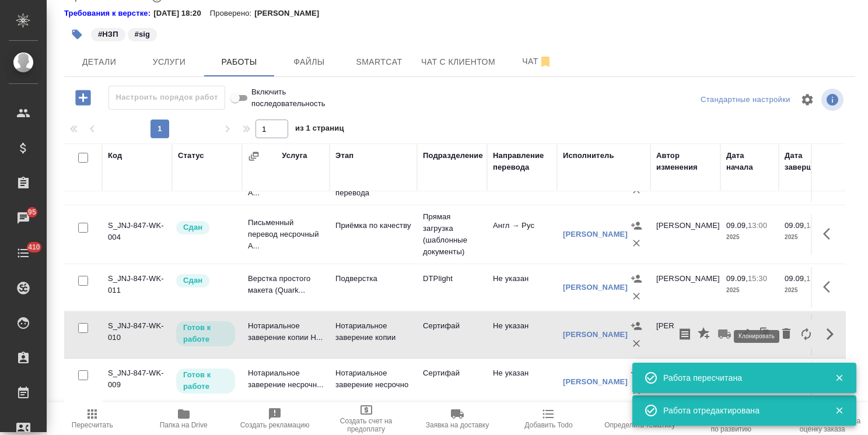
click at [740, 327] on icon "button" at bounding box center [744, 334] width 14 height 14
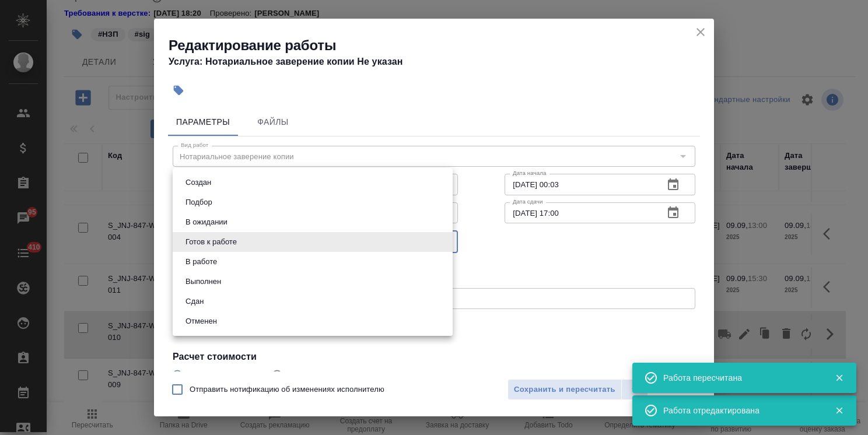
click at [219, 246] on body ".cls-1 fill:#fff; AWATERA Usmanova Olga Клиенты Спецификации Заказы 95 Чаты 410…" at bounding box center [434, 217] width 868 height 435
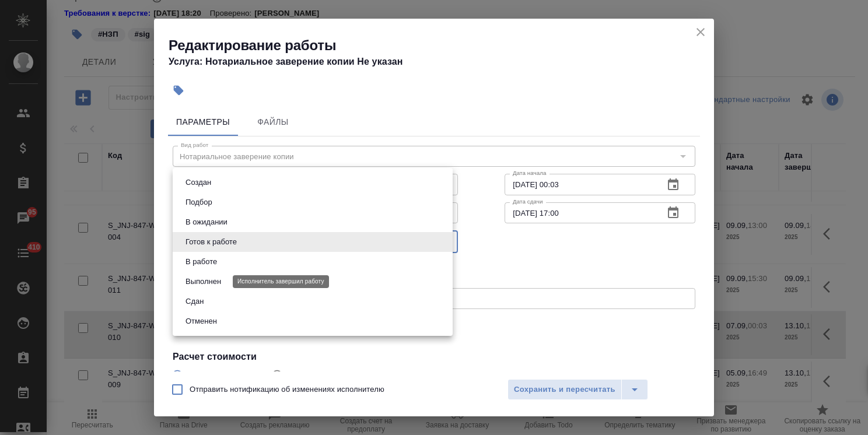
click at [201, 300] on button "Сдан" at bounding box center [194, 301] width 25 height 13
type input "closed"
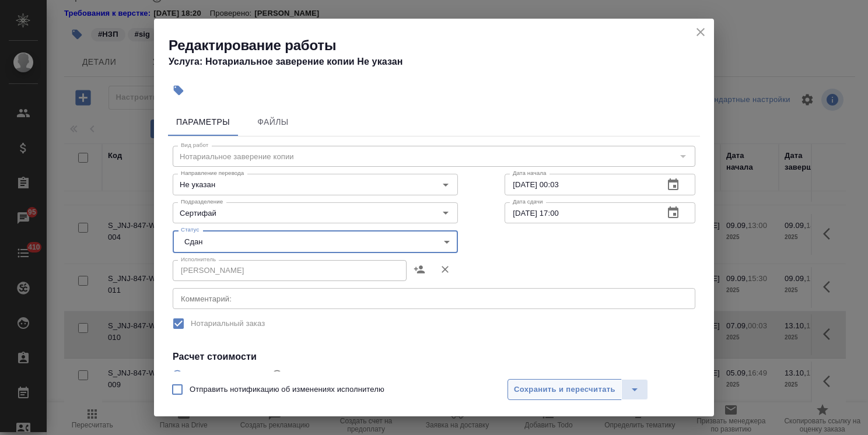
click at [544, 386] on span "Сохранить и пересчитать" at bounding box center [565, 389] width 102 height 13
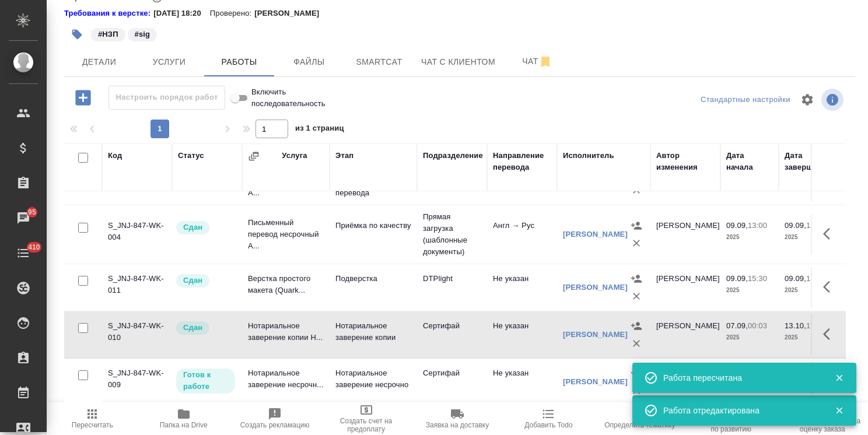
click at [844, 378] on icon "button" at bounding box center [839, 378] width 11 height 11
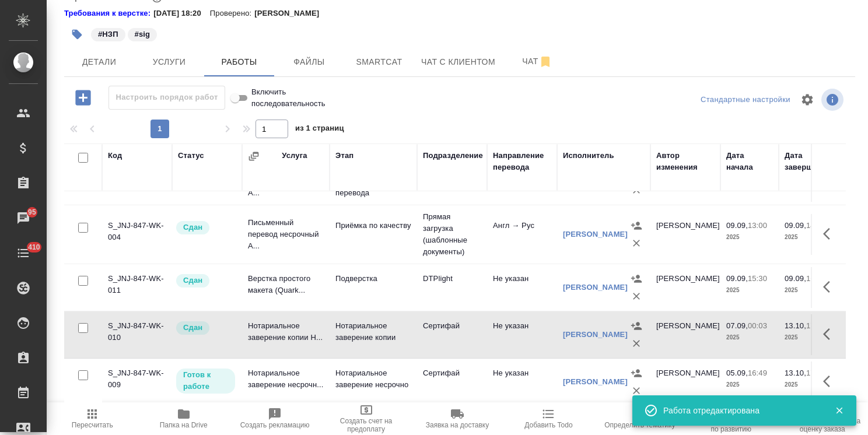
click at [824, 375] on icon "button" at bounding box center [830, 382] width 14 height 14
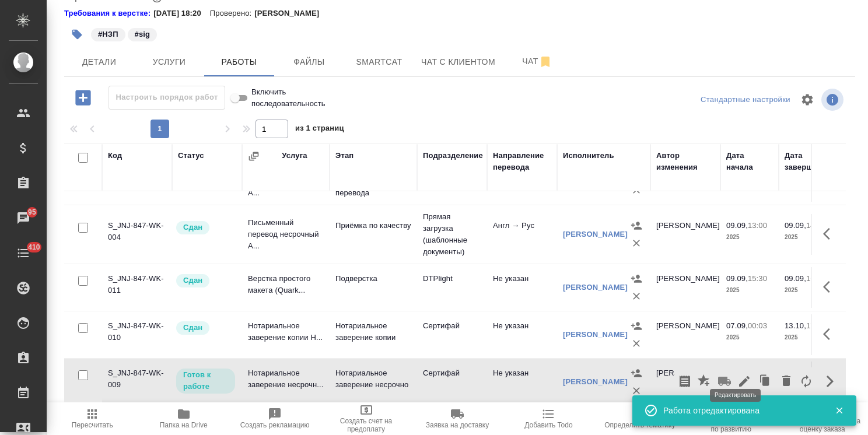
click at [741, 375] on icon "button" at bounding box center [744, 382] width 14 height 14
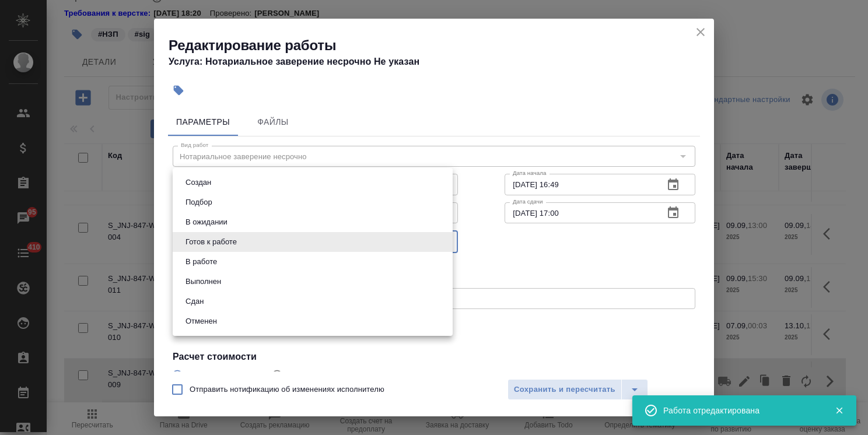
click at [218, 244] on body ".cls-1 fill:#fff; AWATERA Usmanova Olga Клиенты Спецификации Заказы 95 Чаты 410…" at bounding box center [434, 217] width 868 height 435
click at [205, 302] on button "Сдан" at bounding box center [194, 301] width 25 height 13
type input "closed"
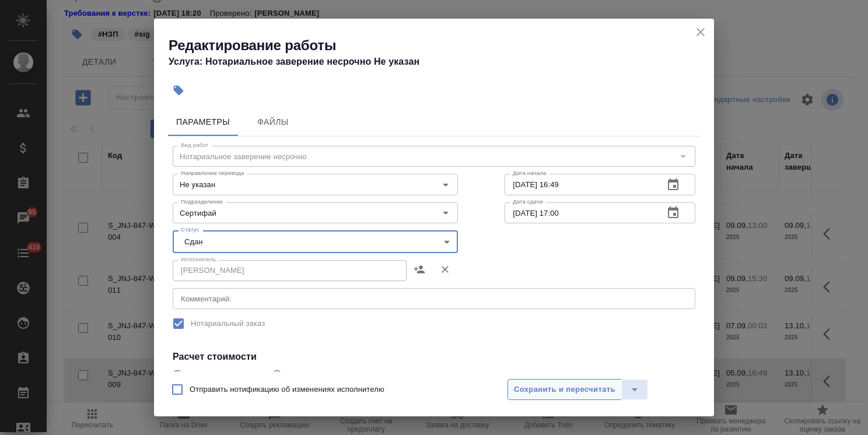
click at [545, 400] on button "Сохранить и пересчитать" at bounding box center [565, 389] width 114 height 21
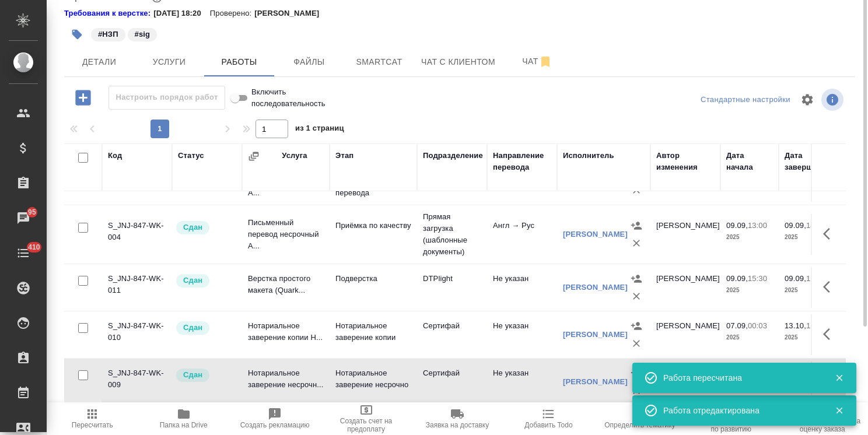
scroll to position [0, 0]
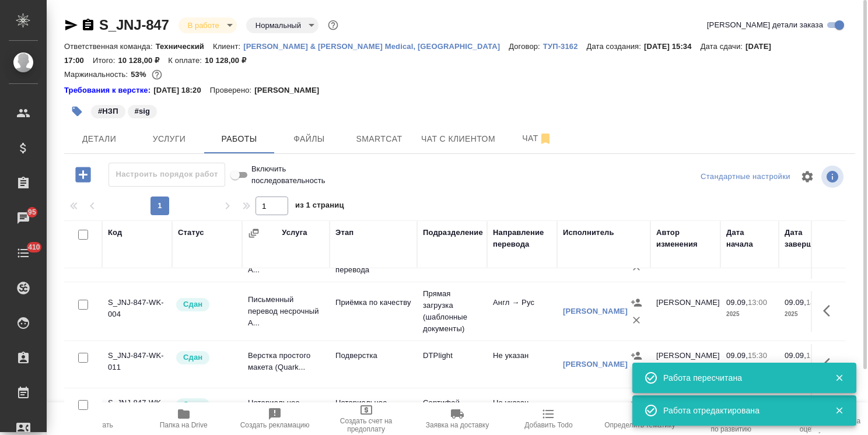
click at [212, 27] on body ".cls-1 fill:#fff; AWATERA Usmanova Olga Клиенты Спецификации Заказы 95 Чаты 410…" at bounding box center [434, 217] width 868 height 435
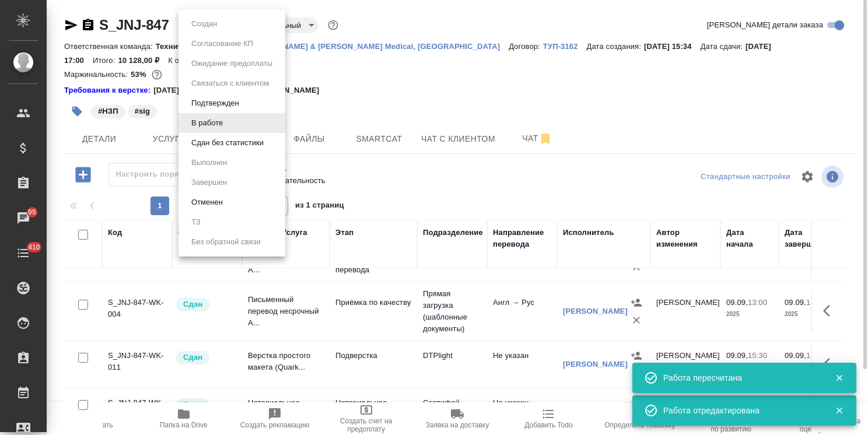
click at [219, 150] on li "Сдан без статистики" at bounding box center [232, 143] width 107 height 20
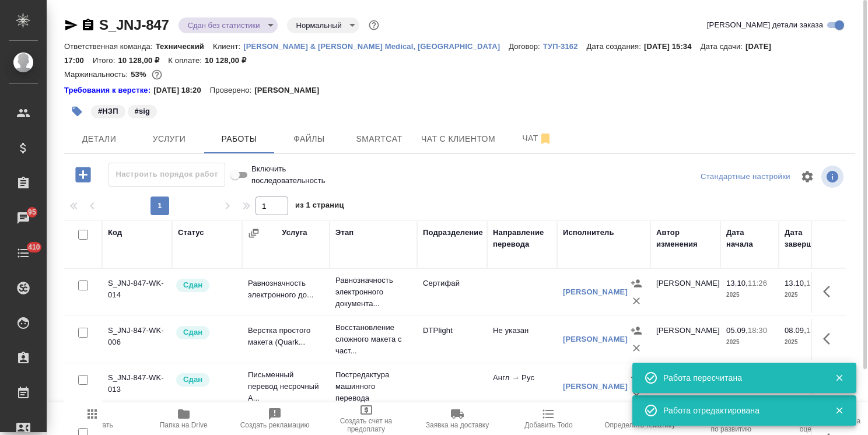
scroll to position [58, 0]
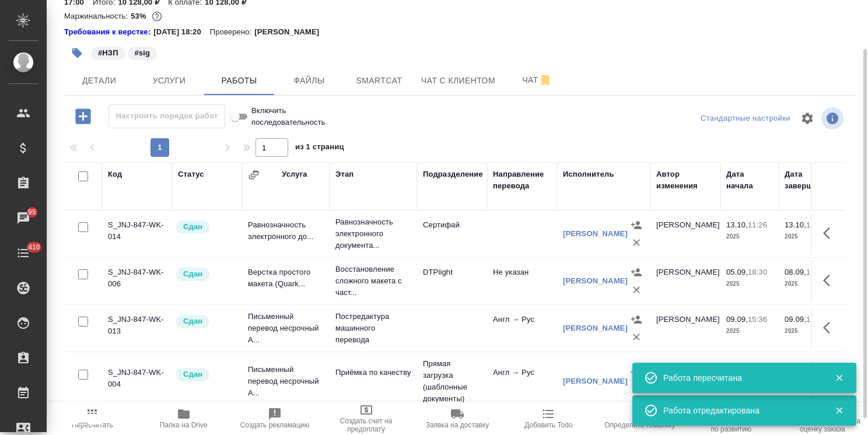
click at [90, 418] on icon "button" at bounding box center [92, 414] width 14 height 14
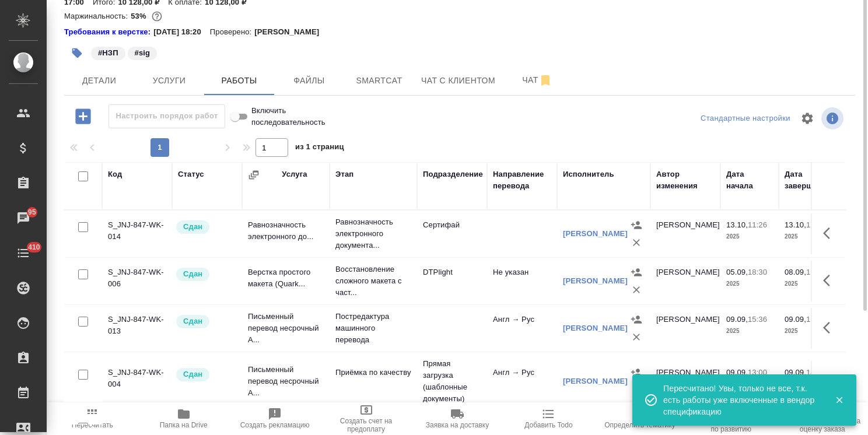
scroll to position [0, 0]
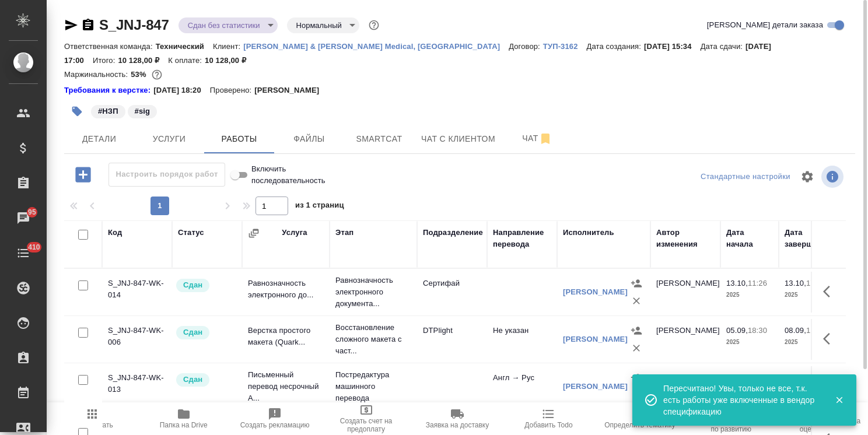
click at [231, 15] on div "S_JNJ-847 Сдан без статистики distributed Нормальный normal Кратко детали заказ…" at bounding box center [460, 256] width 804 height 513
click at [232, 25] on body ".cls-1 fill:#fff; AWATERA Usmanova Olga Клиенты Спецификации Заказы 95 Чаты 410…" at bounding box center [434, 217] width 868 height 435
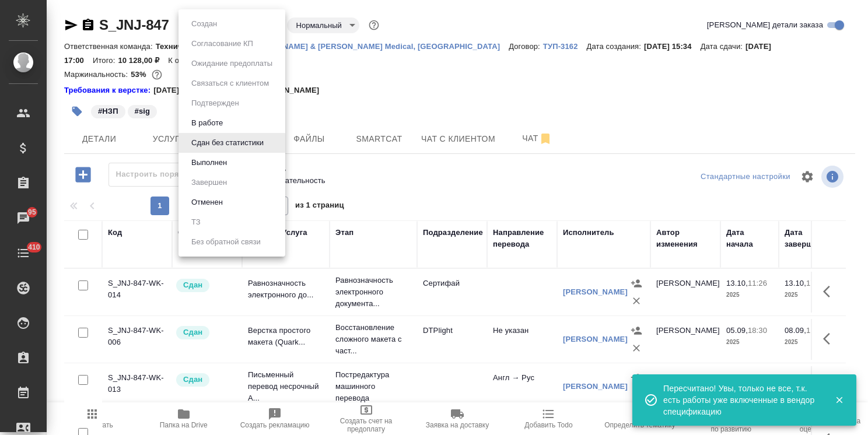
click at [233, 163] on li "Выполнен" at bounding box center [232, 163] width 107 height 20
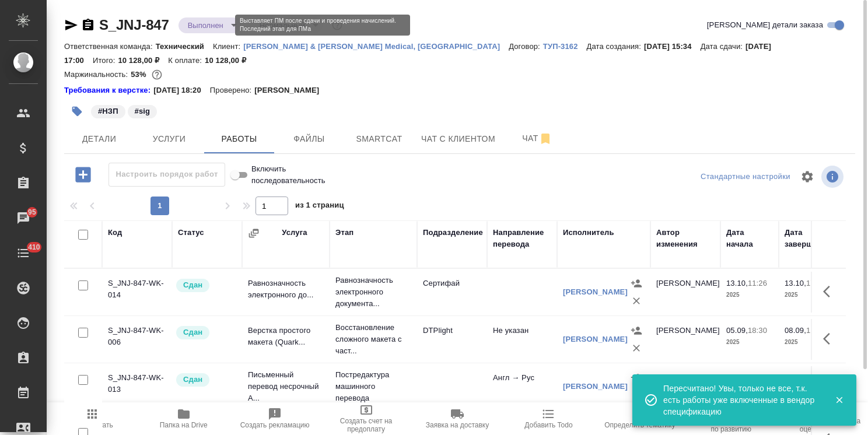
click at [219, 25] on body ".cls-1 fill:#fff; AWATERA Usmanova Olga Клиенты Спецификации Заказы 95 Чаты 410…" at bounding box center [434, 217] width 868 height 435
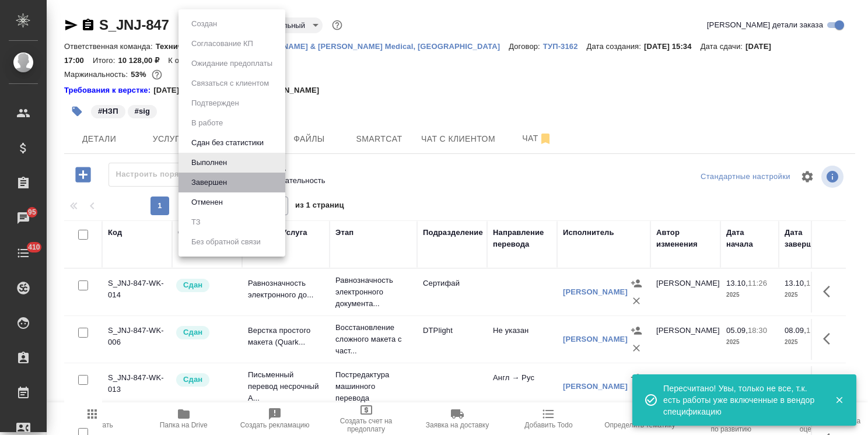
click at [217, 190] on li "Завершен" at bounding box center [232, 183] width 107 height 20
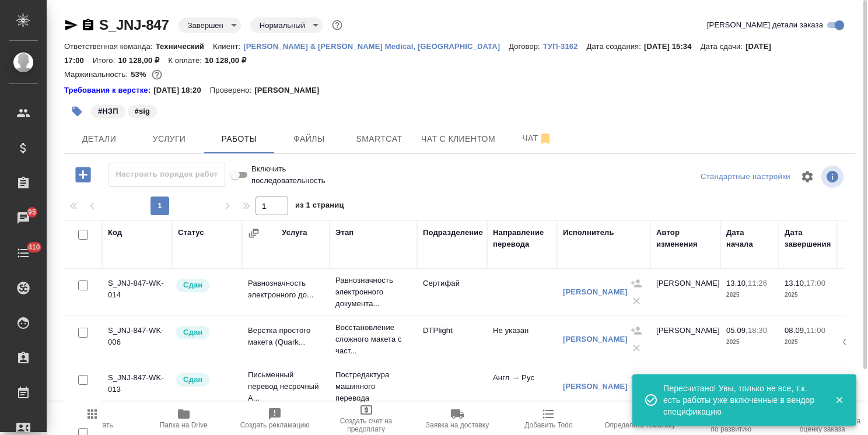
click at [475, 421] on span "Заявка на доставку" at bounding box center [457, 425] width 63 height 8
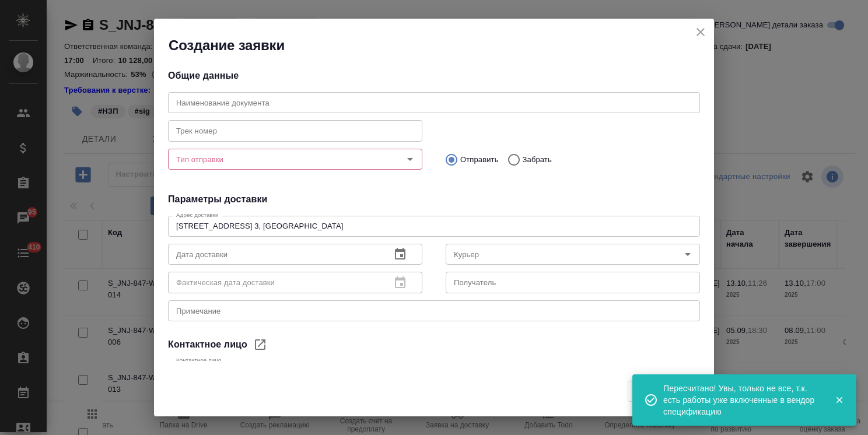
type input "Осипова Алина"
click at [228, 102] on input "text" at bounding box center [434, 102] width 532 height 21
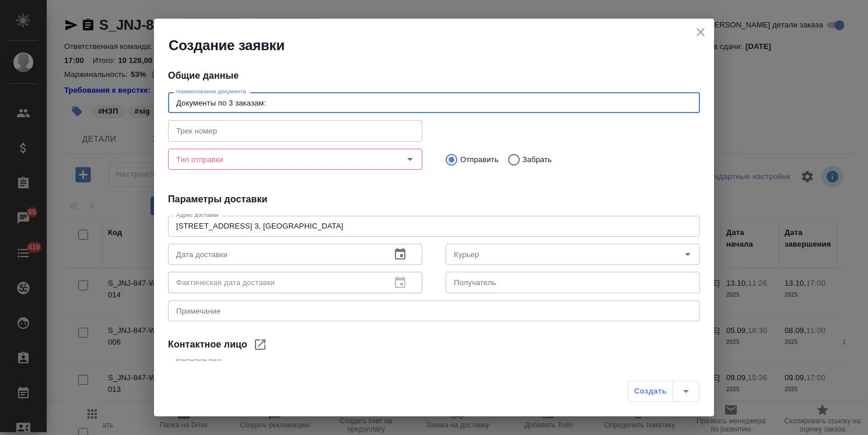
paste input "S_JNJ-858"
paste input "S_JNJ-871"
type input "Документы по 3 заказам: S_JNJ-858, S_JNJ-871, S_JNJ-847"
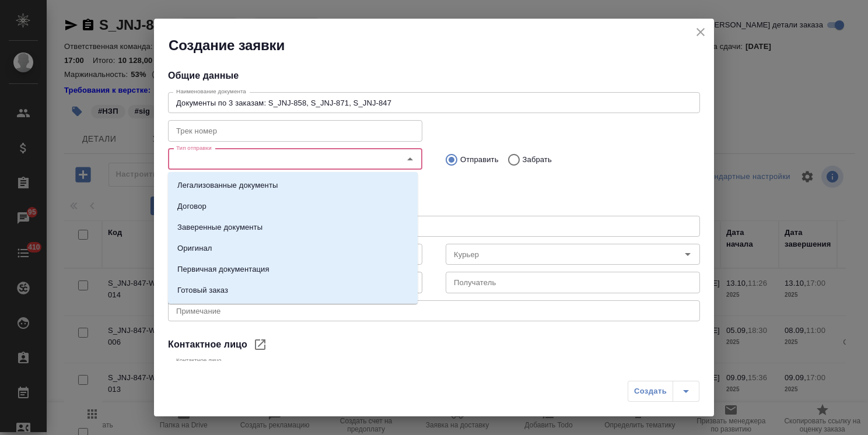
click at [275, 154] on input "Тип отправки" at bounding box center [276, 159] width 208 height 14
click at [238, 220] on li "Заверенные документы" at bounding box center [293, 227] width 250 height 21
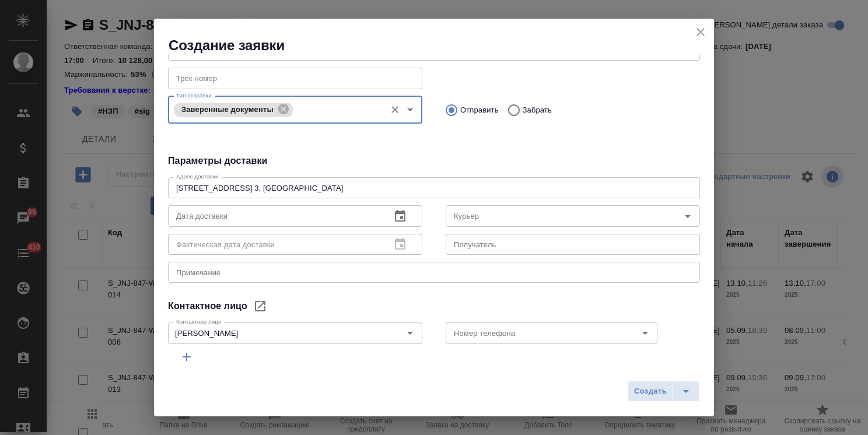
scroll to position [98, 0]
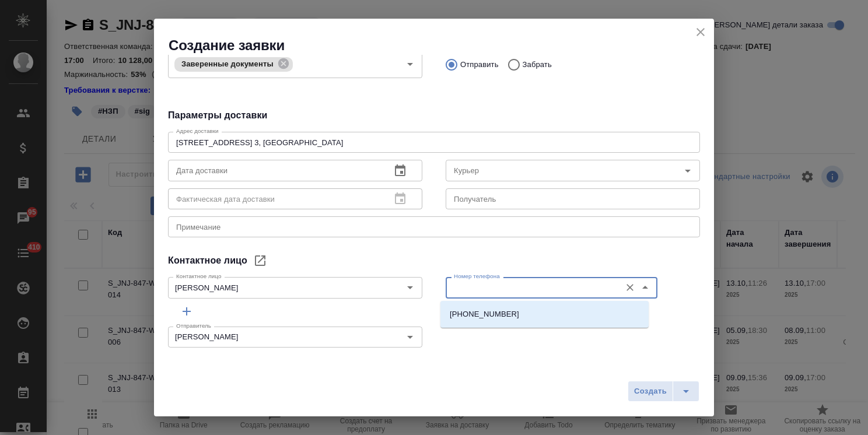
click at [449, 287] on input "Номер телефона" at bounding box center [532, 288] width 166 height 14
click at [474, 312] on p "+7 925 081 0804" at bounding box center [484, 315] width 69 height 12
type input "+7 925 081 0804"
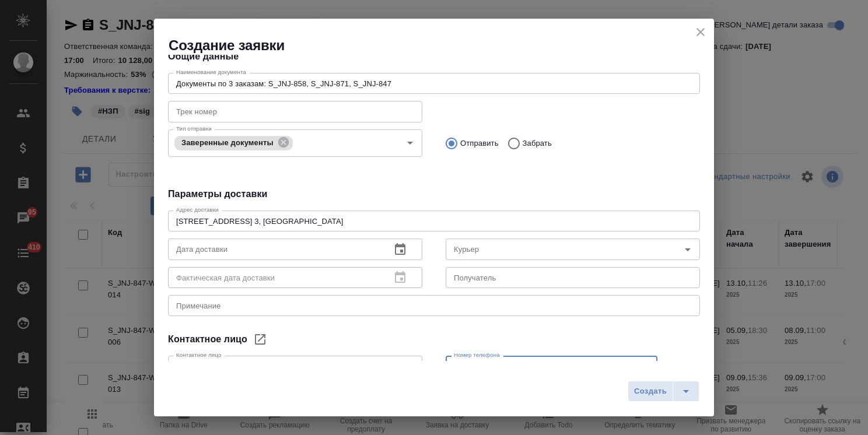
scroll to position [0, 0]
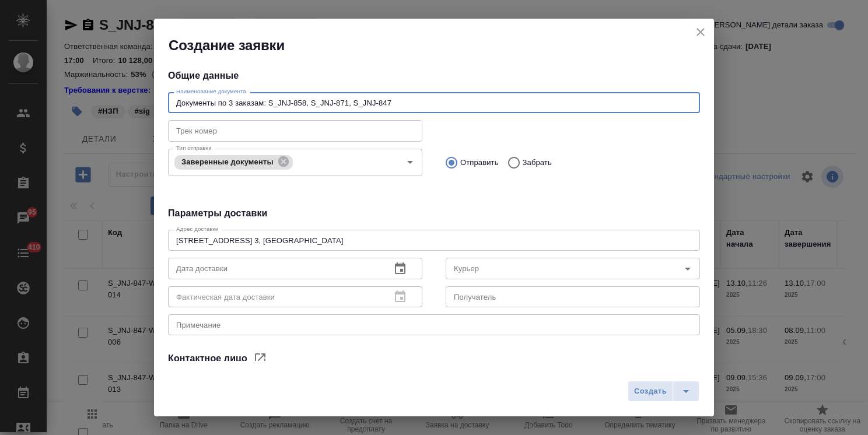
click at [229, 102] on input "Документы по 3 заказам: S_JNJ-858, S_JNJ-871, S_JNJ-847" at bounding box center [434, 102] width 532 height 21
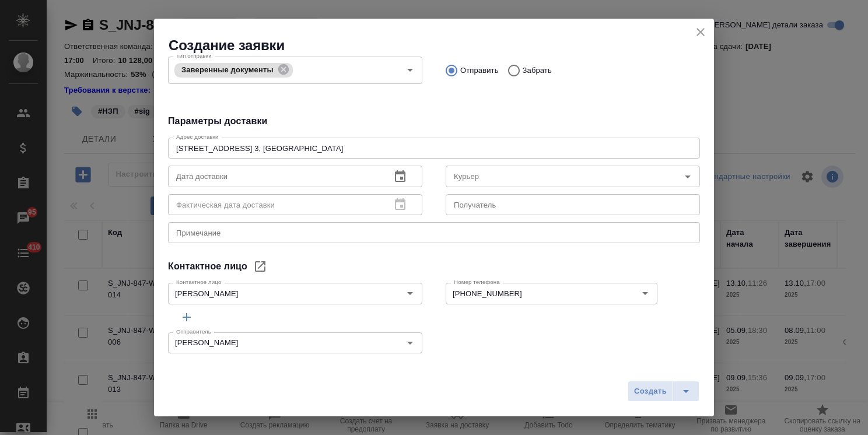
scroll to position [98, 0]
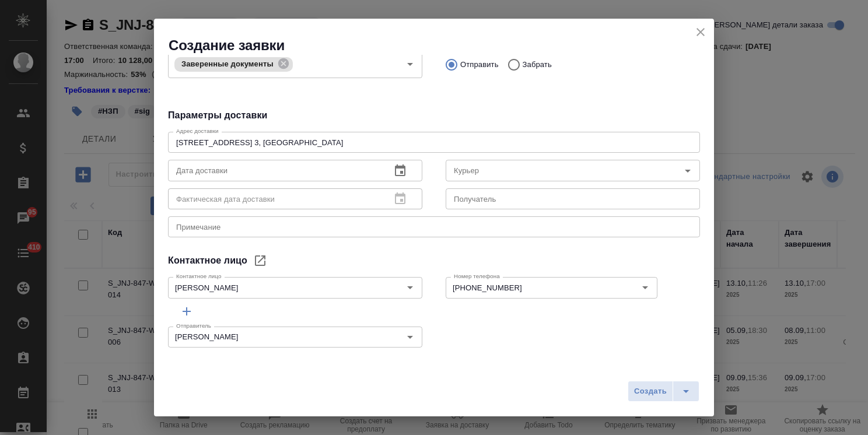
click at [399, 169] on icon "button" at bounding box center [400, 171] width 14 height 14
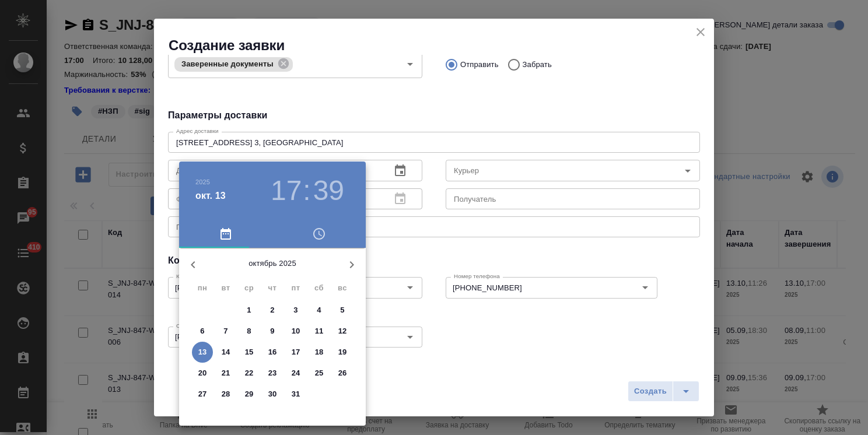
click at [226, 349] on p "14" at bounding box center [226, 353] width 9 height 12
type input "14.10.2025 17:39"
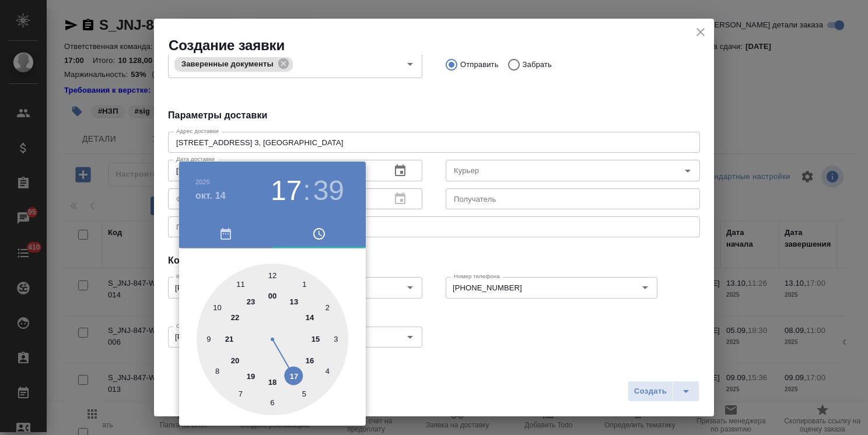
click at [390, 93] on div at bounding box center [434, 217] width 868 height 435
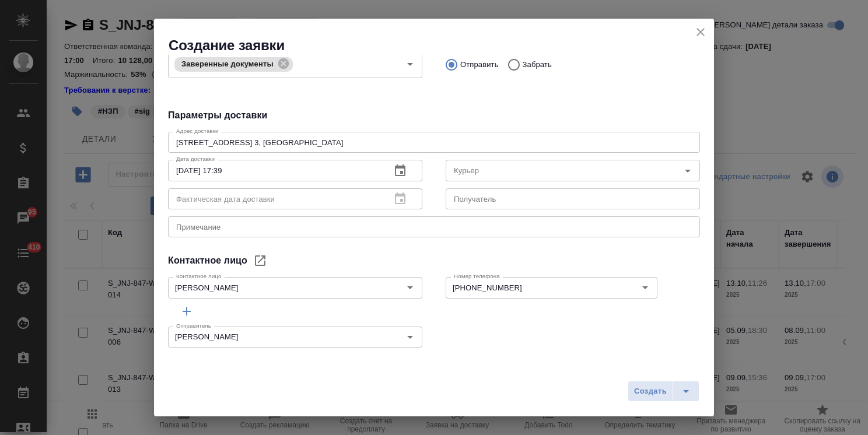
click at [247, 228] on textarea at bounding box center [434, 227] width 516 height 9
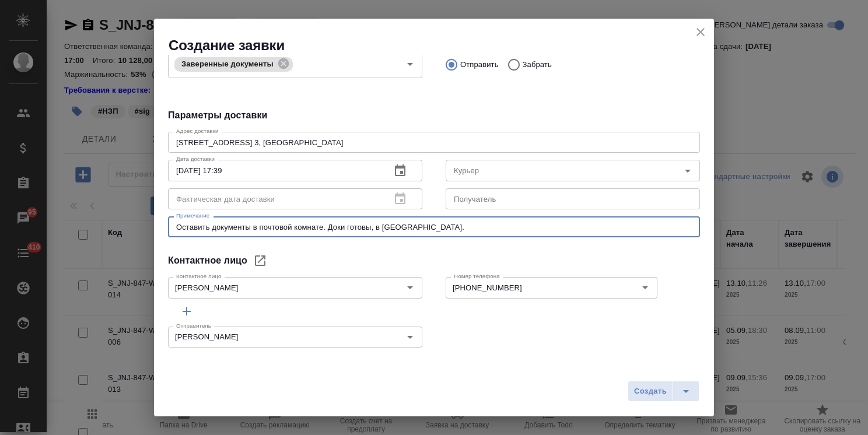
drag, startPoint x: 355, startPoint y: 223, endPoint x: 328, endPoint y: 225, distance: 26.9
click at [328, 225] on textarea "Оставить документы в почтовой комнате. Доки готовы, в Сертифае." at bounding box center [434, 227] width 516 height 9
click at [173, 222] on div "Оставить документы в почтовой комнате. x Примечание" at bounding box center [434, 226] width 532 height 21
click at [178, 229] on textarea "Оставить документы в почтовой комнате." at bounding box center [434, 227] width 516 height 9
paste textarea "Доки готовы, в Сертифае."
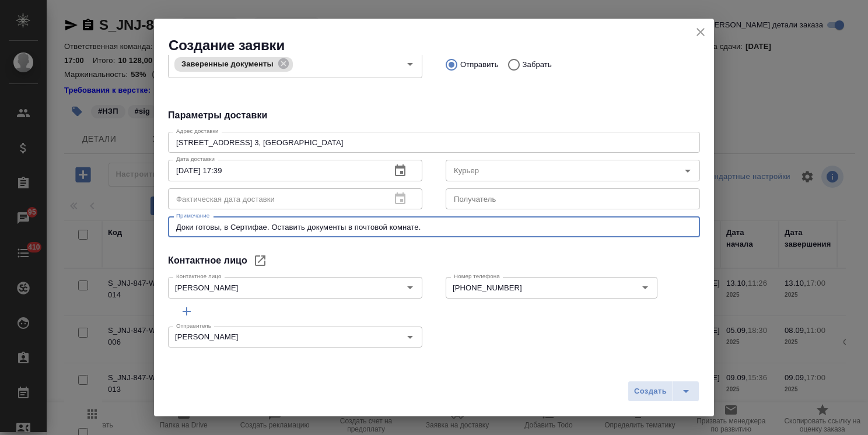
click at [537, 228] on textarea "Доки готовы, в Сертифае. Оставить документы в почтовой комнате." at bounding box center [434, 227] width 516 height 9
click at [275, 229] on textarea "Доки готовы, в Сертифае. Оставить документы в почтовой комнате." at bounding box center [434, 227] width 516 height 9
click at [489, 230] on textarea "Доки готовы, в Сертифае. Оставить документы в почтовой комнате." at bounding box center [434, 227] width 516 height 9
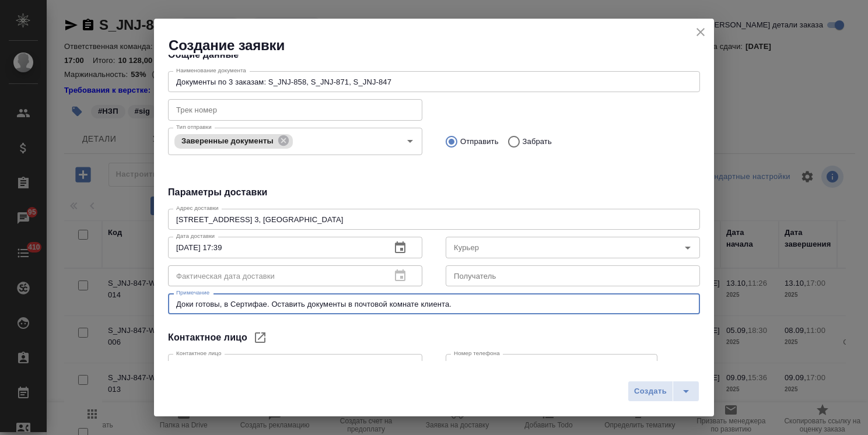
scroll to position [0, 0]
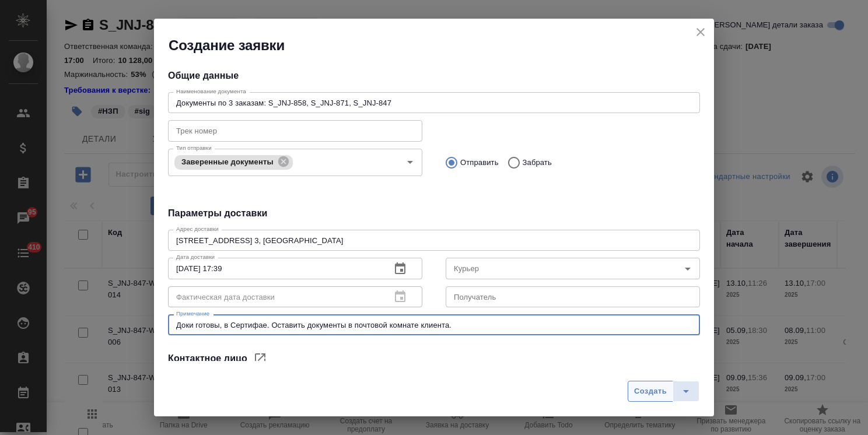
type textarea "Доки готовы, в Сертифае. Оставить документы в почтовой комнате клиента."
click at [642, 396] on span "Создать" at bounding box center [650, 391] width 33 height 13
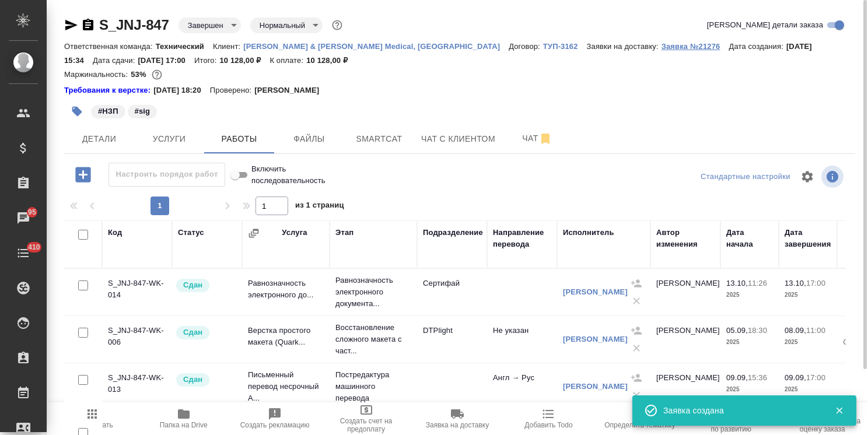
click at [662, 45] on p "Заявка №21276" at bounding box center [696, 46] width 68 height 9
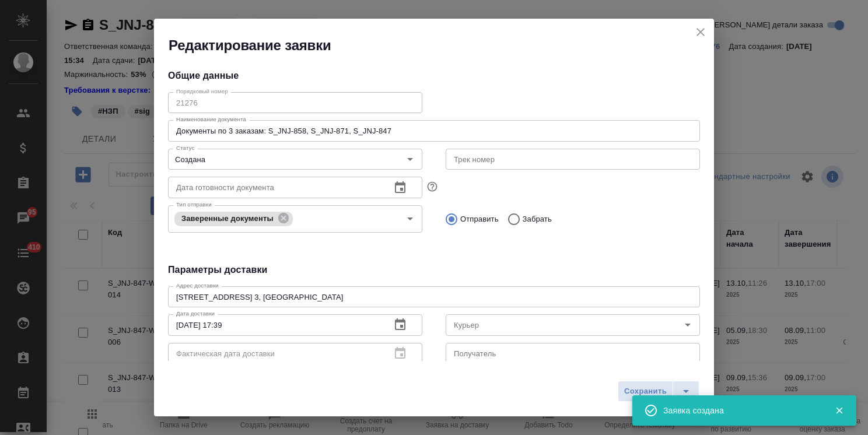
type input "Осипова Алина"
type input "+7 925 081 0804"
click at [691, 390] on icon "split button" at bounding box center [686, 392] width 14 height 14
click at [641, 374] on li "Сохранить и скачать" at bounding box center [660, 367] width 93 height 19
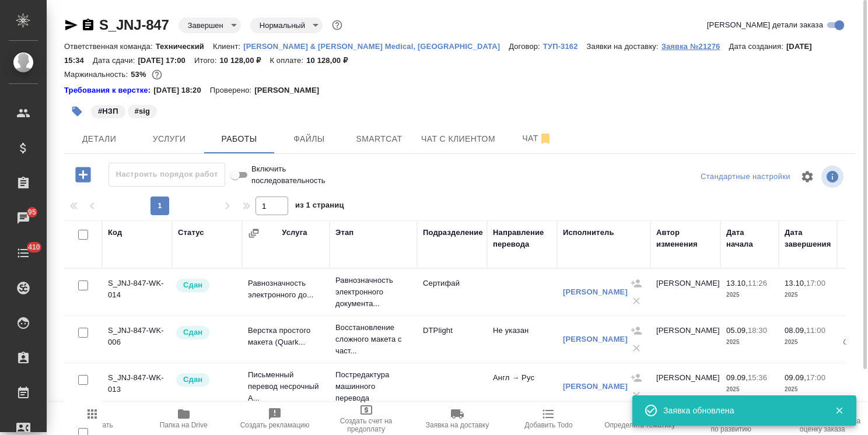
click at [662, 47] on p "Заявка №21276" at bounding box center [696, 46] width 68 height 9
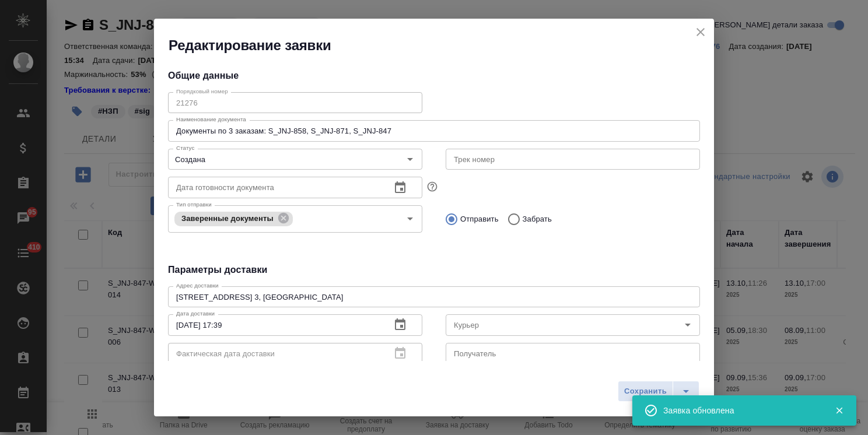
type input "Осипова Алина"
type input "+7 925 081 0804"
click at [699, 32] on icon "close" at bounding box center [701, 32] width 14 height 14
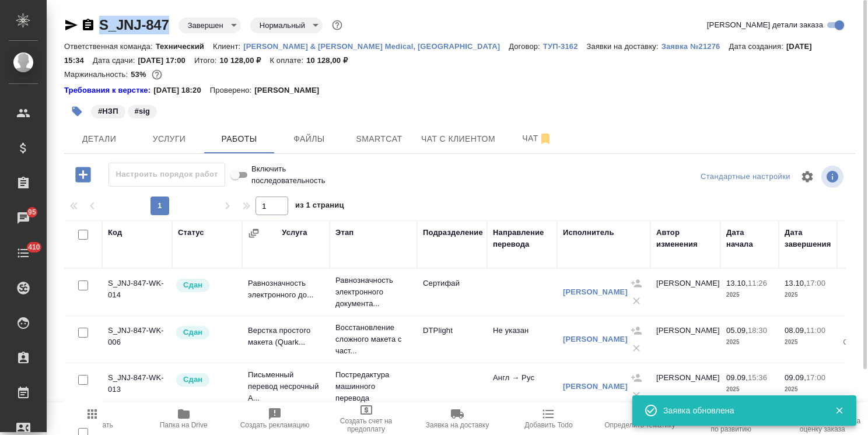
drag, startPoint x: 171, startPoint y: 13, endPoint x: 95, endPoint y: 9, distance: 76.0
click at [95, 9] on div "S_JNJ-847 Завершен closed Нормальный normal Кратко детали заказа Ответственная …" at bounding box center [460, 256] width 804 height 513
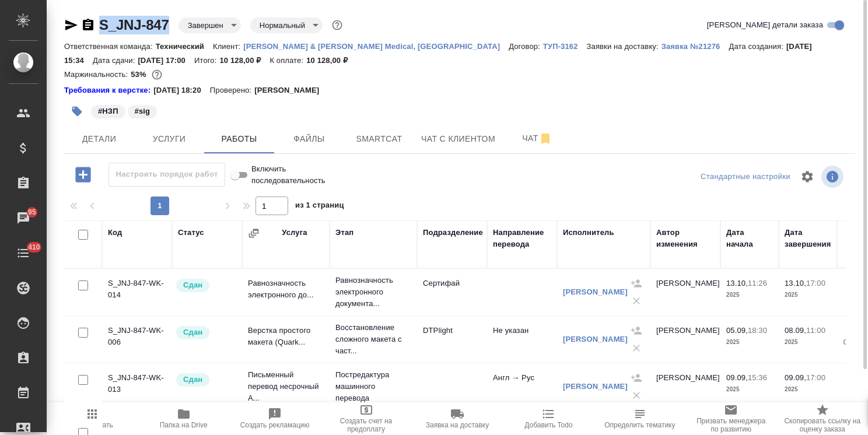
copy link "S_JNJ-847"
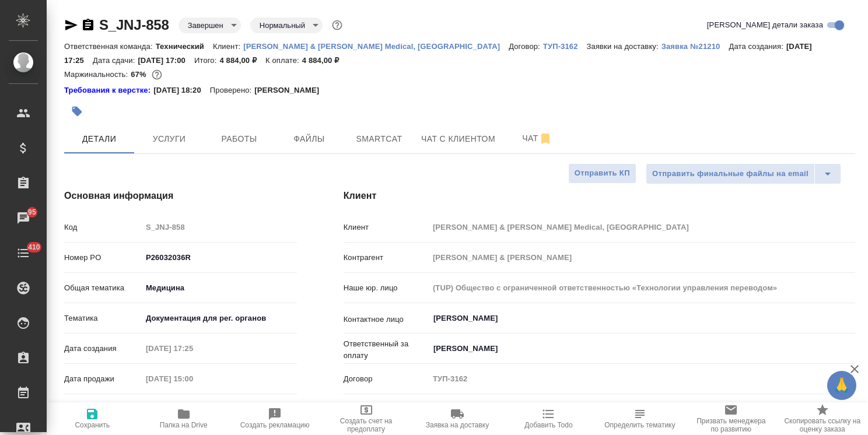
select select "RU"
drag, startPoint x: 0, startPoint y: 0, endPoint x: 71, endPoint y: -5, distance: 71.3
click at [71, 0] on html "🙏 .cls-1 fill:#fff; AWATERA [PERSON_NAME] Спецификации Заказы 95 Чаты 410 Todo …" at bounding box center [434, 217] width 868 height 435
copy link "S_JNJ-858"
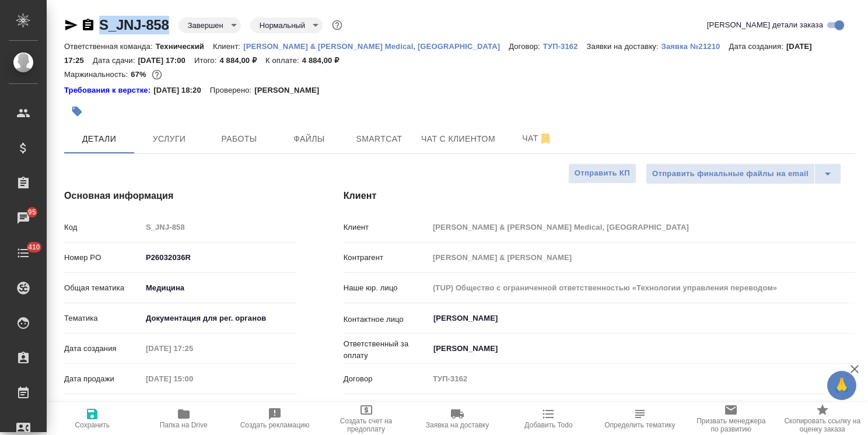
copy link "S_JNJ-858"
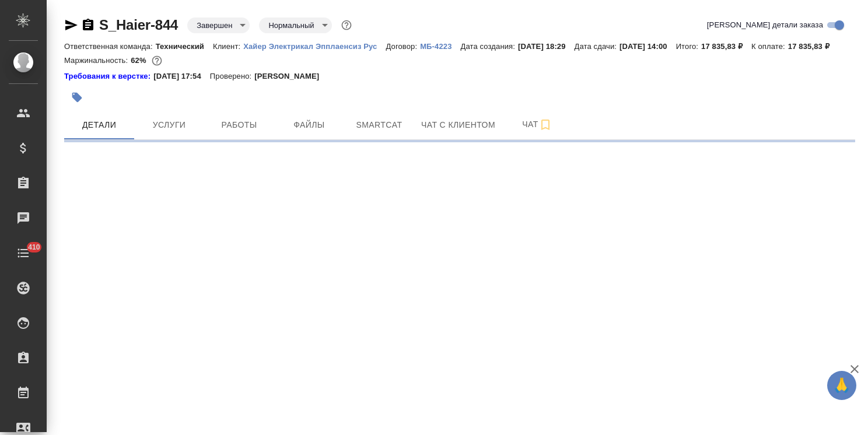
select select "RU"
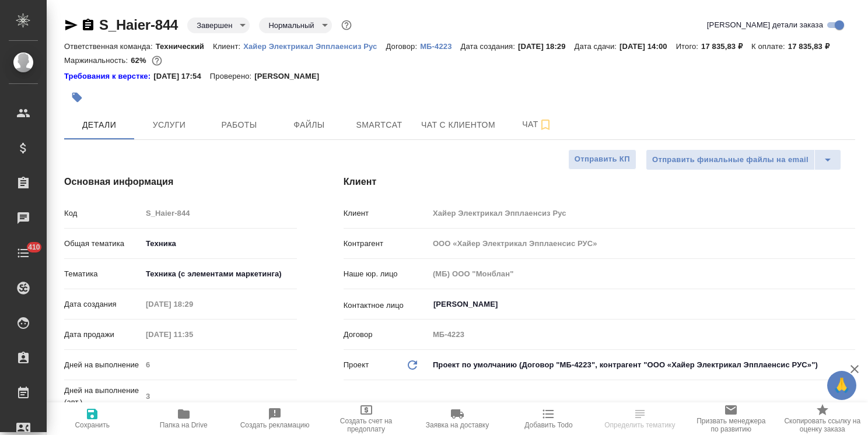
type textarea "x"
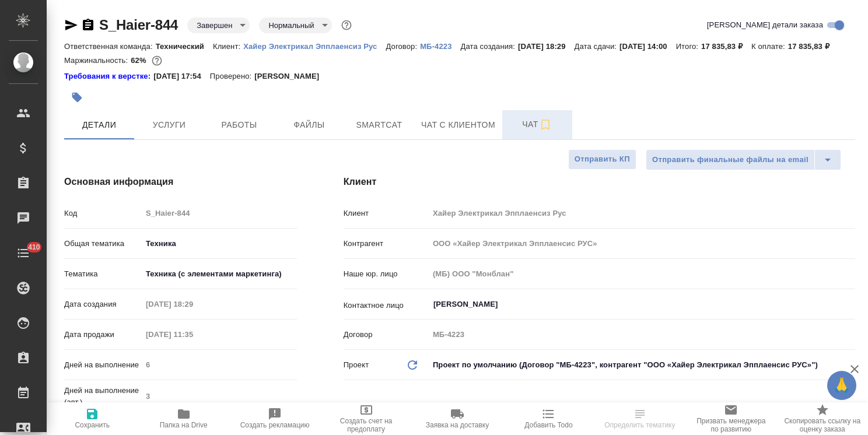
type textarea "x"
click at [513, 132] on span "Чат" at bounding box center [537, 124] width 56 height 15
type textarea "x"
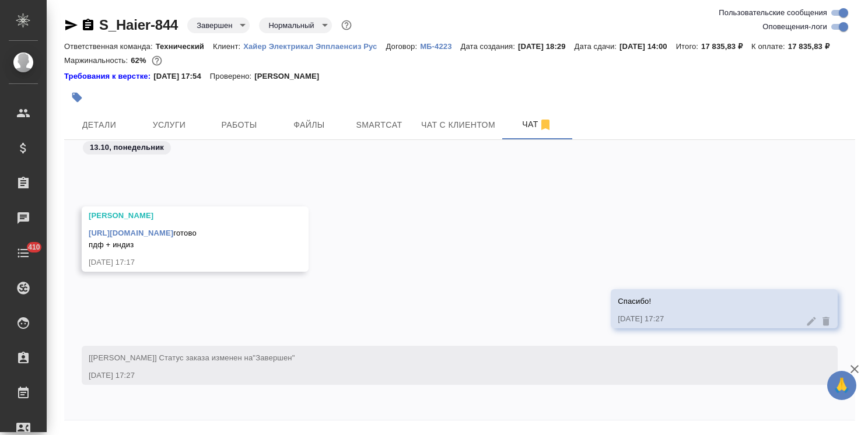
scroll to position [51, 0]
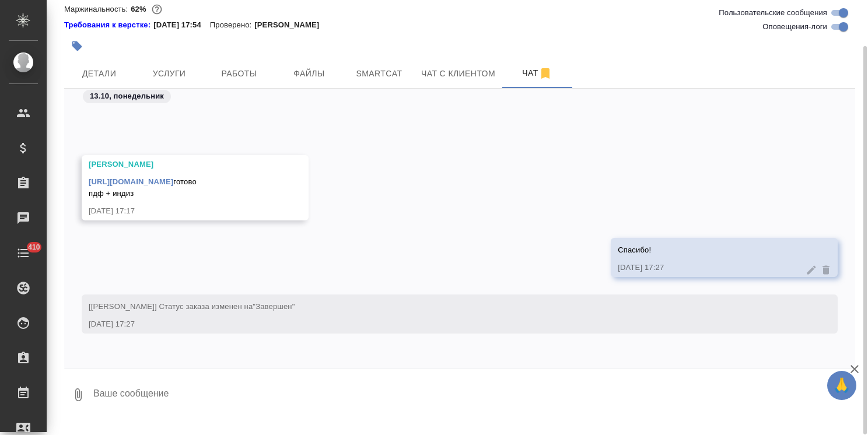
click at [159, 413] on textarea at bounding box center [473, 395] width 763 height 40
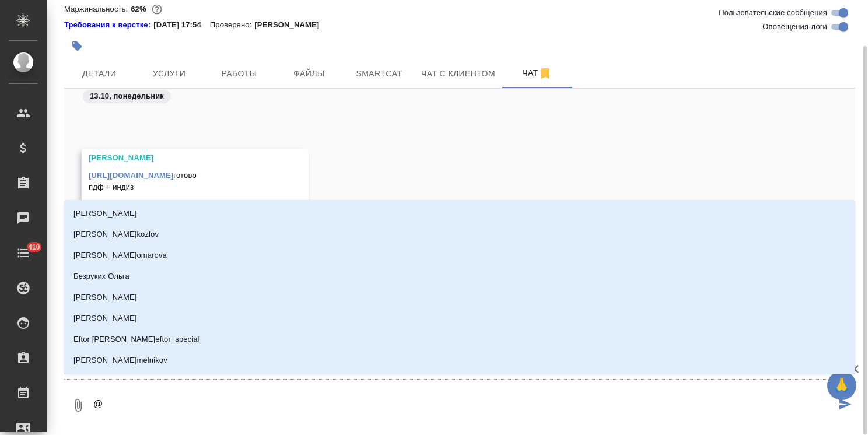
type textarea "@а"
type input "[PERSON_NAME]"
type textarea "@аб"
type input "аб"
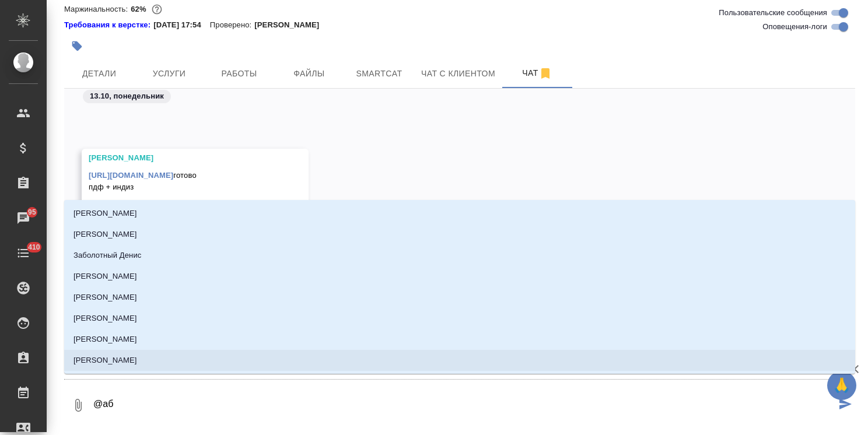
click at [137, 361] on p "[PERSON_NAME]" at bounding box center [106, 361] width 64 height 12
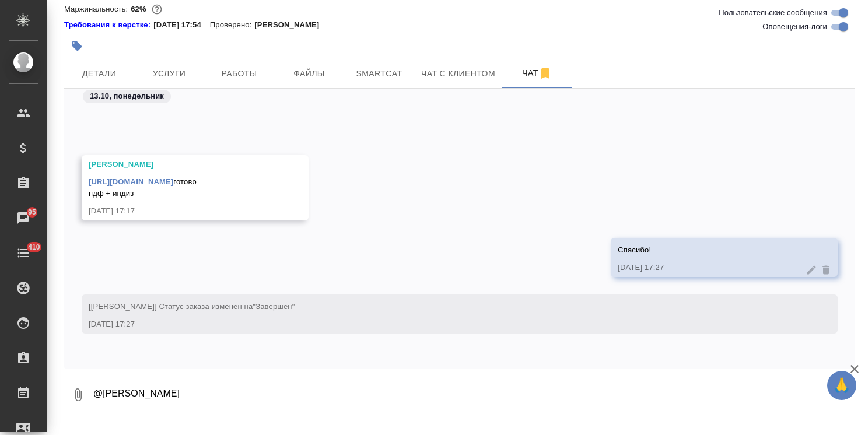
click at [848, 365] on icon "button" at bounding box center [855, 369] width 14 height 14
click at [228, 402] on textarea "@[PERSON_NAME]" at bounding box center [464, 395] width 744 height 40
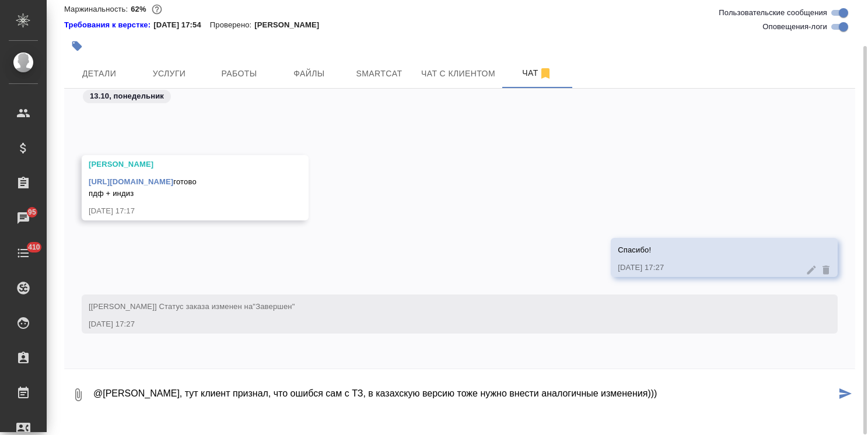
type textarea "@[PERSON_NAME], тут клиент признал, что ошибся сам с ТЗ, в казахскую версию тож…"
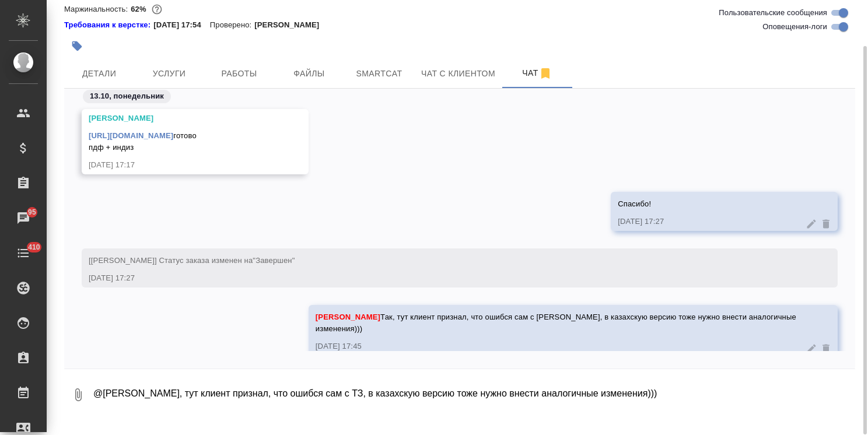
scroll to position [38050, 0]
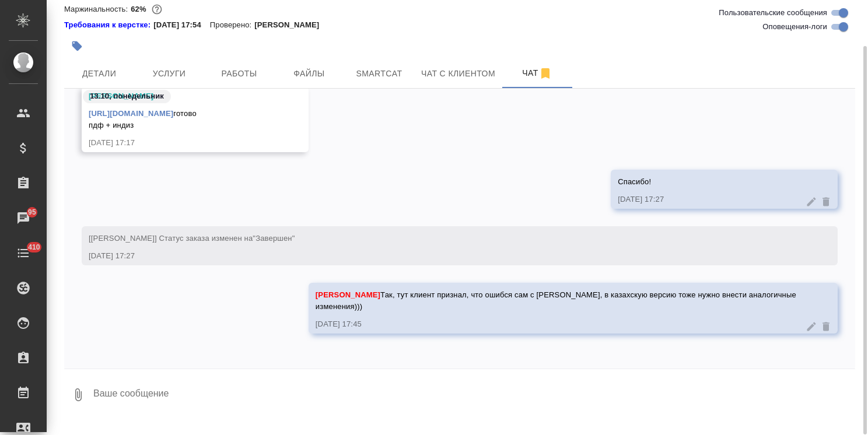
paste textarea
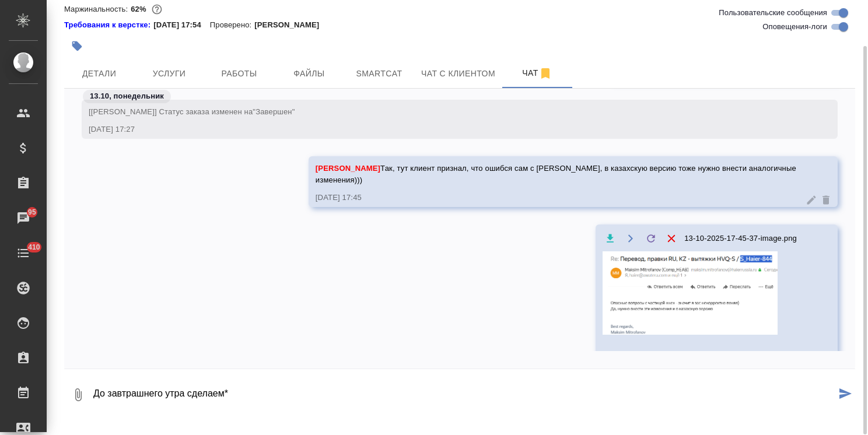
type textarea "До завтрашнего утра сделаем*"
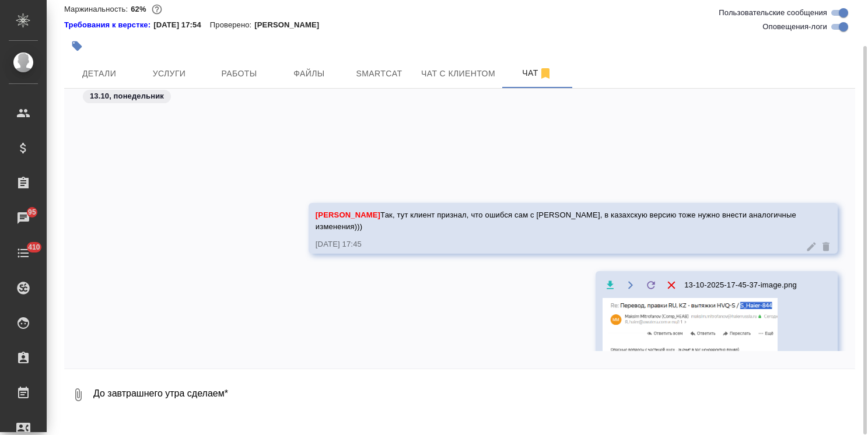
scroll to position [38270, 0]
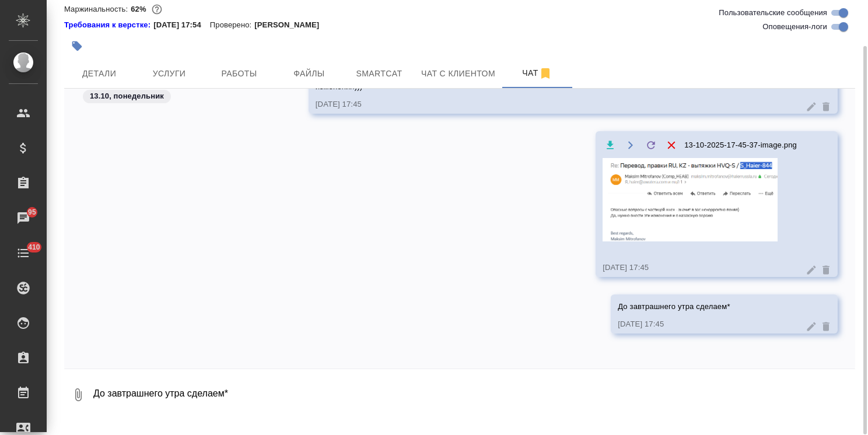
click at [806, 333] on icon at bounding box center [812, 327] width 12 height 12
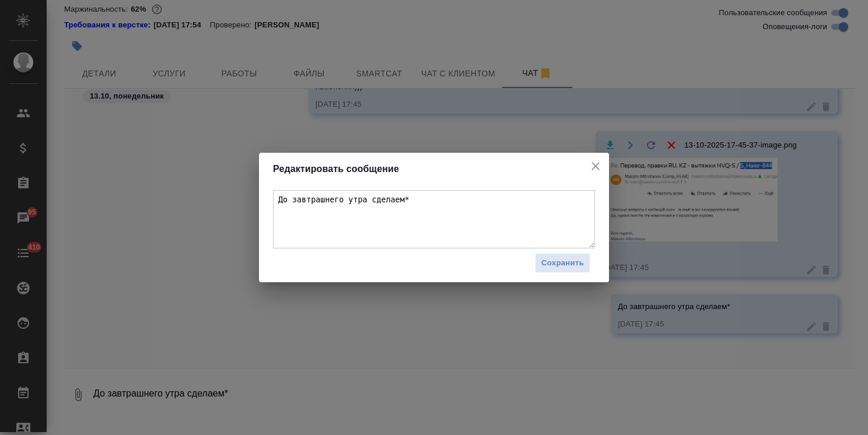
click at [483, 207] on textarea "До завтрашнего утра сделаем*" at bounding box center [434, 219] width 322 height 58
type textarea "До завтрашнего утра сделаем?"
click at [552, 260] on span "Сохранить" at bounding box center [562, 263] width 43 height 13
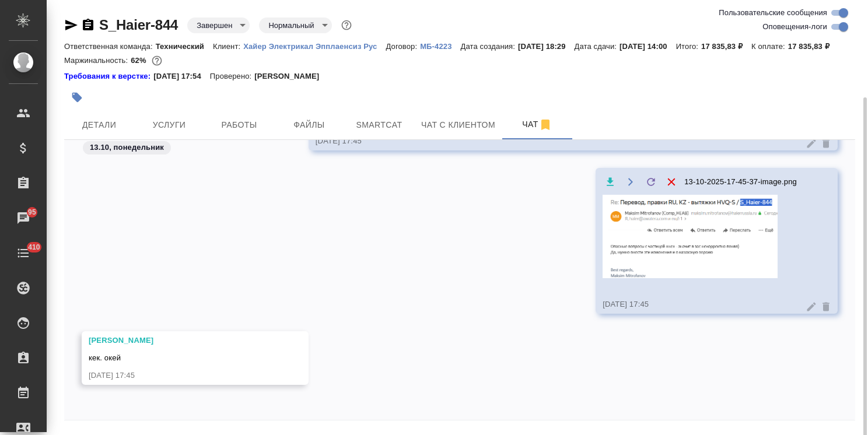
scroll to position [51, 0]
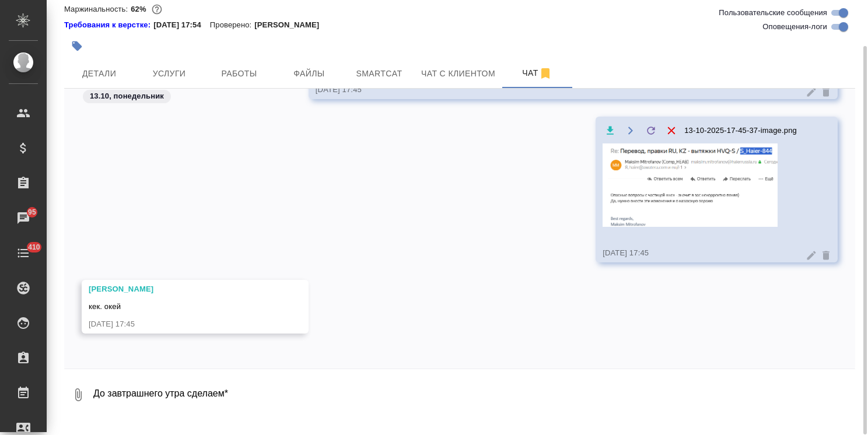
click at [187, 404] on textarea "До завтрашнего утра сделаем*" at bounding box center [473, 395] width 763 height 40
type textarea "Спасибо"
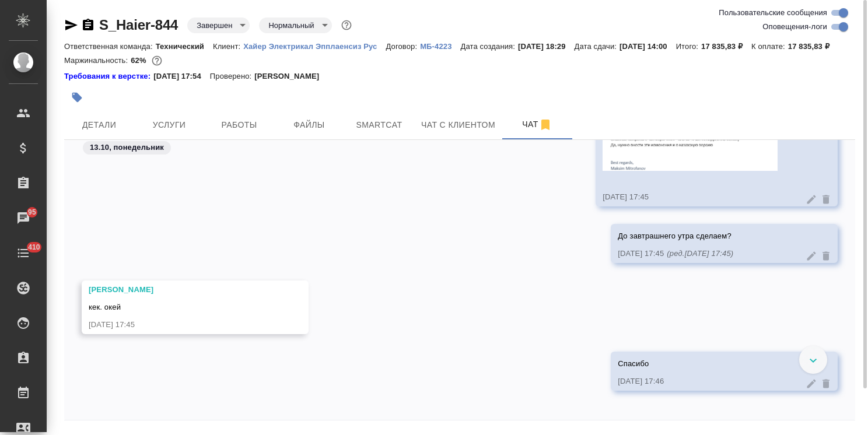
scroll to position [38398, 0]
